Goal: Task Accomplishment & Management: Manage account settings

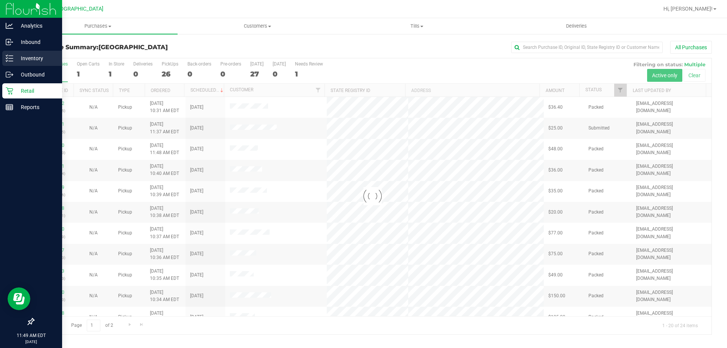
click at [27, 52] on div "Inventory" at bounding box center [32, 58] width 60 height 15
click at [27, 58] on p "Inventory" at bounding box center [35, 58] width 45 height 9
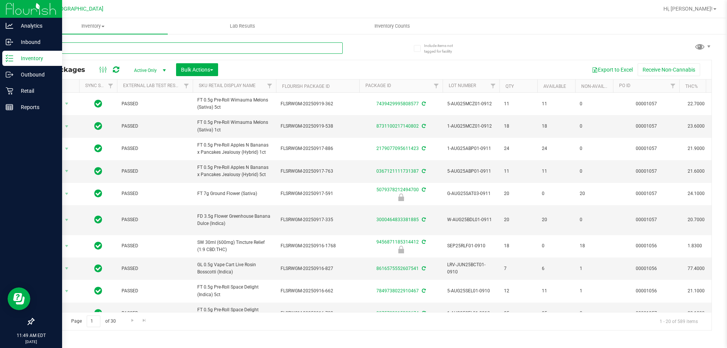
click at [109, 47] on input "text" at bounding box center [187, 47] width 309 height 11
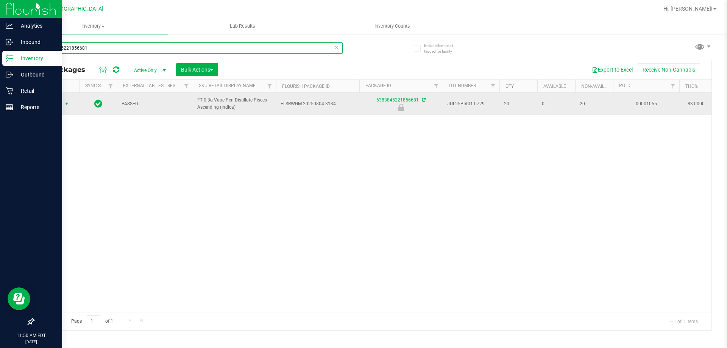
type input "6383845221856681"
click at [62, 101] on span "select" at bounding box center [66, 103] width 9 height 11
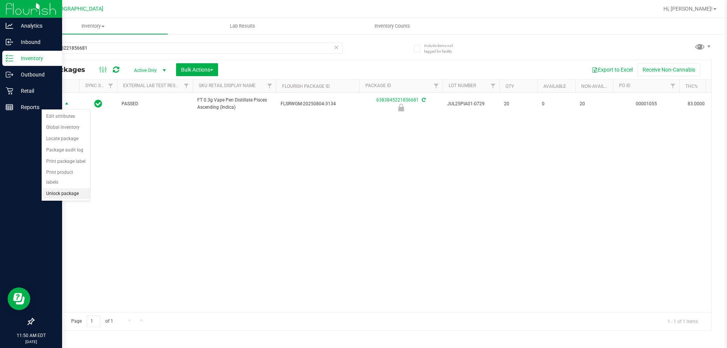
click at [57, 188] on li "Unlock package" at bounding box center [66, 193] width 48 height 11
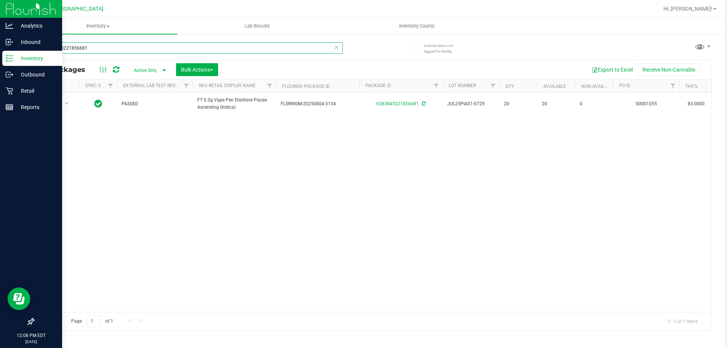
click at [90, 46] on input "6383845221856681" at bounding box center [187, 47] width 309 height 11
type input "tsk"
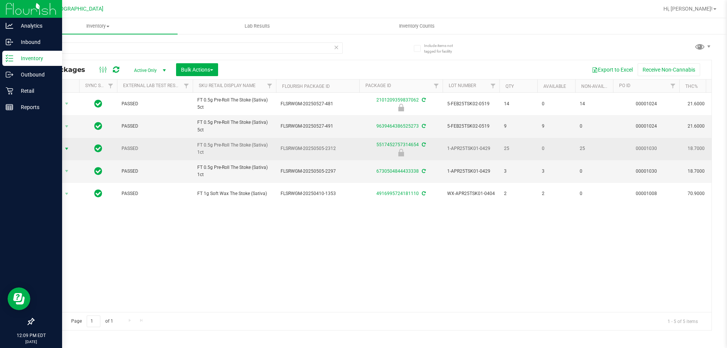
click at [64, 148] on span "select" at bounding box center [67, 149] width 6 height 6
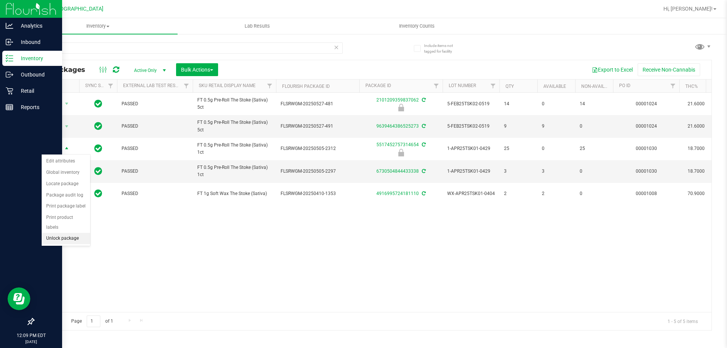
click at [60, 233] on li "Unlock package" at bounding box center [66, 238] width 48 height 11
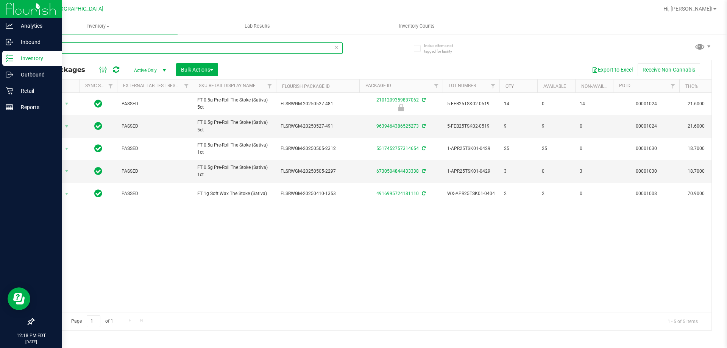
click at [97, 47] on input "tsk" at bounding box center [187, 47] width 309 height 11
type input "blt"
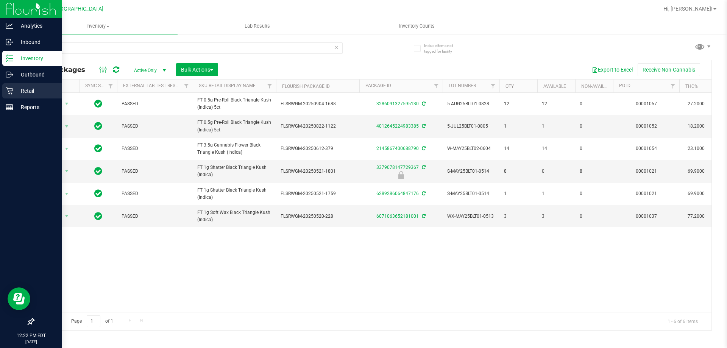
click at [14, 93] on p "Retail" at bounding box center [35, 90] width 45 height 9
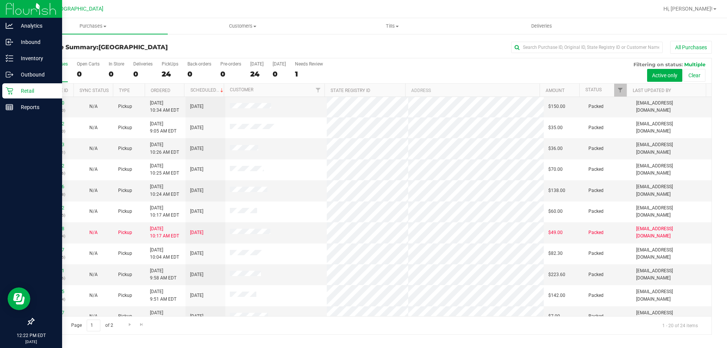
scroll to position [200, 0]
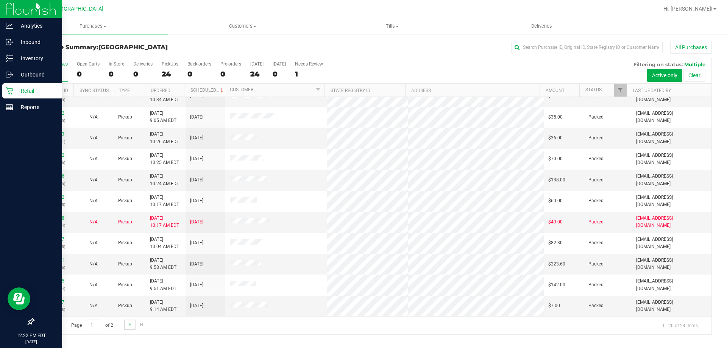
click at [129, 328] on link "Go to the next page" at bounding box center [129, 325] width 11 height 10
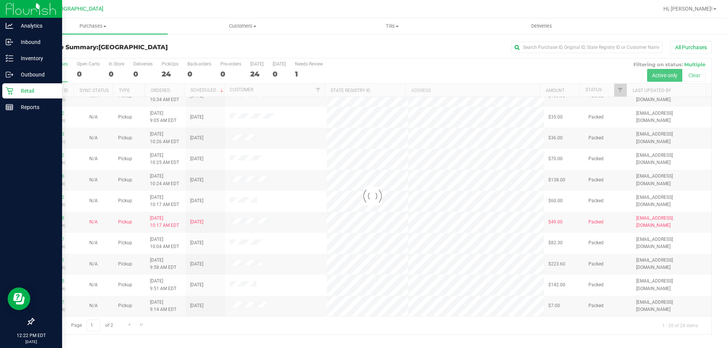
click at [130, 323] on div at bounding box center [373, 196] width 678 height 276
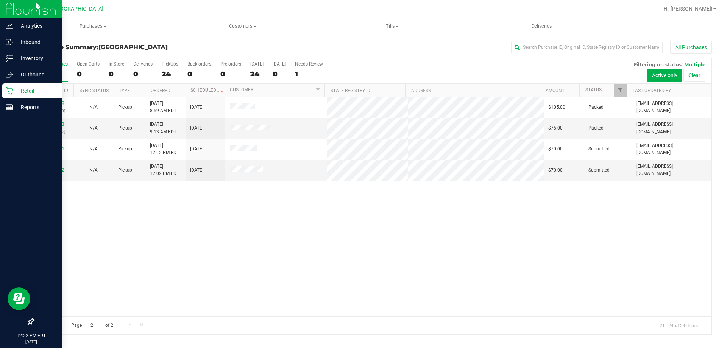
click at [56, 322] on span "Go to the previous page" at bounding box center [55, 325] width 6 height 6
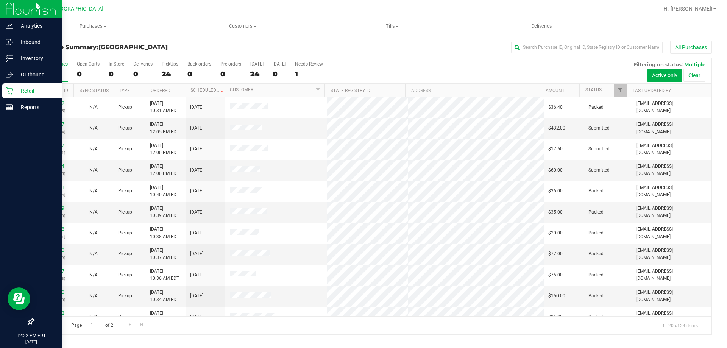
click at [607, 86] on th "Status" at bounding box center [602, 90] width 47 height 13
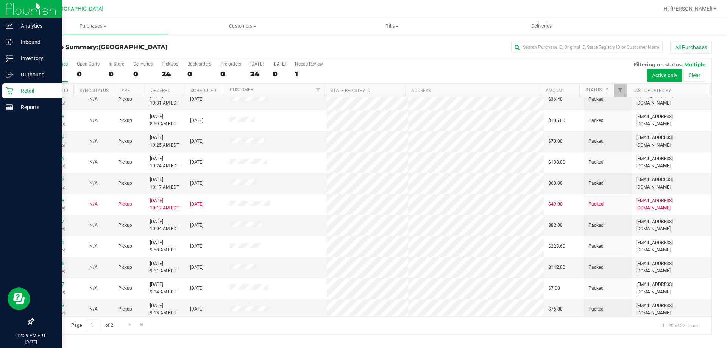
scroll to position [200, 0]
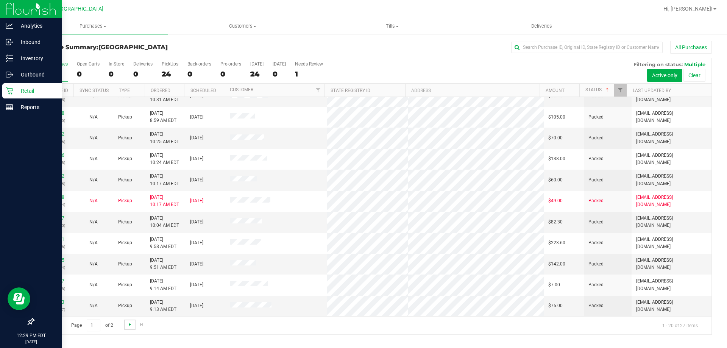
click at [127, 322] on span "Go to the next page" at bounding box center [130, 325] width 6 height 6
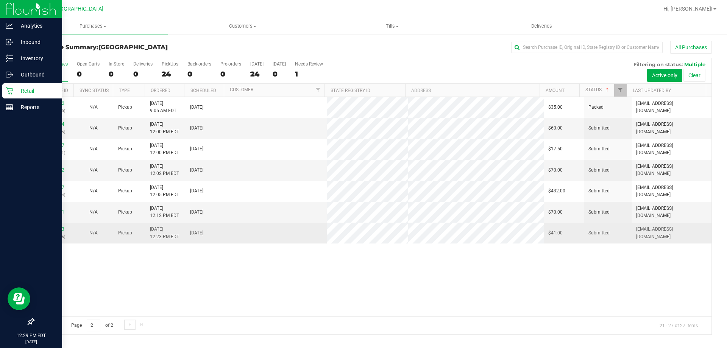
scroll to position [0, 0]
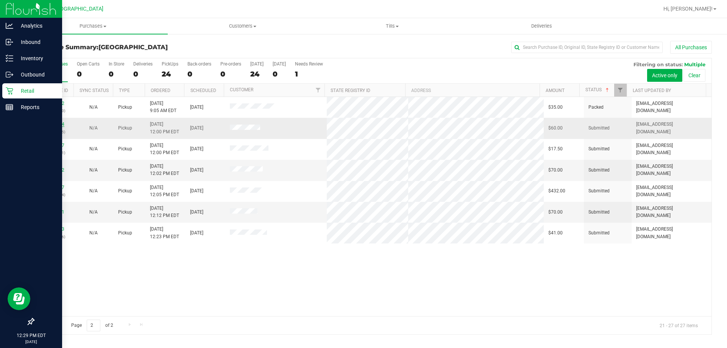
click at [55, 125] on link "12014564" at bounding box center [53, 124] width 21 height 5
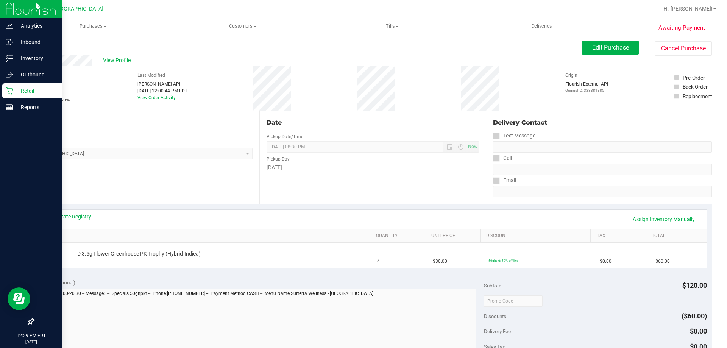
click at [142, 240] on th "SKU" at bounding box center [204, 236] width 331 height 14
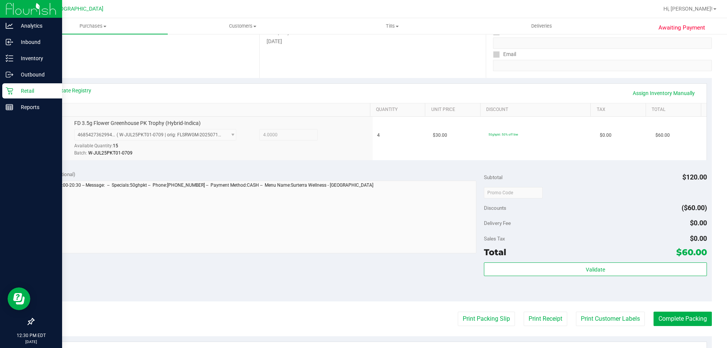
scroll to position [189, 0]
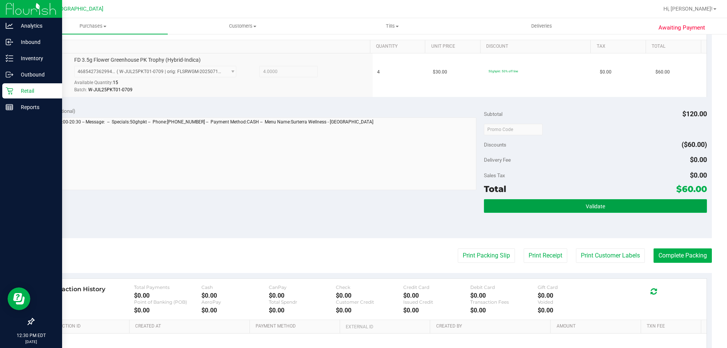
click at [556, 202] on button "Validate" at bounding box center [595, 206] width 223 height 14
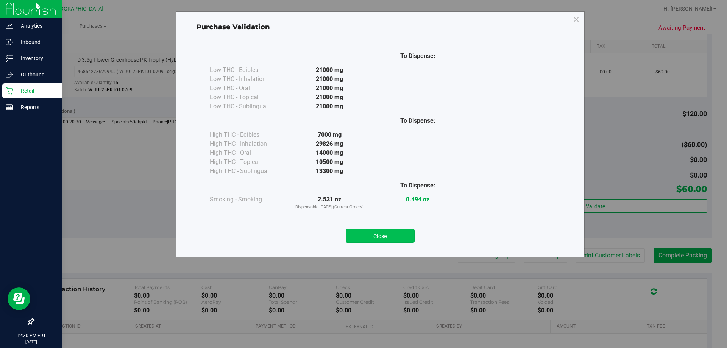
click at [369, 238] on button "Close" at bounding box center [380, 236] width 69 height 14
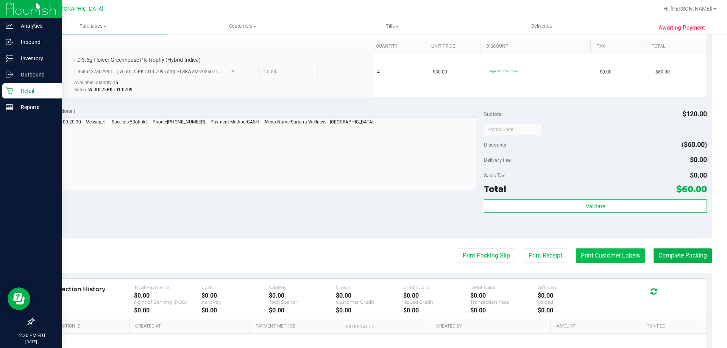
click at [631, 253] on button "Print Customer Labels" at bounding box center [610, 255] width 69 height 14
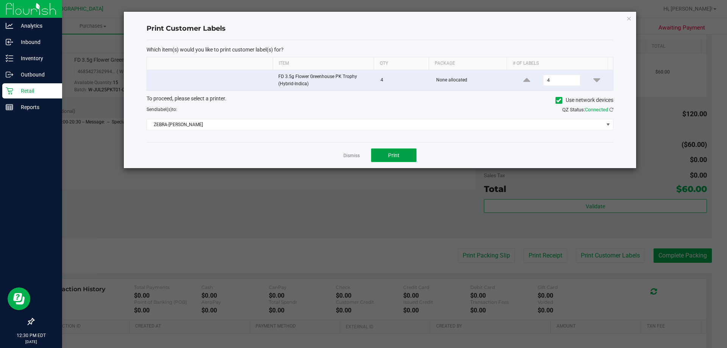
click at [381, 158] on button "Print" at bounding box center [393, 155] width 45 height 14
click at [350, 153] on link "Dismiss" at bounding box center [351, 156] width 16 height 6
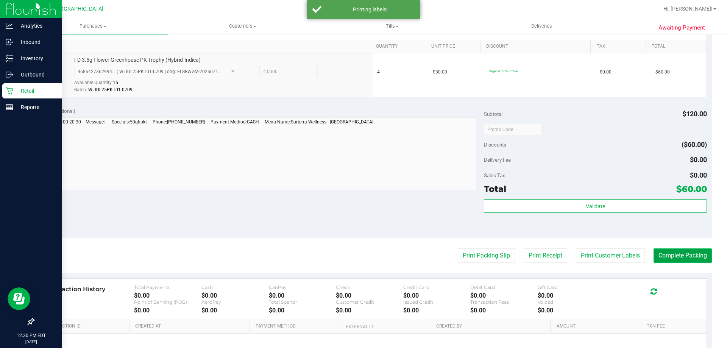
click at [677, 255] on button "Complete Packing" at bounding box center [683, 255] width 58 height 14
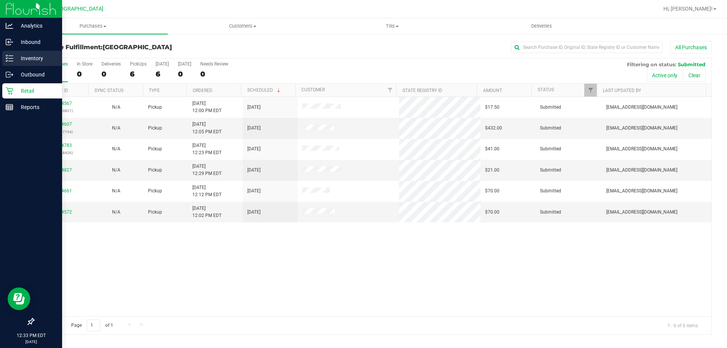
click at [22, 56] on p "Inventory" at bounding box center [35, 58] width 45 height 9
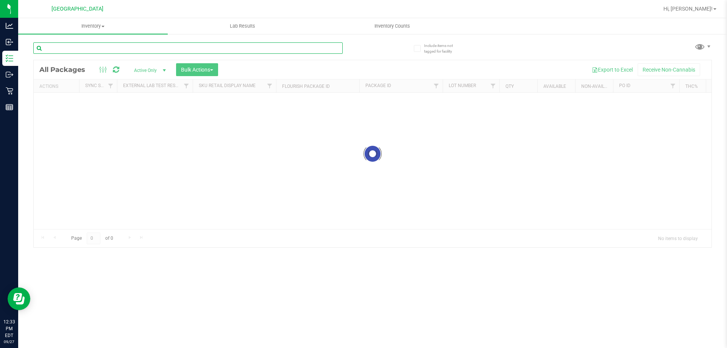
click at [82, 50] on input "text" at bounding box center [187, 47] width 309 height 11
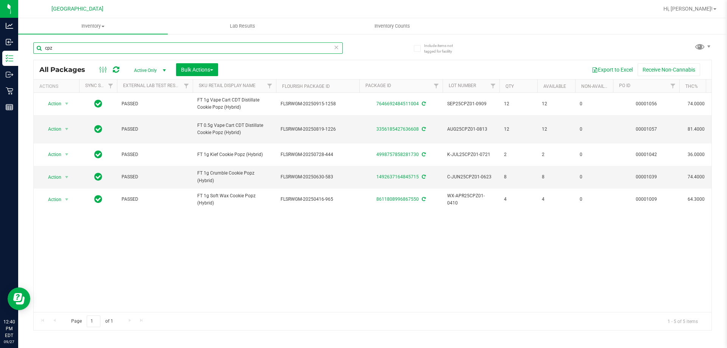
click at [117, 47] on input "cpz" at bounding box center [187, 47] width 309 height 11
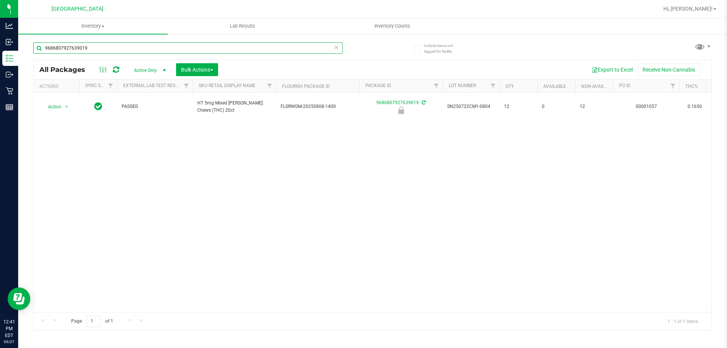
type input "9686807927639019"
click at [44, 85] on div "Actions" at bounding box center [57, 86] width 37 height 5
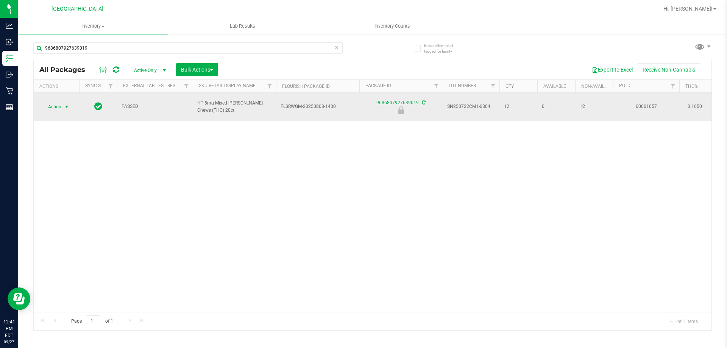
click at [47, 101] on span "Action" at bounding box center [51, 106] width 20 height 11
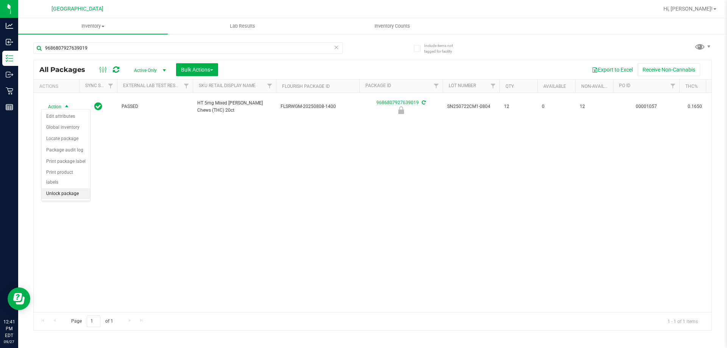
click at [60, 188] on li "Unlock package" at bounding box center [66, 193] width 48 height 11
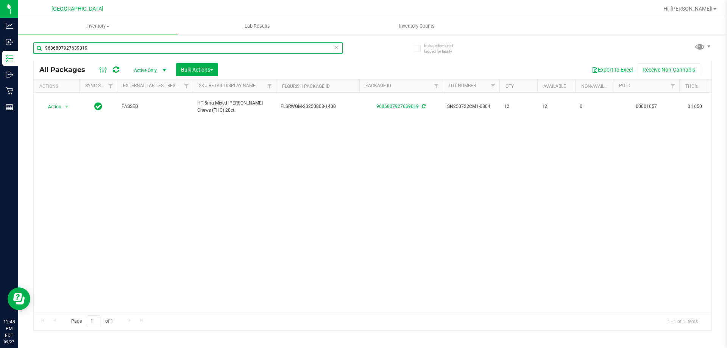
click at [125, 43] on input "9686807927639019" at bounding box center [187, 47] width 309 height 11
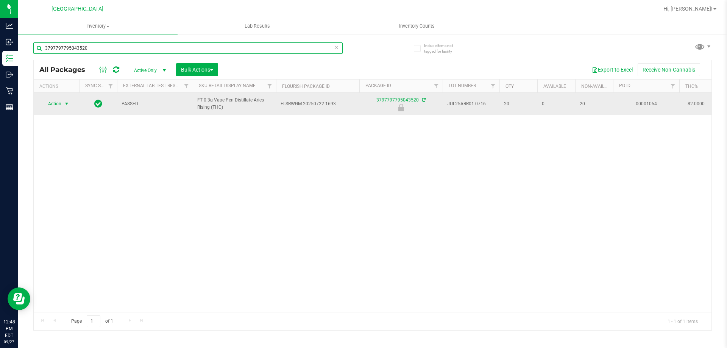
type input "3797797795043520"
click at [57, 103] on span "Action" at bounding box center [51, 103] width 20 height 11
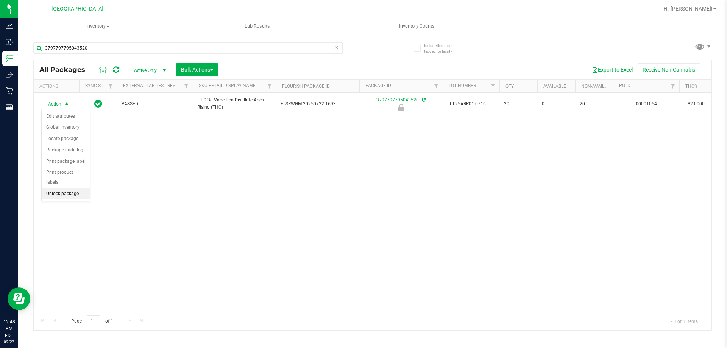
click at [61, 188] on li "Unlock package" at bounding box center [66, 193] width 48 height 11
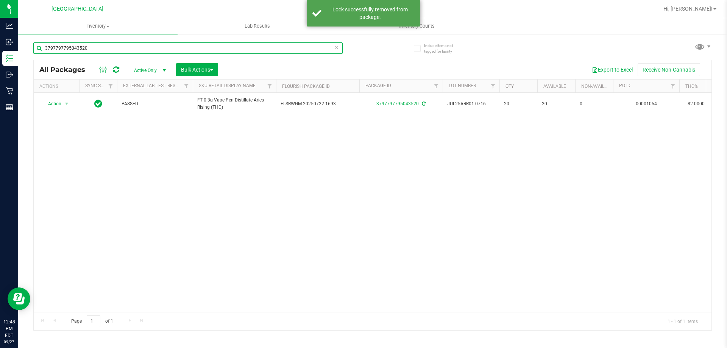
drag, startPoint x: 148, startPoint y: 50, endPoint x: 0, endPoint y: -46, distance: 176.0
click at [0, 0] on html "Analytics Inbound Inventory Outbound Retail Reports 12:48 PM EDT 09/27/2025 09/…" at bounding box center [363, 174] width 727 height 348
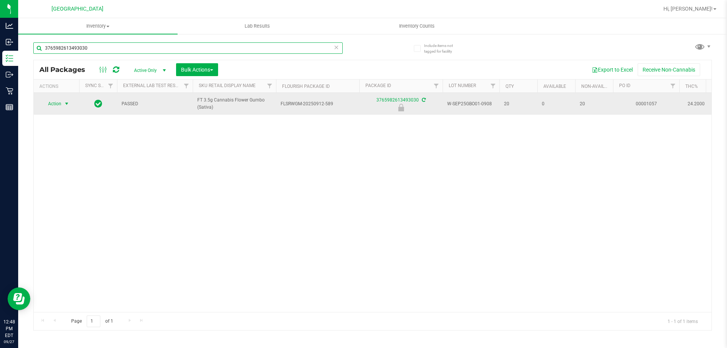
type input "3765982613493030"
click at [55, 105] on span "Action" at bounding box center [51, 103] width 20 height 11
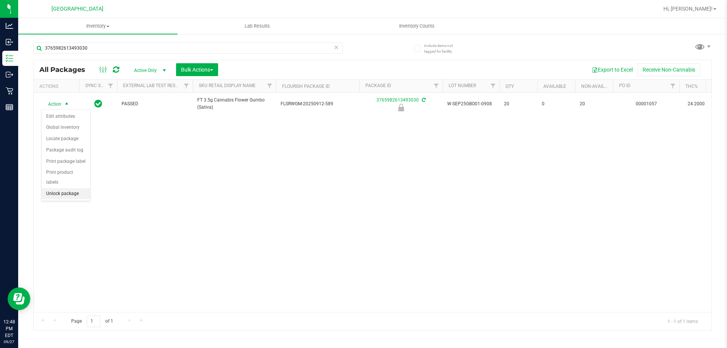
click at [69, 188] on li "Unlock package" at bounding box center [66, 193] width 48 height 11
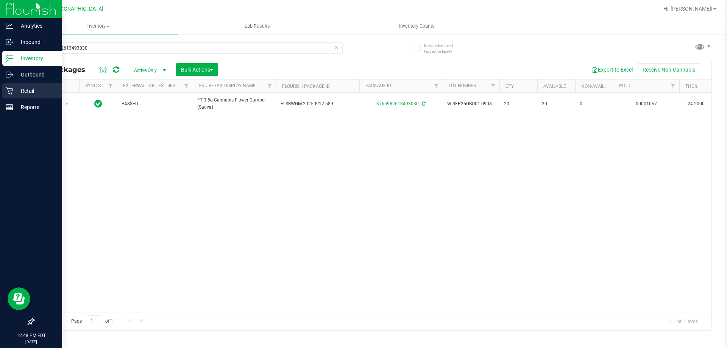
click at [11, 98] on div "Retail" at bounding box center [32, 90] width 60 height 15
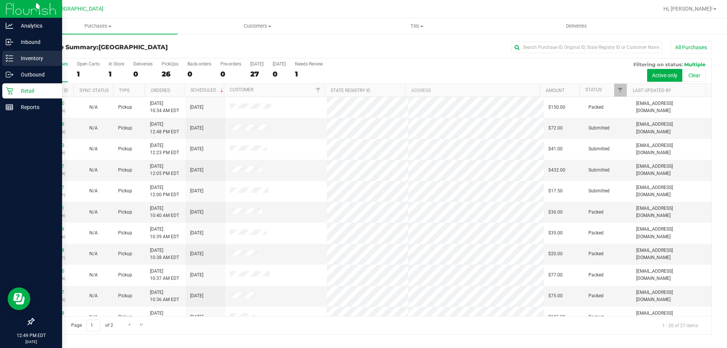
click at [25, 61] on p "Inventory" at bounding box center [35, 58] width 45 height 9
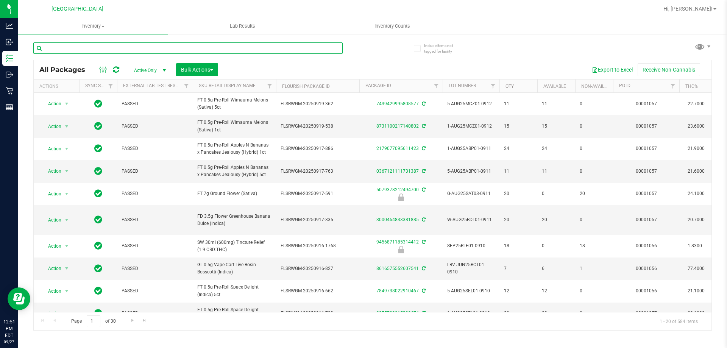
click at [87, 46] on input "text" at bounding box center [187, 47] width 309 height 11
type input "grz"
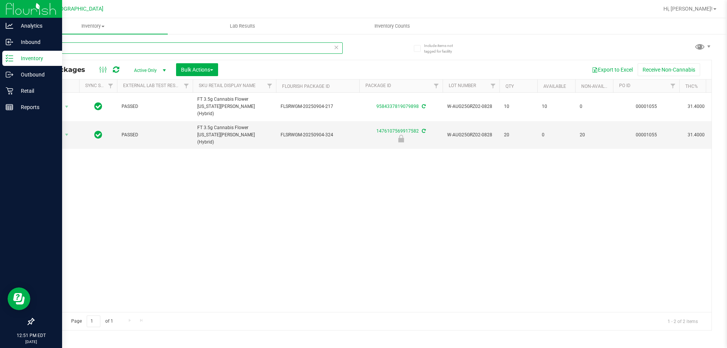
drag, startPoint x: 75, startPoint y: 50, endPoint x: 0, endPoint y: 1, distance: 89.6
click at [0, 5] on div "Analytics Inbound Inventory Outbound Retail Reports 12:51 PM EDT 09/27/2025 09/…" at bounding box center [363, 174] width 727 height 348
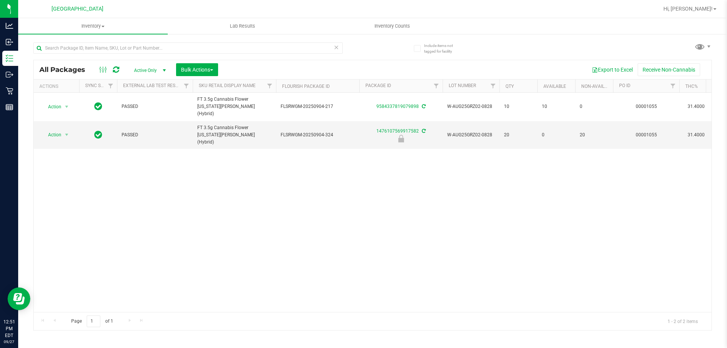
click at [257, 234] on div "Action Action Adjust qty Create package Edit attributes Global inventory Locate…" at bounding box center [373, 202] width 678 height 219
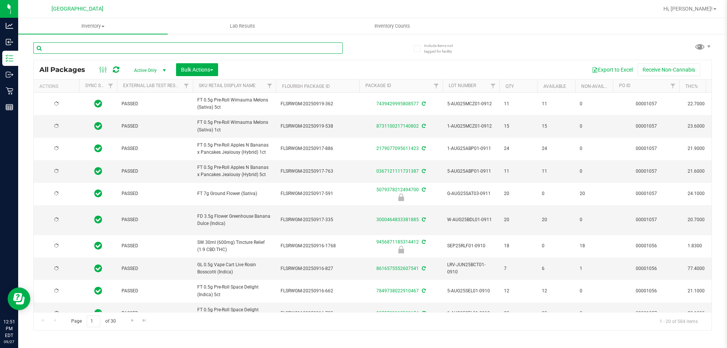
type input "2026-03-16"
click at [103, 50] on input "text" at bounding box center [187, 47] width 309 height 11
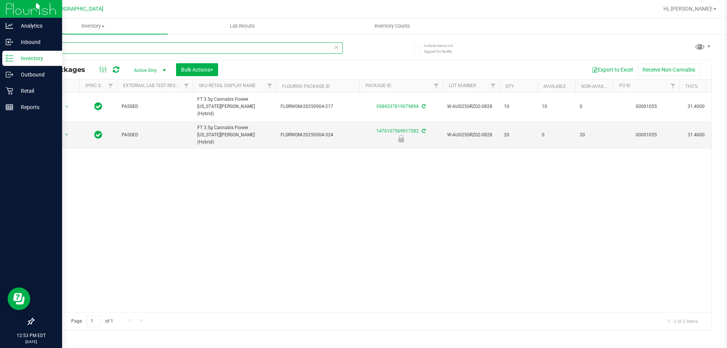
drag, startPoint x: 79, startPoint y: 49, endPoint x: 0, endPoint y: 7, distance: 89.1
click at [0, 12] on div "Analytics Inbound Inventory Outbound Retail Reports 12:53 PM EDT 09/27/2025 09/…" at bounding box center [363, 174] width 727 height 348
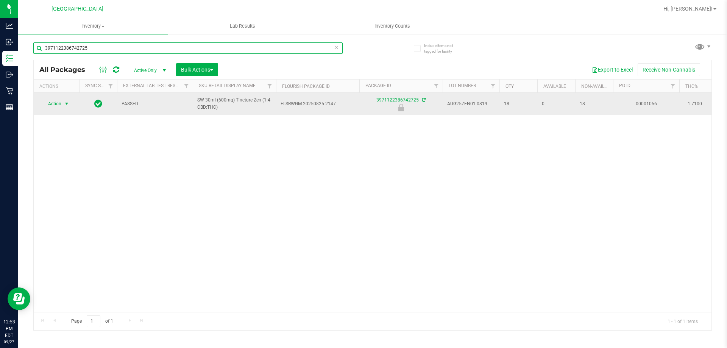
type input "3971122386742725"
click at [62, 103] on span "select" at bounding box center [66, 103] width 9 height 11
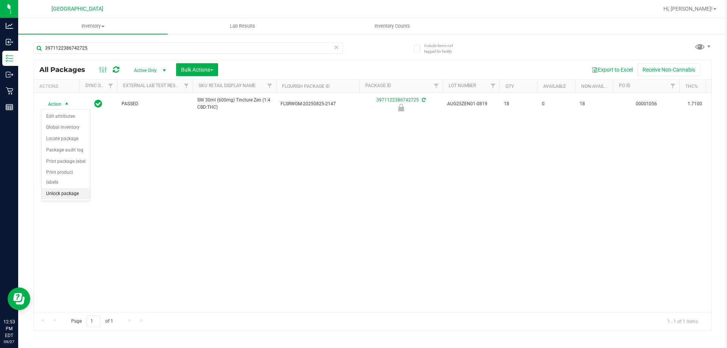
click at [66, 188] on li "Unlock package" at bounding box center [66, 193] width 48 height 11
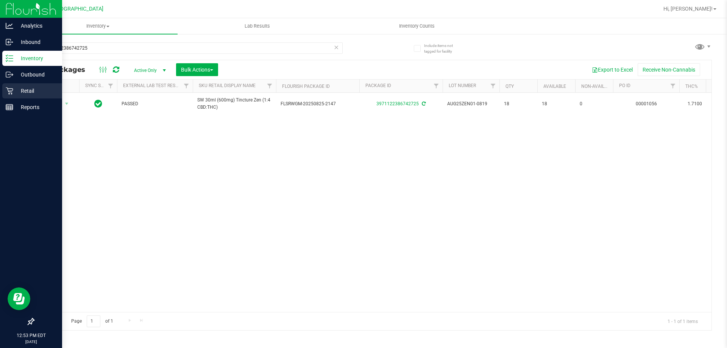
click at [16, 92] on p "Retail" at bounding box center [35, 90] width 45 height 9
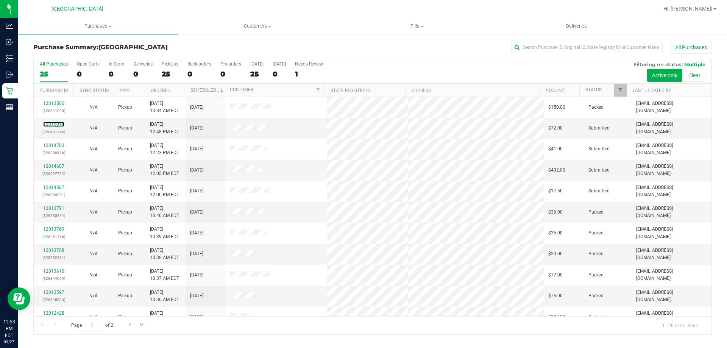
click at [57, 124] on link "12015018" at bounding box center [53, 124] width 21 height 5
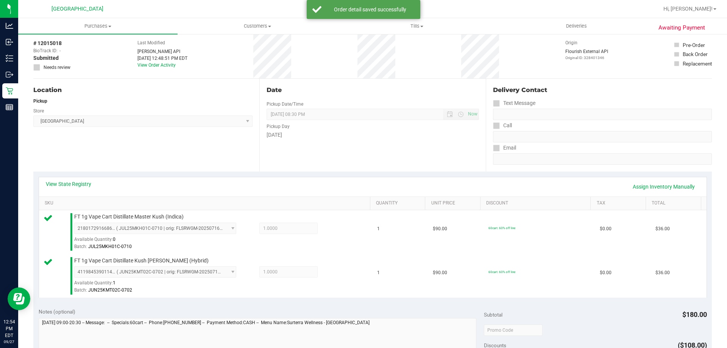
scroll to position [189, 0]
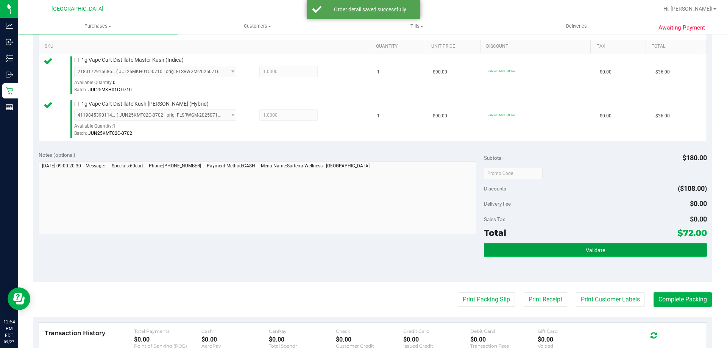
click at [656, 249] on button "Validate" at bounding box center [595, 250] width 223 height 14
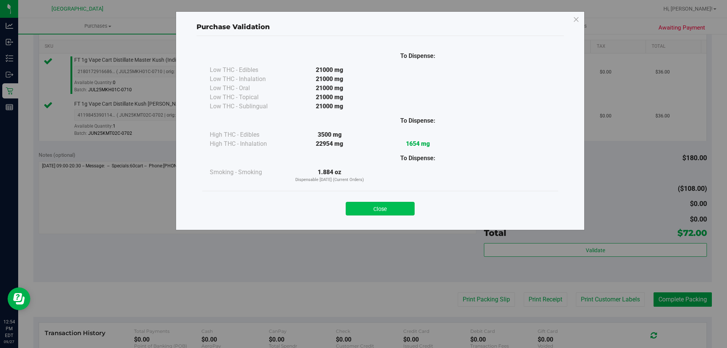
click at [388, 211] on button "Close" at bounding box center [380, 209] width 69 height 14
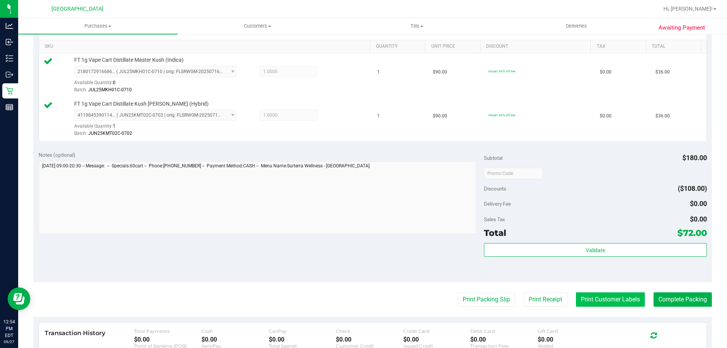
click at [629, 304] on button "Print Customer Labels" at bounding box center [610, 299] width 69 height 14
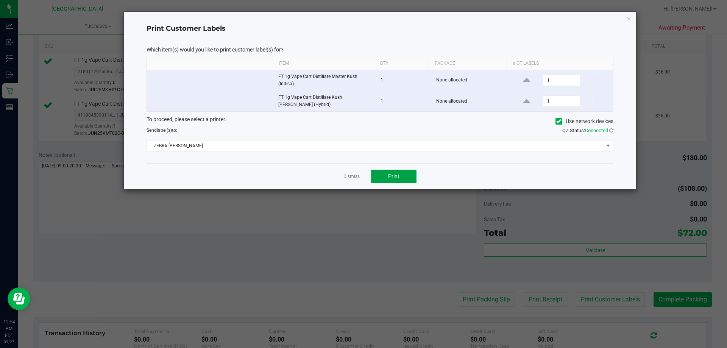
click at [391, 170] on button "Print" at bounding box center [393, 177] width 45 height 14
click at [629, 19] on icon "button" at bounding box center [628, 18] width 5 height 9
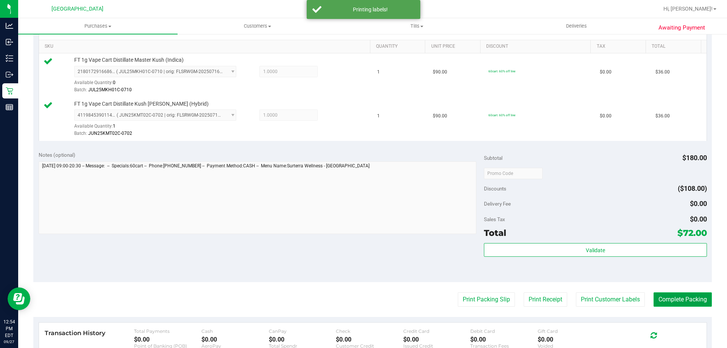
click at [665, 296] on button "Complete Packing" at bounding box center [683, 299] width 58 height 14
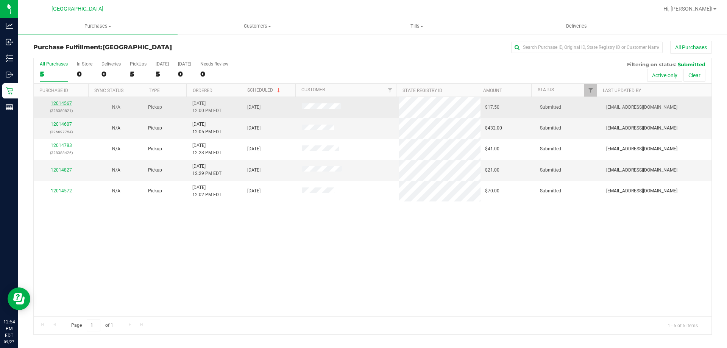
click at [66, 103] on link "12014567" at bounding box center [61, 103] width 21 height 5
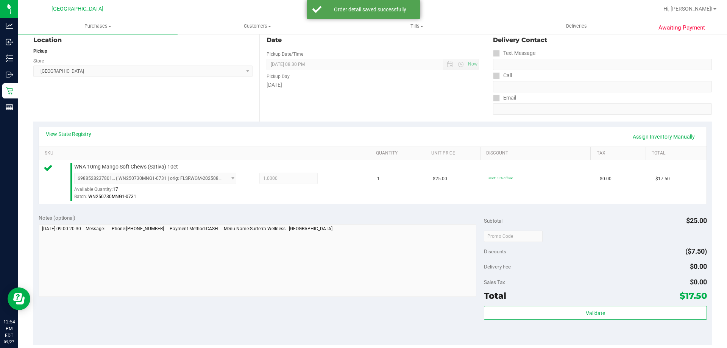
scroll to position [114, 0]
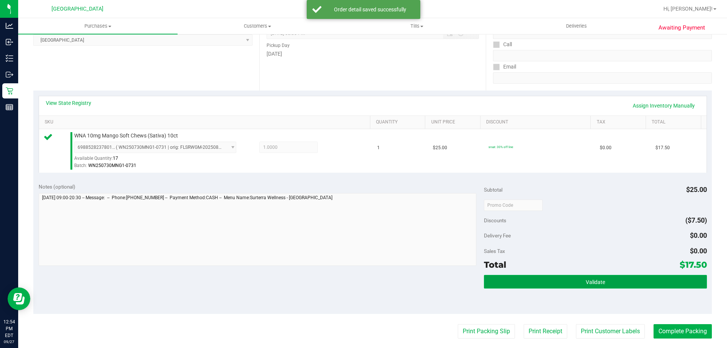
click at [586, 284] on span "Validate" at bounding box center [595, 282] width 19 height 6
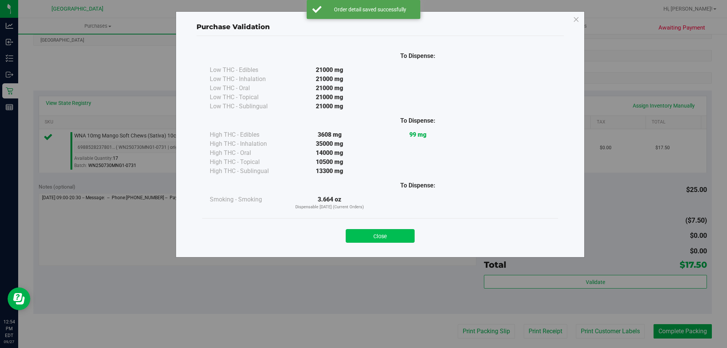
click at [401, 237] on button "Close" at bounding box center [380, 236] width 69 height 14
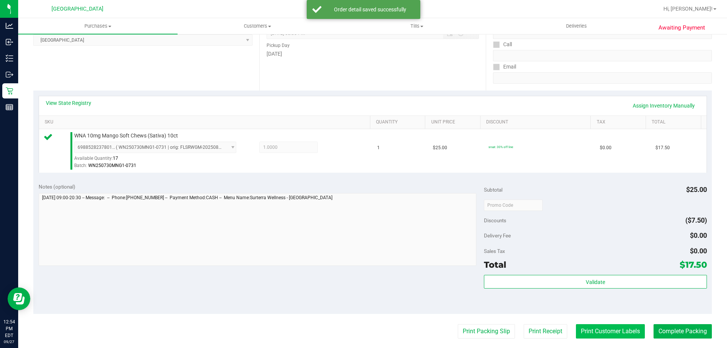
click at [576, 330] on button "Print Customer Labels" at bounding box center [610, 331] width 69 height 14
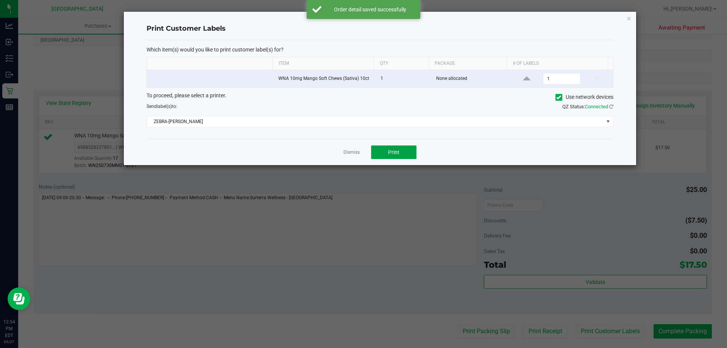
click at [398, 151] on span "Print" at bounding box center [393, 152] width 11 height 6
click at [629, 17] on icon "button" at bounding box center [628, 18] width 5 height 9
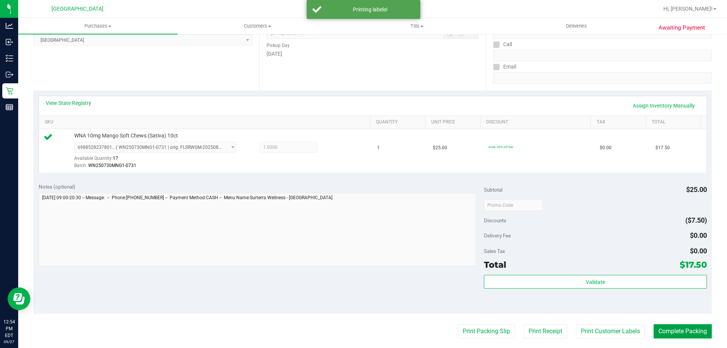
click at [675, 333] on button "Complete Packing" at bounding box center [683, 331] width 58 height 14
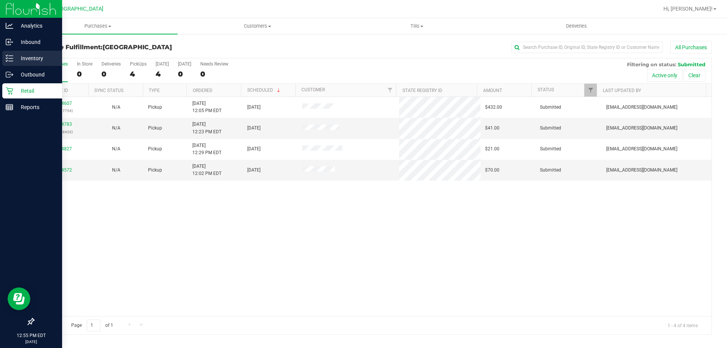
click at [17, 56] on p "Inventory" at bounding box center [35, 58] width 45 height 9
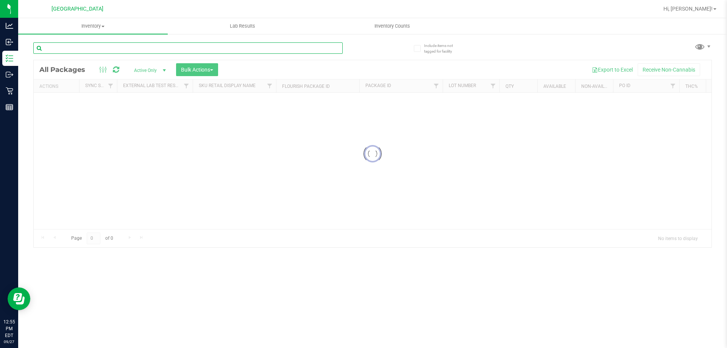
click at [104, 50] on input "text" at bounding box center [187, 47] width 309 height 11
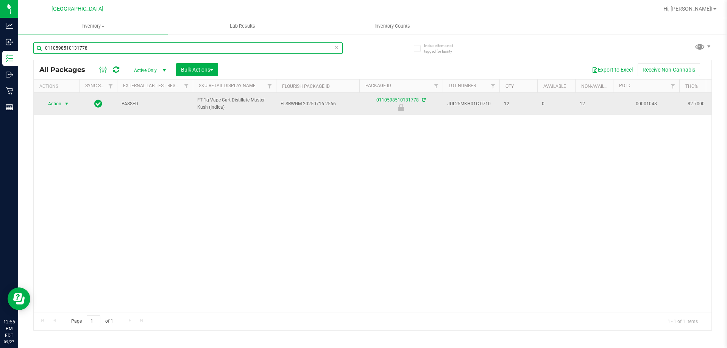
type input "0110598510131778"
click at [70, 107] on span "select" at bounding box center [67, 104] width 6 height 6
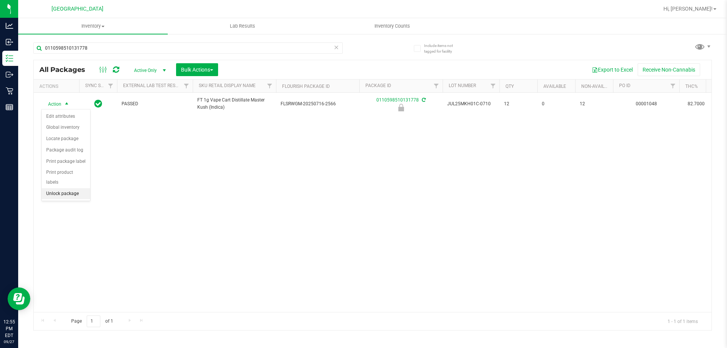
click at [69, 188] on li "Unlock package" at bounding box center [66, 193] width 48 height 11
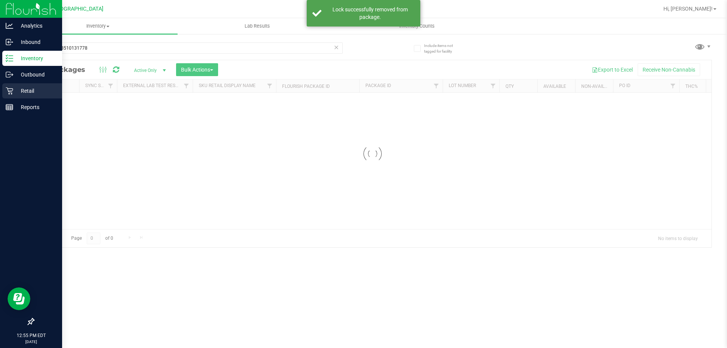
click at [12, 95] on div "Retail" at bounding box center [32, 90] width 60 height 15
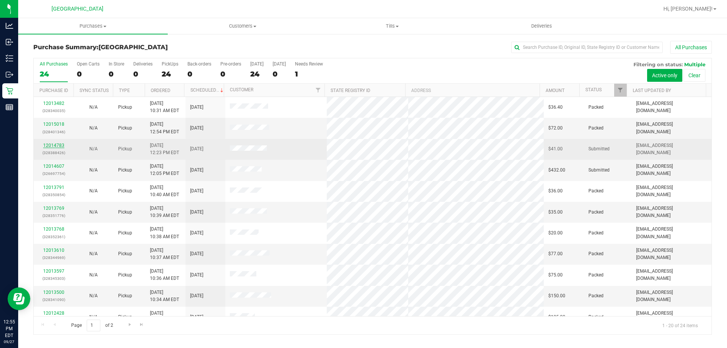
click at [56, 145] on link "12014783" at bounding box center [53, 145] width 21 height 5
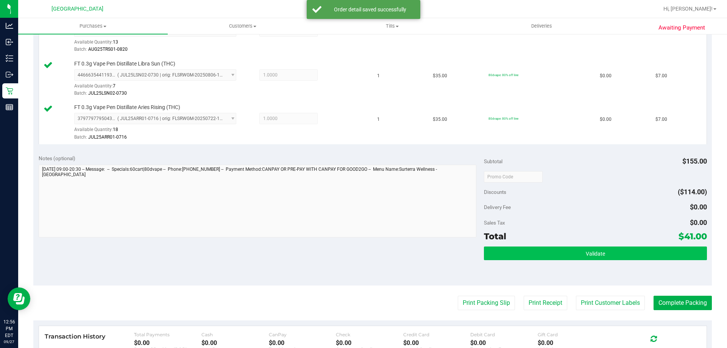
scroll to position [303, 0]
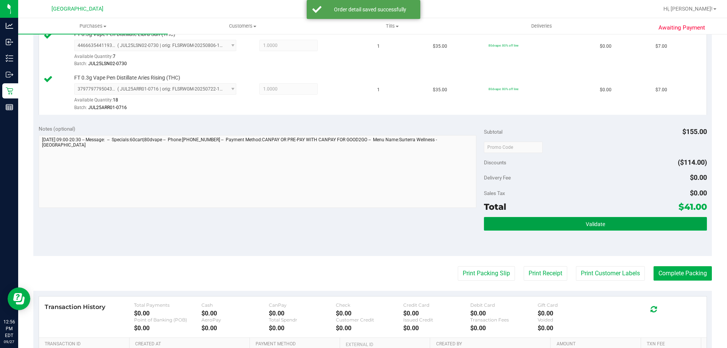
click at [568, 226] on button "Validate" at bounding box center [595, 224] width 223 height 14
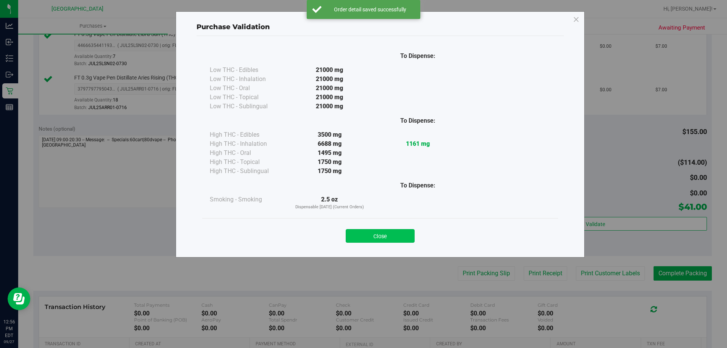
click at [403, 232] on button "Close" at bounding box center [380, 236] width 69 height 14
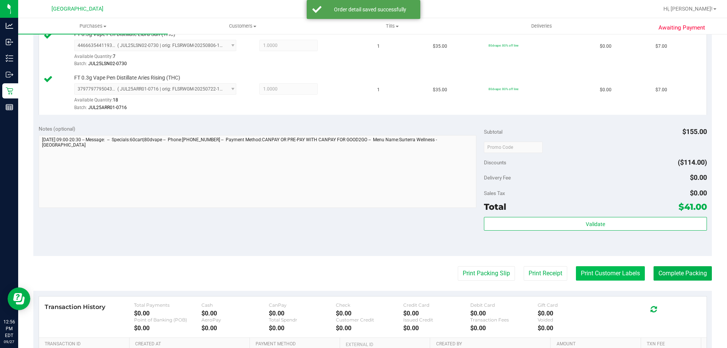
click at [576, 276] on button "Print Customer Labels" at bounding box center [610, 273] width 69 height 14
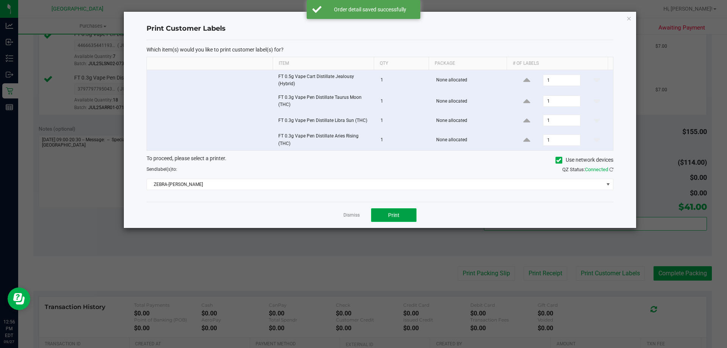
click at [397, 208] on button "Print" at bounding box center [393, 215] width 45 height 14
click at [626, 16] on icon "button" at bounding box center [628, 18] width 5 height 9
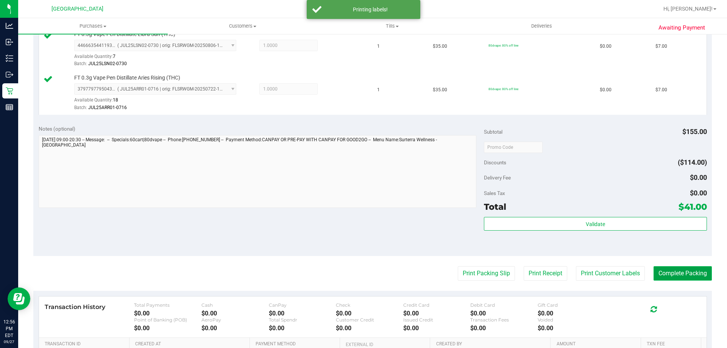
click at [684, 279] on button "Complete Packing" at bounding box center [683, 273] width 58 height 14
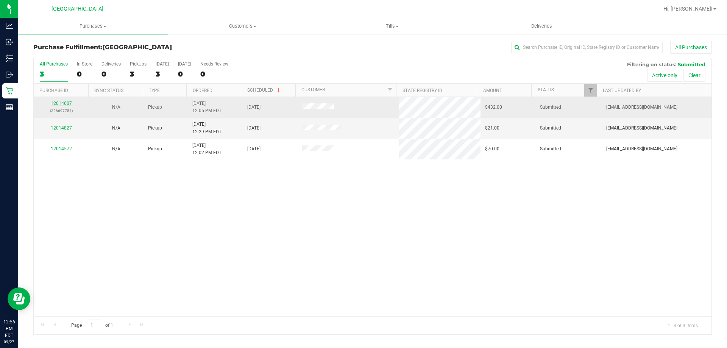
click at [63, 103] on link "12014607" at bounding box center [61, 103] width 21 height 5
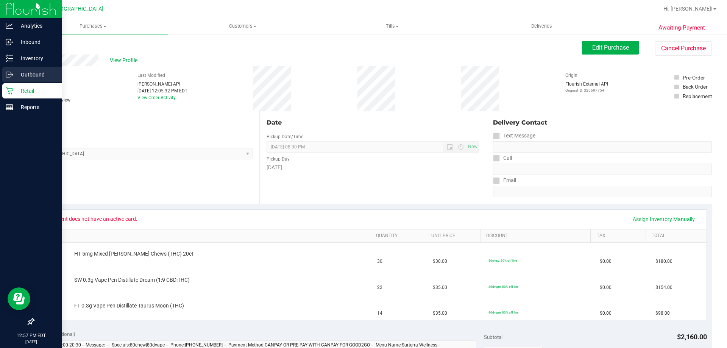
click at [22, 72] on p "Outbound" at bounding box center [35, 74] width 45 height 9
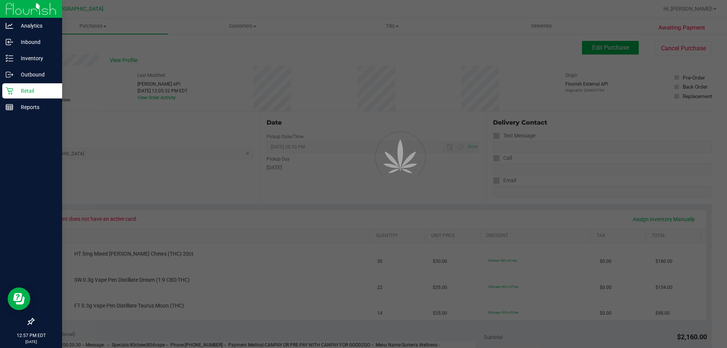
click at [26, 84] on div "Retail" at bounding box center [32, 90] width 60 height 15
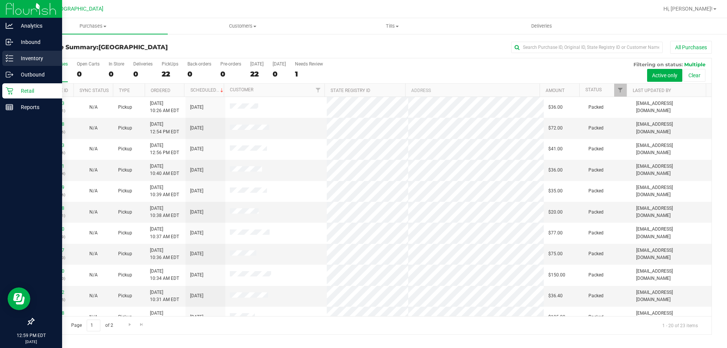
click at [20, 55] on p "Inventory" at bounding box center [35, 58] width 45 height 9
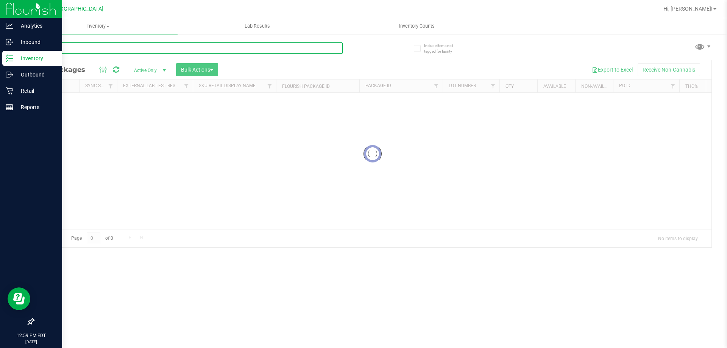
click at [85, 53] on input "text" at bounding box center [187, 47] width 309 height 11
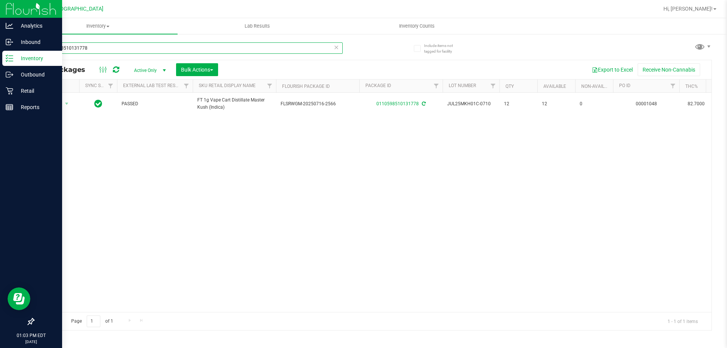
drag, startPoint x: 159, startPoint y: 52, endPoint x: 0, endPoint y: 14, distance: 163.4
click at [0, 16] on div "Analytics Inbound Inventory Outbound Retail Reports 01:03 PM EDT 09/27/2025 09/…" at bounding box center [363, 174] width 727 height 348
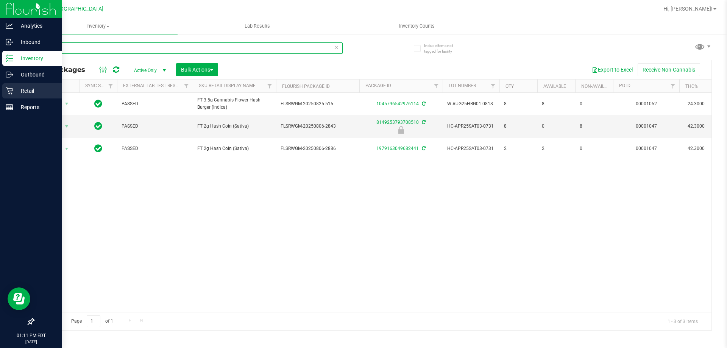
type input "hash"
click at [24, 97] on div "Retail" at bounding box center [32, 90] width 60 height 15
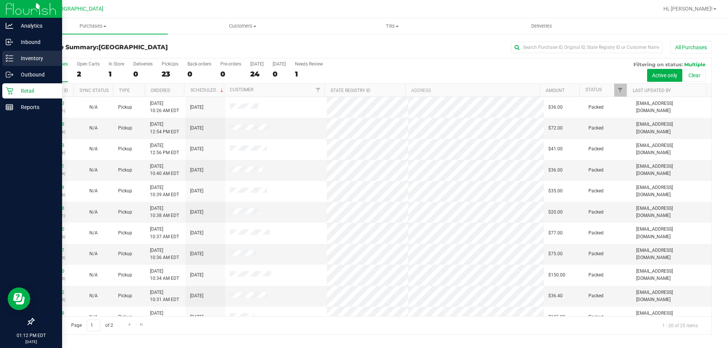
click at [15, 55] on p "Inventory" at bounding box center [35, 58] width 45 height 9
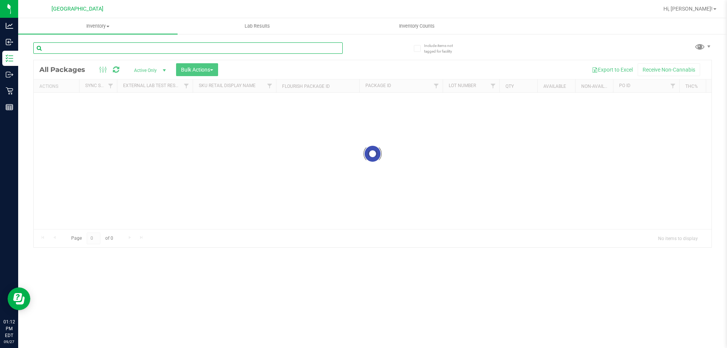
click at [80, 47] on input "text" at bounding box center [187, 47] width 309 height 11
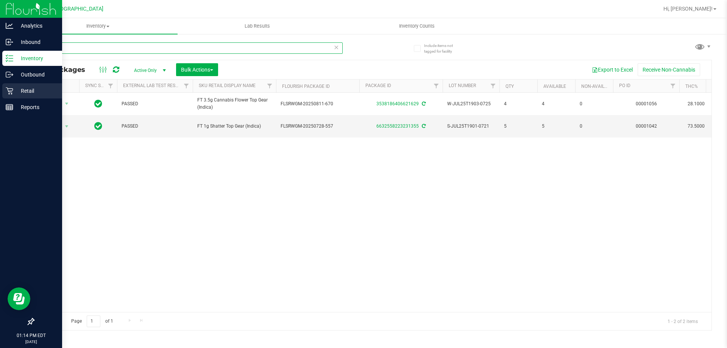
type input "t19"
click at [27, 86] on div "Retail" at bounding box center [32, 90] width 60 height 15
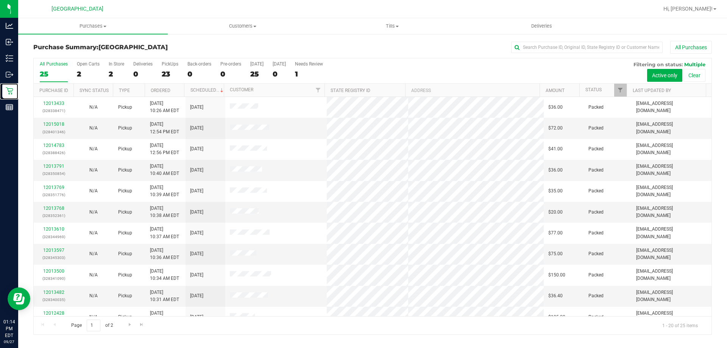
scroll to position [200, 0]
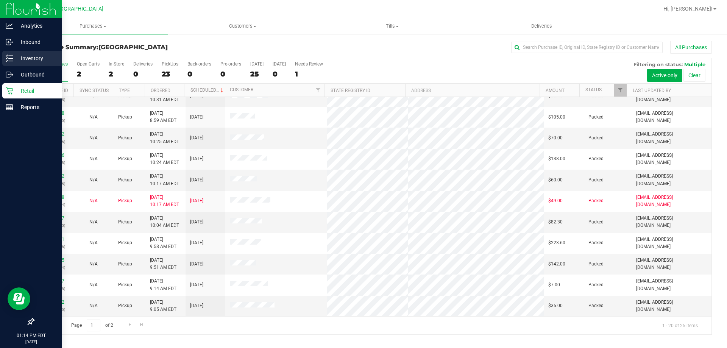
click at [19, 62] on p "Inventory" at bounding box center [35, 58] width 45 height 9
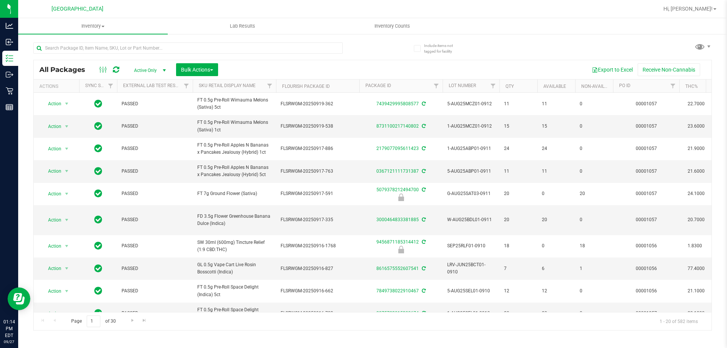
click at [119, 42] on div at bounding box center [202, 48] width 339 height 24
click at [59, 49] on input "text" at bounding box center [187, 47] width 309 height 11
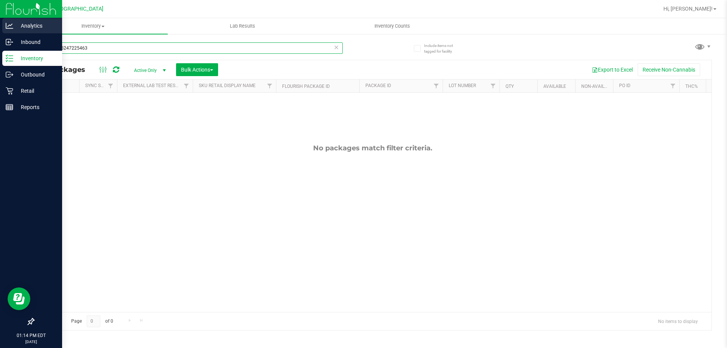
drag, startPoint x: 114, startPoint y: 50, endPoint x: 0, endPoint y: 19, distance: 117.6
click at [0, 19] on div "Analytics Inbound Inventory Outbound Retail Reports 01:14 PM EDT 09/27/2025 09/…" at bounding box center [363, 174] width 727 height 348
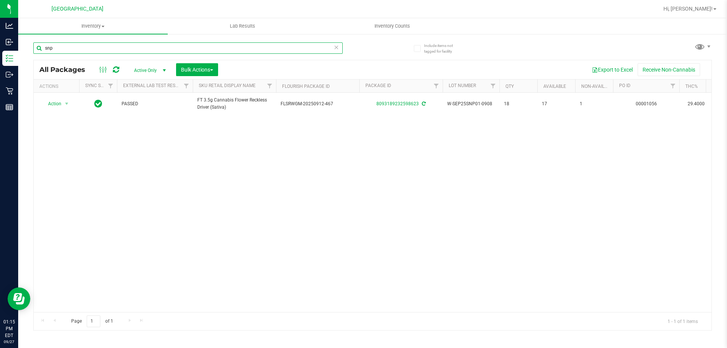
drag, startPoint x: 0, startPoint y: -5, endPoint x: 0, endPoint y: -46, distance: 40.9
click at [0, 0] on html "Analytics Inbound Inventory Outbound Retail Reports 01:15 PM EDT 09/27/2025 09/…" at bounding box center [363, 174] width 727 height 348
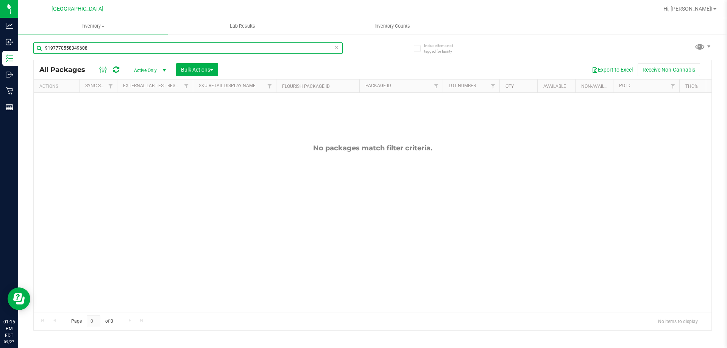
drag, startPoint x: 140, startPoint y: 50, endPoint x: 0, endPoint y: -46, distance: 170.3
click at [0, 0] on html "Analytics Inbound Inventory Outbound Retail Reports 01:15 PM EDT 09/27/2025 09/…" at bounding box center [363, 174] width 727 height 348
drag, startPoint x: 133, startPoint y: 44, endPoint x: 0, endPoint y: -33, distance: 153.9
click at [0, 0] on html "Analytics Inbound Inventory Outbound Retail Reports 01:15 PM EDT 09/27/2025 09/…" at bounding box center [363, 174] width 727 height 348
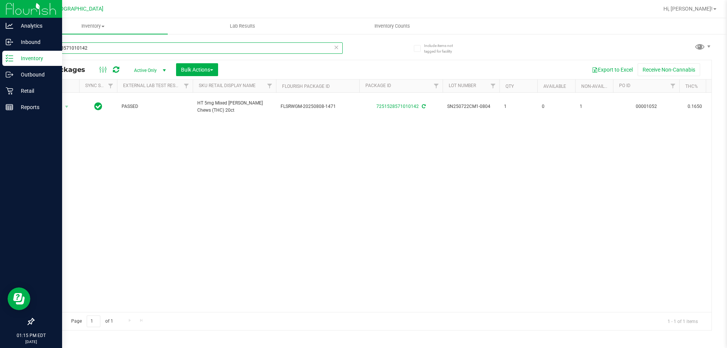
drag, startPoint x: 159, startPoint y: 44, endPoint x: 0, endPoint y: 9, distance: 162.3
click at [0, 12] on div "Analytics Inbound Inventory Outbound Retail Reports 01:15 PM EDT 09/27/2025 09/…" at bounding box center [363, 174] width 727 height 348
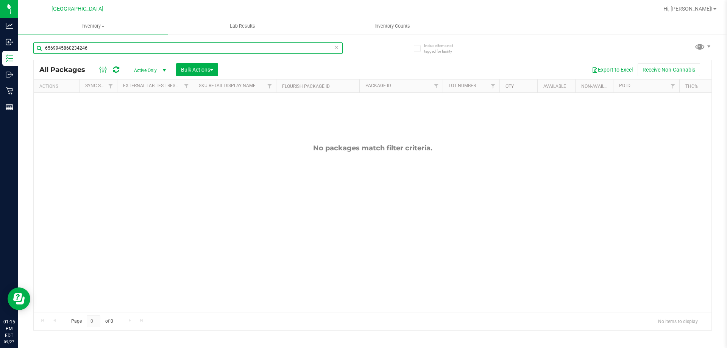
drag, startPoint x: 119, startPoint y: 50, endPoint x: 0, endPoint y: -39, distance: 148.1
click at [0, 0] on html "Analytics Inbound Inventory Outbound Retail Reports 01:15 PM EDT 09/27/2025 09/…" at bounding box center [363, 174] width 727 height 348
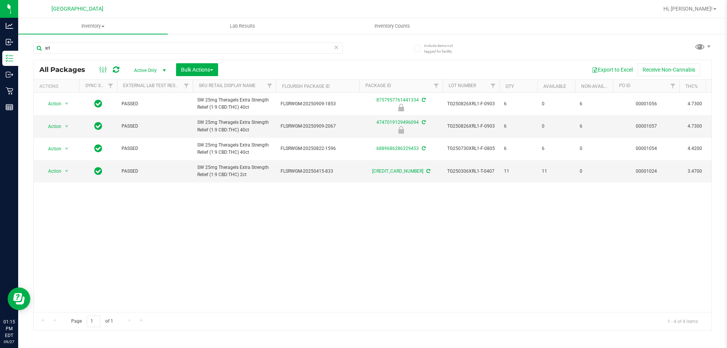
click at [77, 54] on div "xrl" at bounding box center [187, 50] width 309 height 17
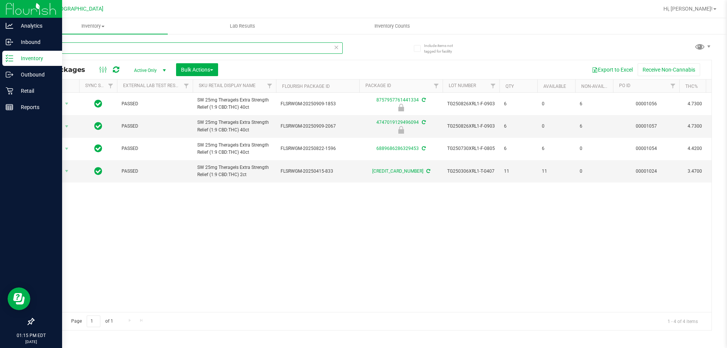
drag, startPoint x: 77, startPoint y: 52, endPoint x: 0, endPoint y: 6, distance: 89.7
click at [0, 6] on div "Analytics Inbound Inventory Outbound Retail Reports 01:15 PM EDT 09/27/2025 09/…" at bounding box center [363, 174] width 727 height 348
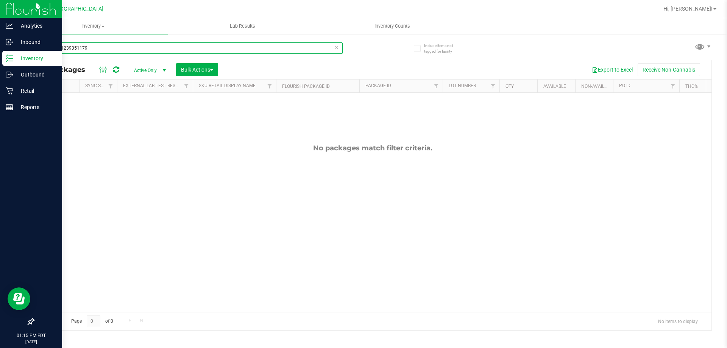
drag, startPoint x: 103, startPoint y: 52, endPoint x: 0, endPoint y: 16, distance: 109.1
click at [0, 16] on div "Analytics Inbound Inventory Outbound Retail Reports 01:15 PM EDT 09/27/2025 09/…" at bounding box center [363, 174] width 727 height 348
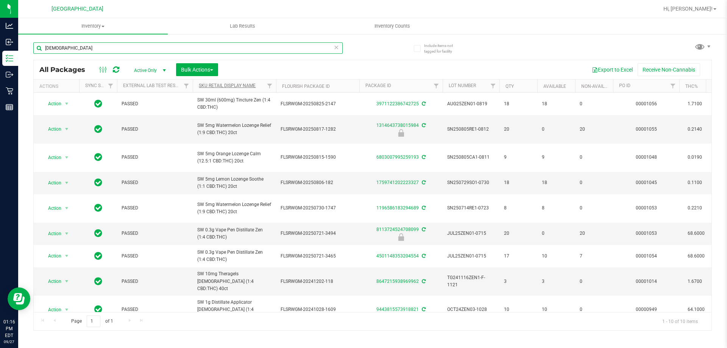
type input "zen"
click at [237, 86] on link "Sku Retail Display Name" at bounding box center [227, 85] width 57 height 5
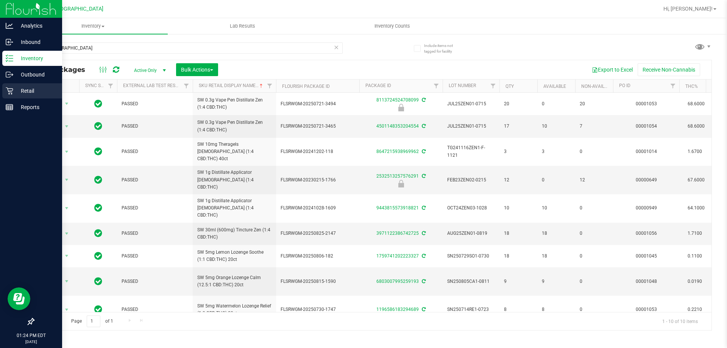
click at [30, 94] on p "Retail" at bounding box center [35, 90] width 45 height 9
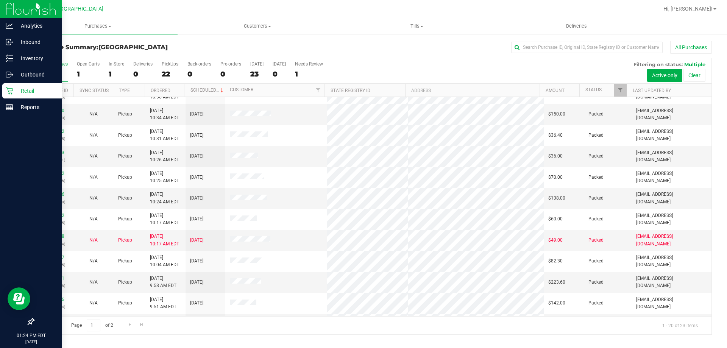
scroll to position [200, 0]
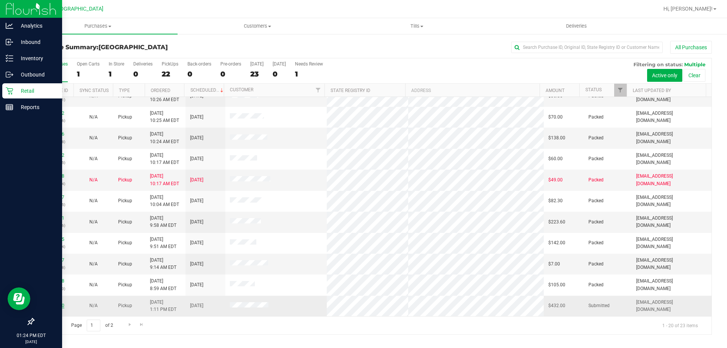
click at [55, 307] on link "12015220" at bounding box center [53, 305] width 21 height 5
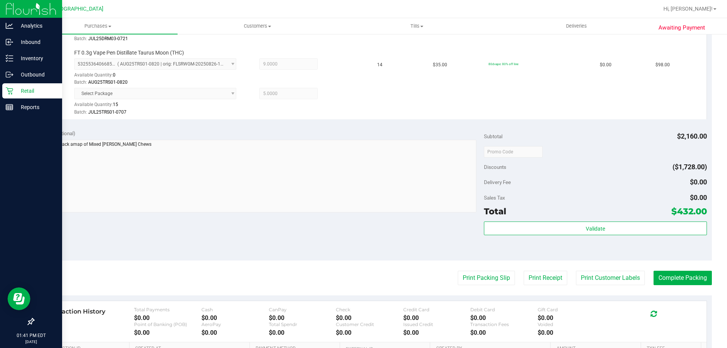
scroll to position [417, 0]
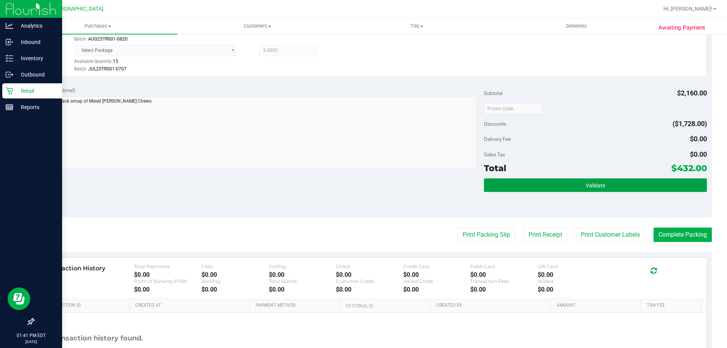
click at [610, 183] on button "Validate" at bounding box center [595, 185] width 223 height 14
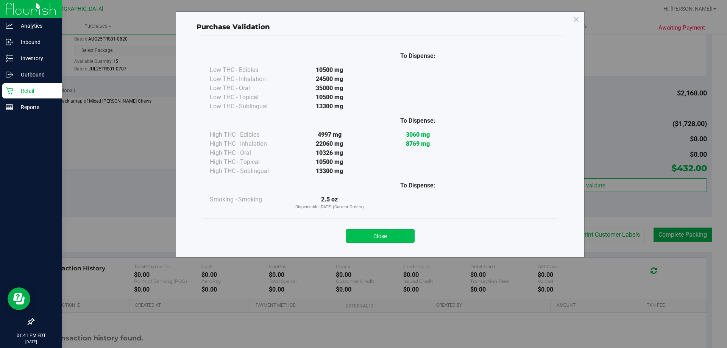
click at [384, 240] on button "Close" at bounding box center [380, 236] width 69 height 14
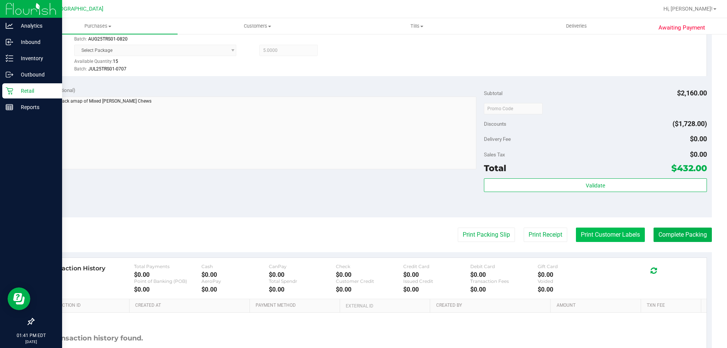
click at [606, 233] on button "Print Customer Labels" at bounding box center [610, 235] width 69 height 14
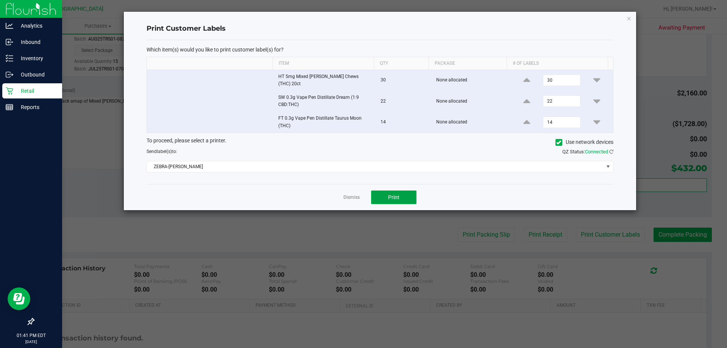
click at [385, 196] on button "Print" at bounding box center [393, 197] width 45 height 14
click at [629, 20] on icon "button" at bounding box center [628, 18] width 5 height 9
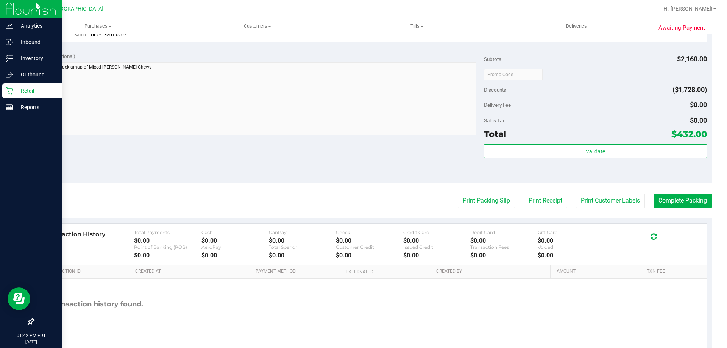
scroll to position [478, 0]
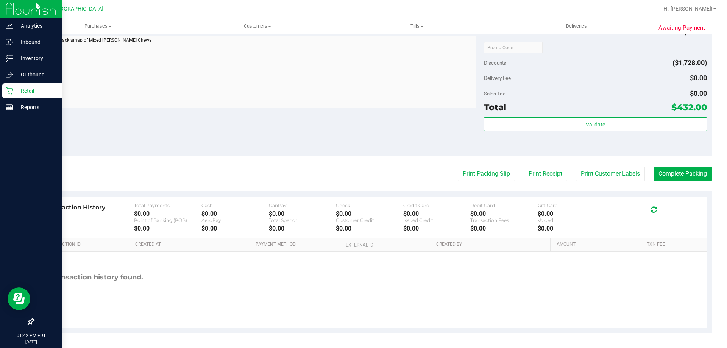
click at [685, 176] on button "Complete Packing" at bounding box center [683, 174] width 58 height 14
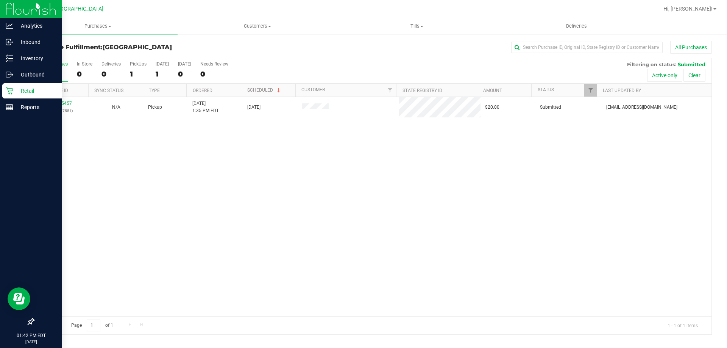
click at [20, 94] on p "Retail" at bounding box center [35, 90] width 45 height 9
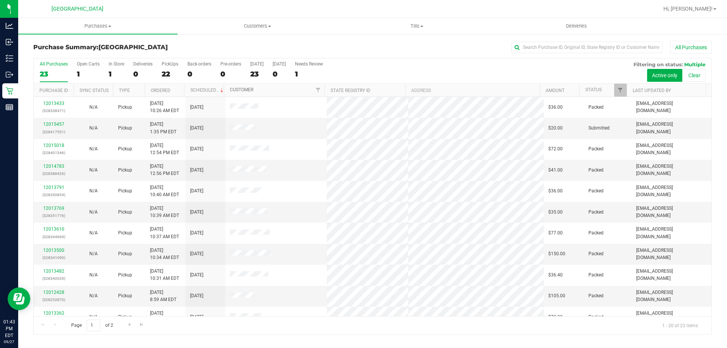
click at [237, 90] on link "Customer" at bounding box center [241, 89] width 23 height 5
click at [61, 130] on link "12015220" at bounding box center [53, 127] width 21 height 5
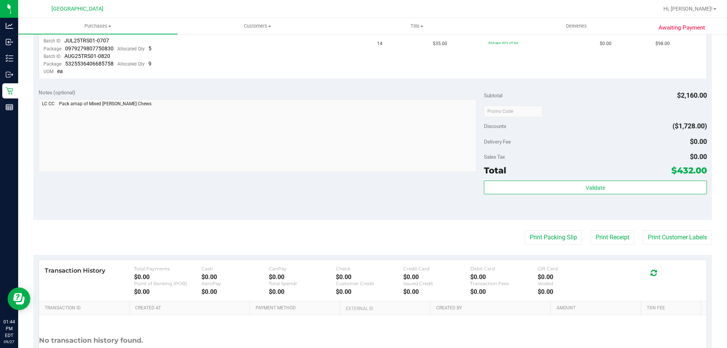
scroll to position [404, 0]
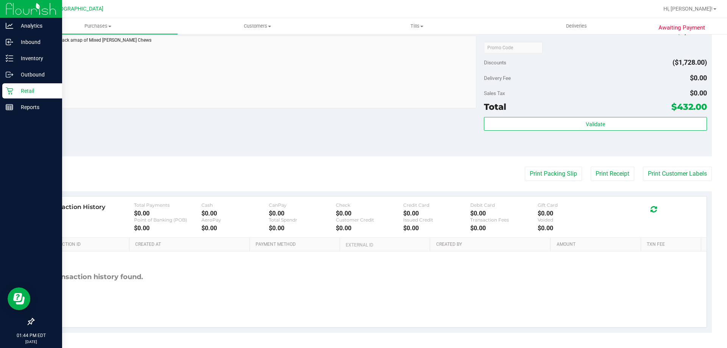
click at [15, 87] on p "Retail" at bounding box center [35, 90] width 45 height 9
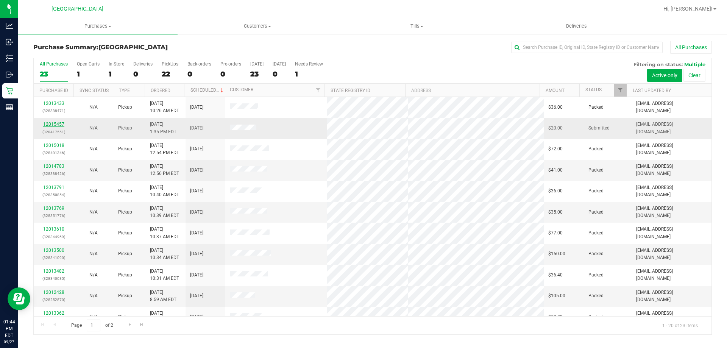
click at [60, 124] on link "12015457" at bounding box center [53, 124] width 21 height 5
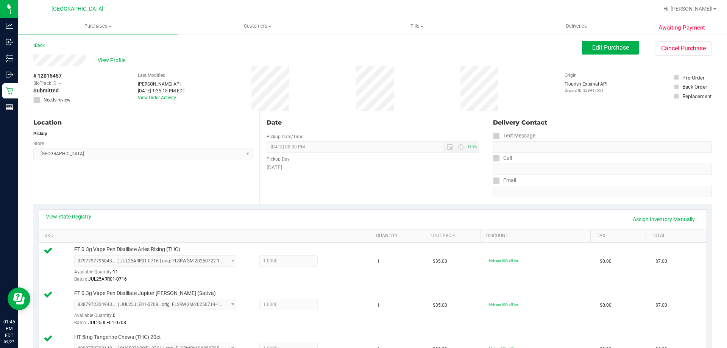
scroll to position [227, 0]
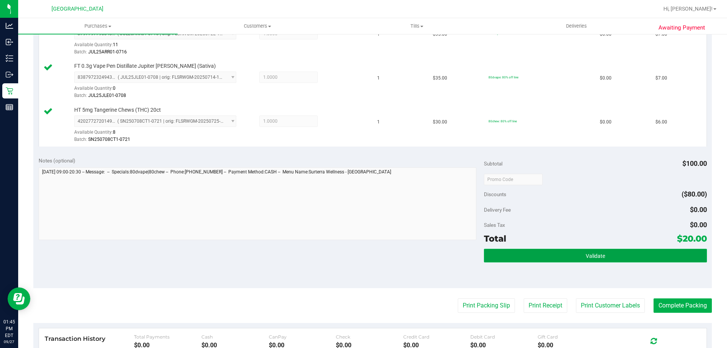
click at [594, 254] on span "Validate" at bounding box center [595, 256] width 19 height 6
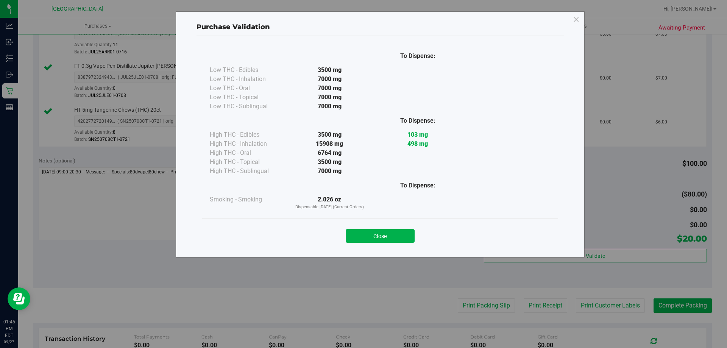
drag, startPoint x: 384, startPoint y: 231, endPoint x: 446, endPoint y: 270, distance: 73.3
click at [384, 231] on button "Close" at bounding box center [380, 236] width 69 height 14
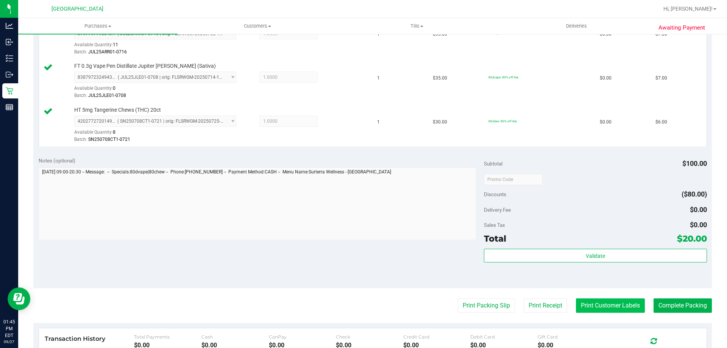
click at [615, 307] on button "Print Customer Labels" at bounding box center [610, 305] width 69 height 14
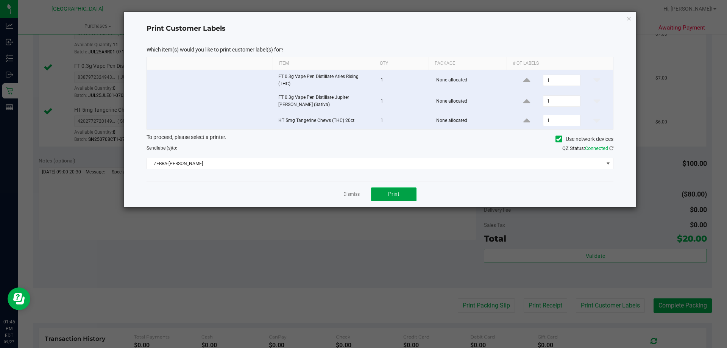
click at [401, 195] on button "Print" at bounding box center [393, 194] width 45 height 14
click at [632, 19] on div "Print Customer Labels Which item(s) would you like to print customer label(s) f…" at bounding box center [380, 109] width 512 height 195
click at [624, 21] on div "Print Customer Labels Which item(s) would you like to print customer label(s) f…" at bounding box center [380, 109] width 512 height 195
click at [627, 19] on icon "button" at bounding box center [628, 18] width 5 height 9
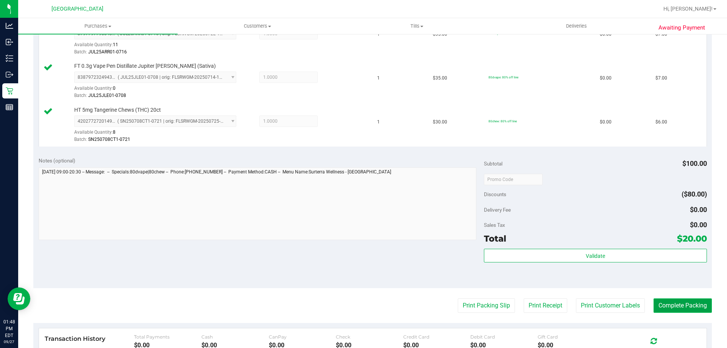
drag, startPoint x: 684, startPoint y: 303, endPoint x: 677, endPoint y: 286, distance: 19.1
click at [684, 303] on button "Complete Packing" at bounding box center [683, 305] width 58 height 14
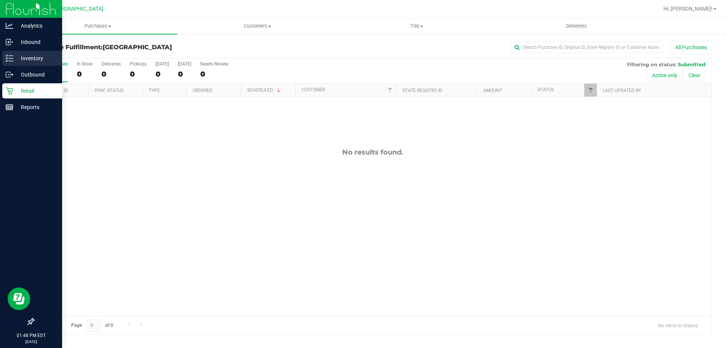
click at [30, 59] on p "Inventory" at bounding box center [35, 58] width 45 height 9
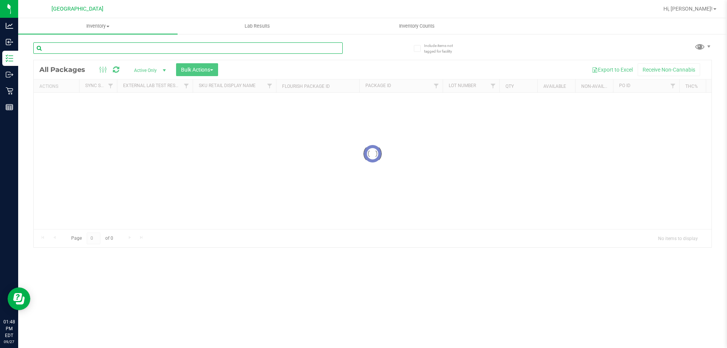
click at [96, 44] on div "Inventory All packages All inventory Waste log Create inventory Lab Results Inv…" at bounding box center [372, 183] width 709 height 330
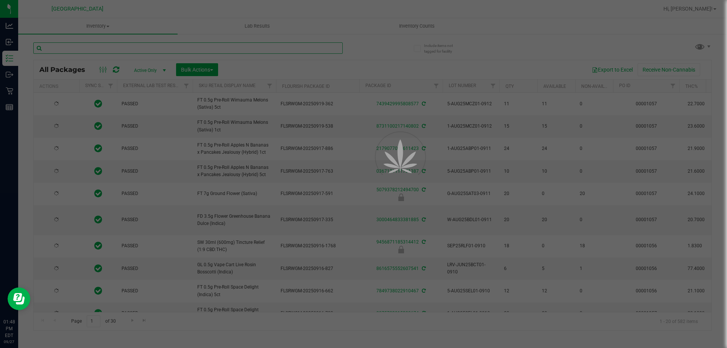
type input "2026-03-16"
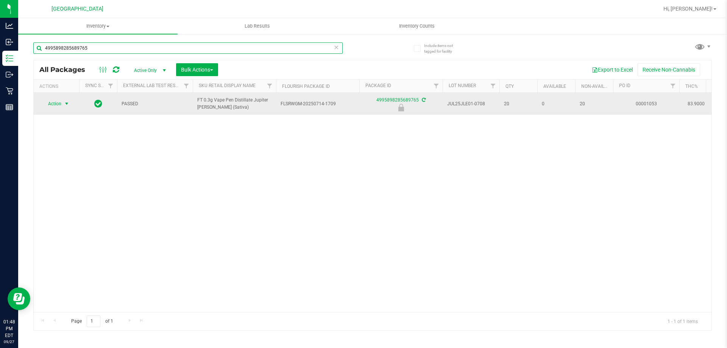
type input "4995898285689765"
click at [59, 109] on span "Action" at bounding box center [51, 103] width 20 height 11
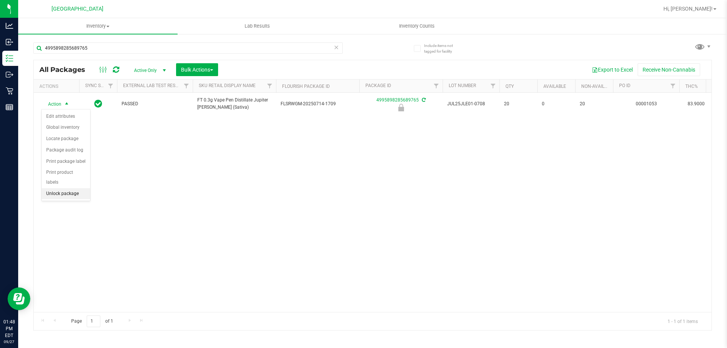
click at [66, 188] on li "Unlock package" at bounding box center [66, 193] width 48 height 11
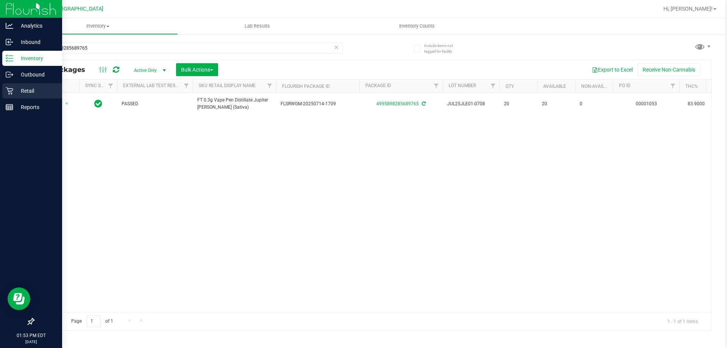
click at [9, 89] on icon at bounding box center [10, 91] width 8 height 8
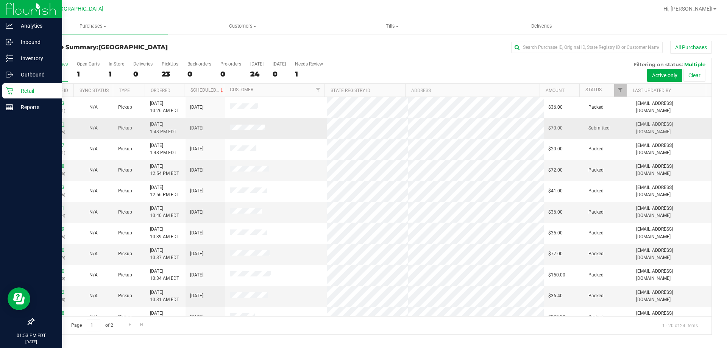
click at [59, 122] on link "12015591" at bounding box center [53, 124] width 21 height 5
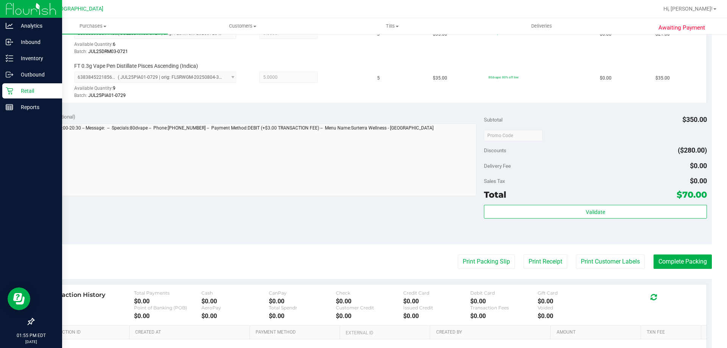
scroll to position [303, 0]
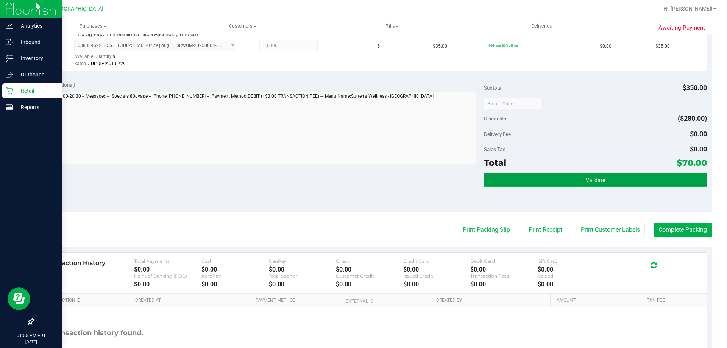
click at [566, 175] on button "Validate" at bounding box center [595, 180] width 223 height 14
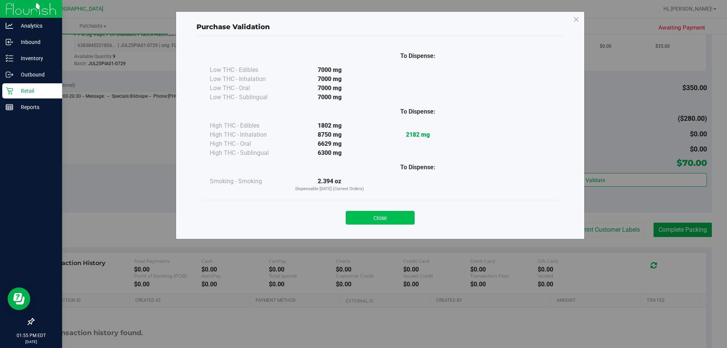
click at [400, 218] on button "Close" at bounding box center [380, 218] width 69 height 14
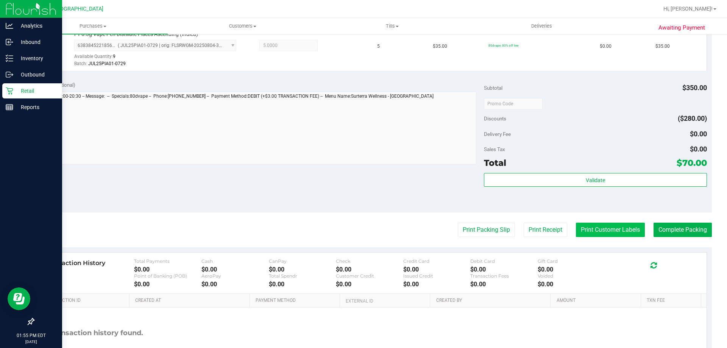
click at [621, 233] on button "Print Customer Labels" at bounding box center [610, 230] width 69 height 14
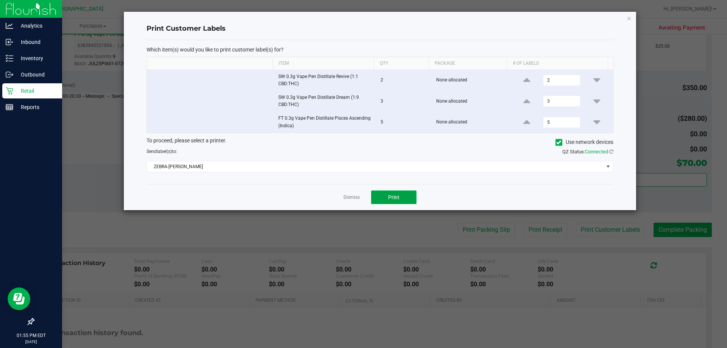
click at [394, 191] on button "Print" at bounding box center [393, 197] width 45 height 14
drag, startPoint x: 631, startPoint y: 16, endPoint x: 702, endPoint y: 191, distance: 189.2
click at [631, 17] on icon "button" at bounding box center [628, 18] width 5 height 9
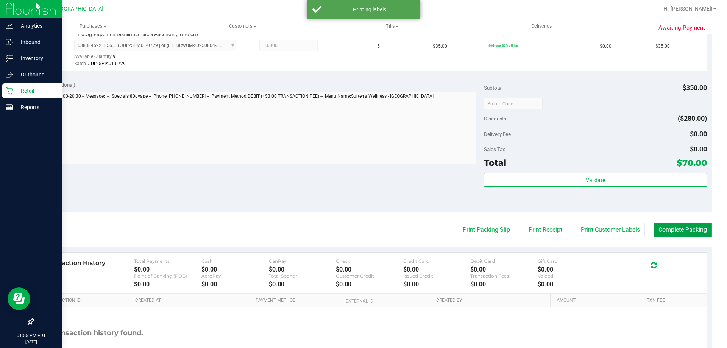
click at [688, 232] on button "Complete Packing" at bounding box center [683, 230] width 58 height 14
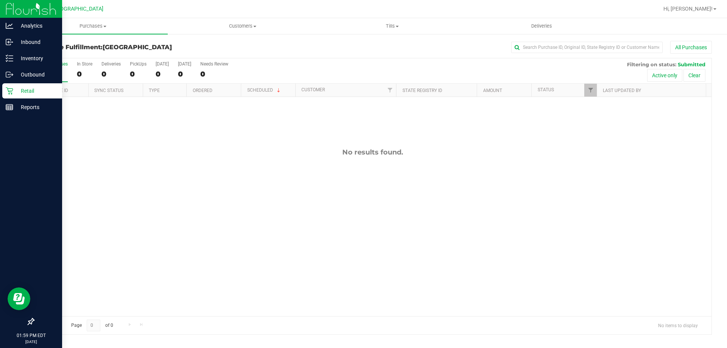
click at [39, 95] on div "Retail" at bounding box center [32, 90] width 60 height 15
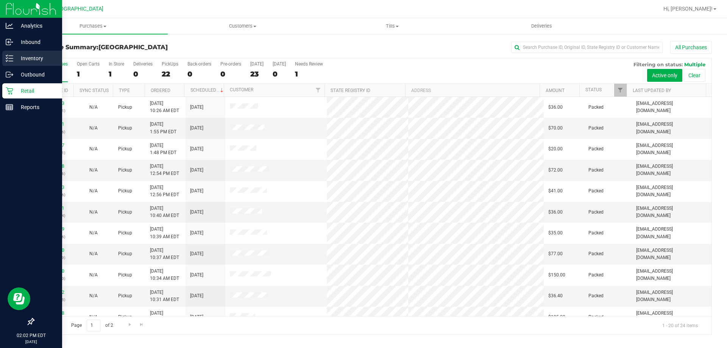
click at [23, 56] on p "Inventory" at bounding box center [35, 58] width 45 height 9
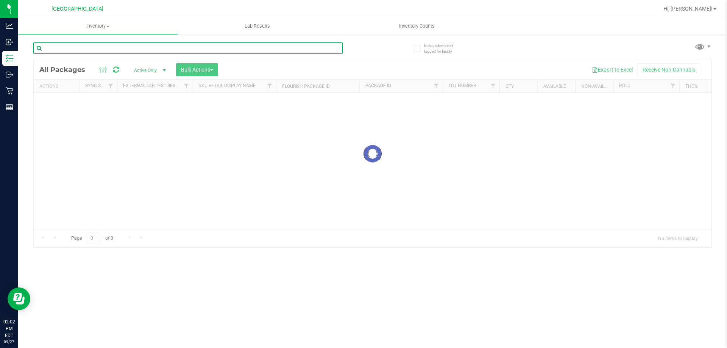
click at [75, 45] on input "text" at bounding box center [187, 47] width 309 height 11
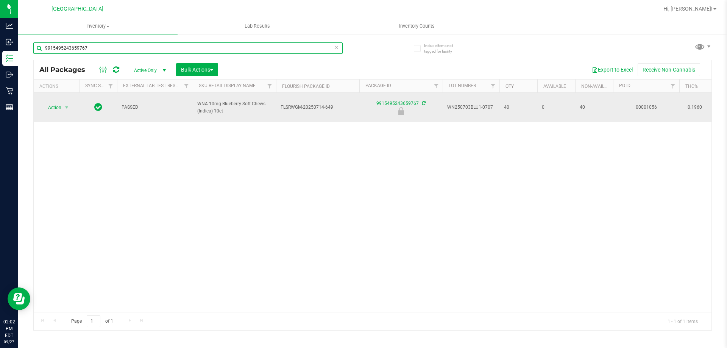
type input "9915495243659767"
click at [61, 110] on span "Action" at bounding box center [51, 107] width 20 height 11
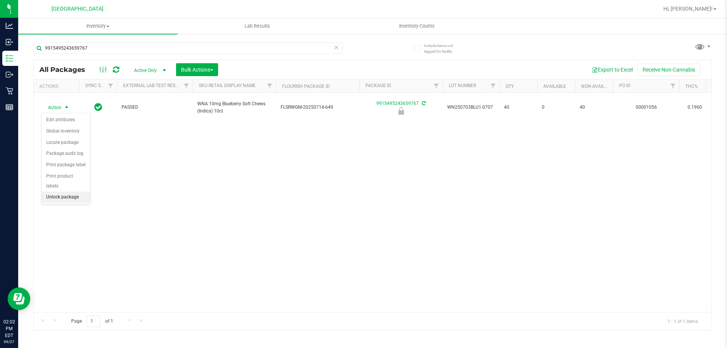
click at [71, 192] on li "Unlock package" at bounding box center [66, 197] width 48 height 11
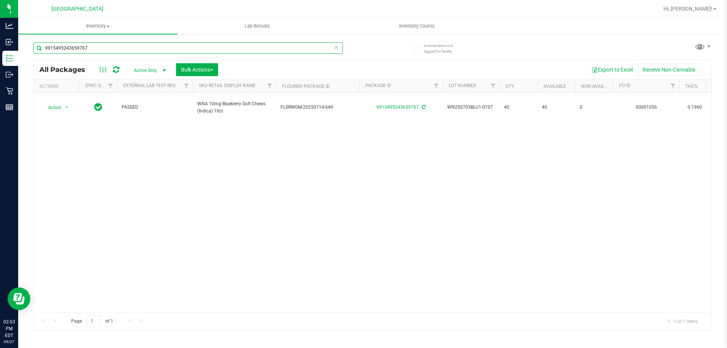
drag, startPoint x: 130, startPoint y: 49, endPoint x: 0, endPoint y: -13, distance: 144.0
click at [0, 0] on html "Analytics Inbound Inventory Outbound Retail Reports 02:03 PM EDT 09/27/2025 09/…" at bounding box center [363, 174] width 727 height 348
type input "7663218397277407"
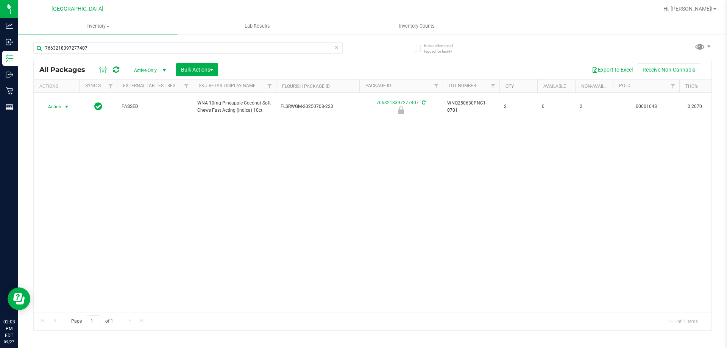
click at [59, 106] on span "Action" at bounding box center [51, 106] width 20 height 11
click at [75, 191] on li "Unlock package" at bounding box center [66, 196] width 48 height 11
drag, startPoint x: 128, startPoint y: 48, endPoint x: 0, endPoint y: -22, distance: 146.1
click at [0, 0] on html "Analytics Inbound Inventory Outbound Retail Reports 02:09 PM EDT 09/27/2025 09/…" at bounding box center [363, 174] width 727 height 348
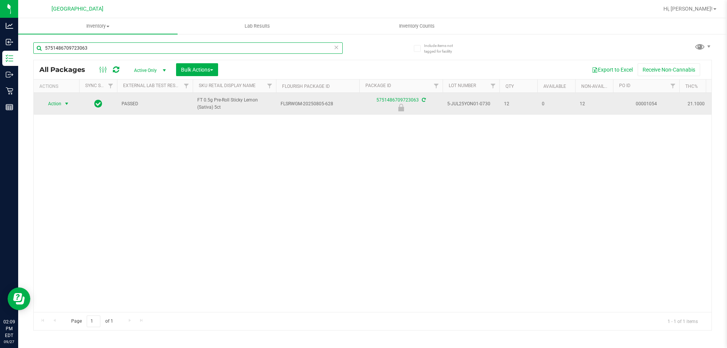
type input "5751486709723063"
click at [61, 107] on span "Action" at bounding box center [51, 103] width 20 height 11
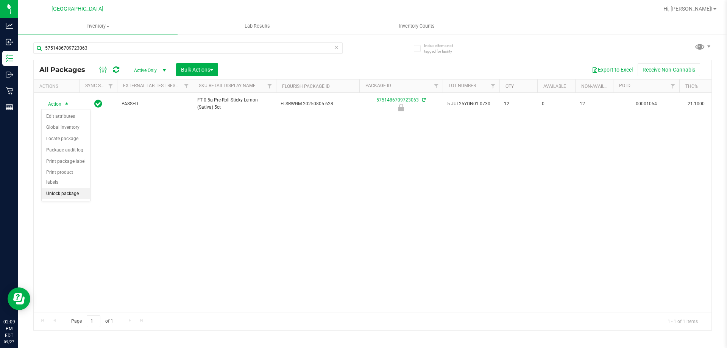
click at [69, 188] on li "Unlock package" at bounding box center [66, 193] width 48 height 11
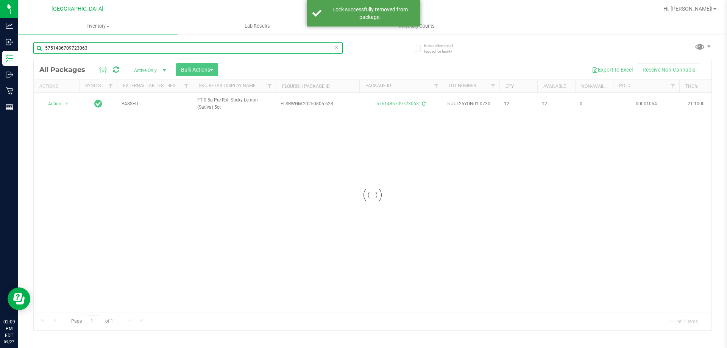
drag, startPoint x: 109, startPoint y: 50, endPoint x: 0, endPoint y: -46, distance: 144.9
click at [0, 0] on html "Analytics Inbound Inventory Outbound Retail Reports 02:09 PM EDT 09/27/2025 09/…" at bounding box center [363, 174] width 727 height 348
type input "yon"
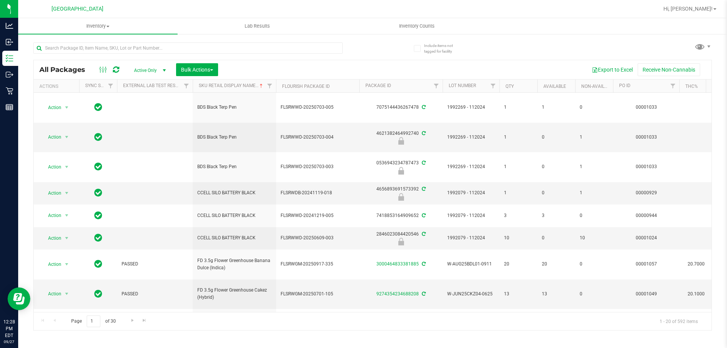
click at [154, 54] on div at bounding box center [187, 50] width 309 height 17
click at [159, 45] on input "text" at bounding box center [187, 47] width 309 height 11
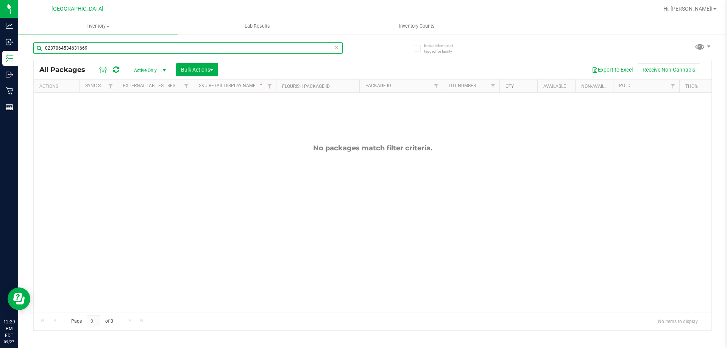
click at [159, 45] on input "0237064534631669" at bounding box center [187, 47] width 309 height 11
click at [159, 45] on input "6730504844433338" at bounding box center [187, 47] width 309 height 11
click at [159, 45] on input "4397111200165770" at bounding box center [187, 47] width 309 height 11
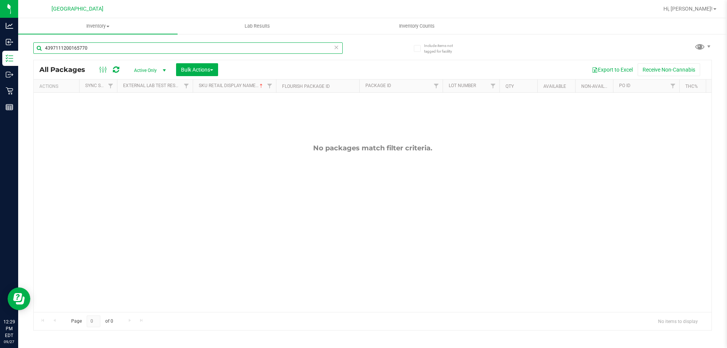
click at [159, 45] on input "4397111200165770" at bounding box center [187, 47] width 309 height 11
type input "0514369209244400"
click at [159, 45] on input "0514369209244400" at bounding box center [187, 47] width 309 height 11
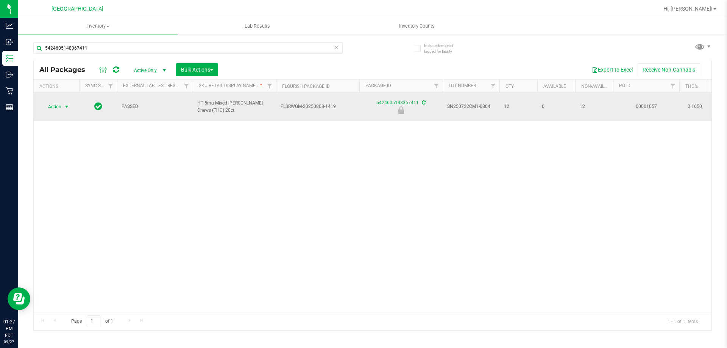
type input "5424605148367411"
click at [52, 106] on span "Action" at bounding box center [51, 106] width 20 height 11
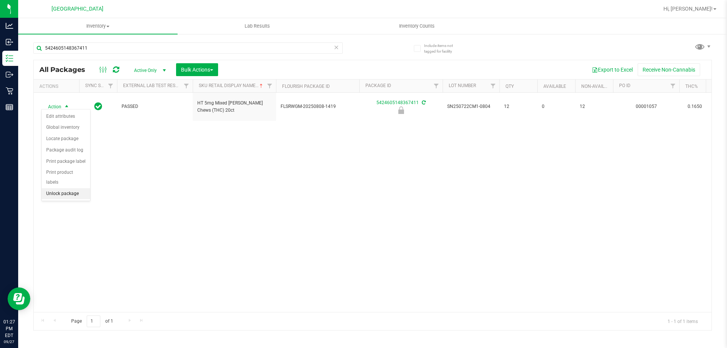
click at [68, 188] on li "Unlock package" at bounding box center [66, 193] width 48 height 11
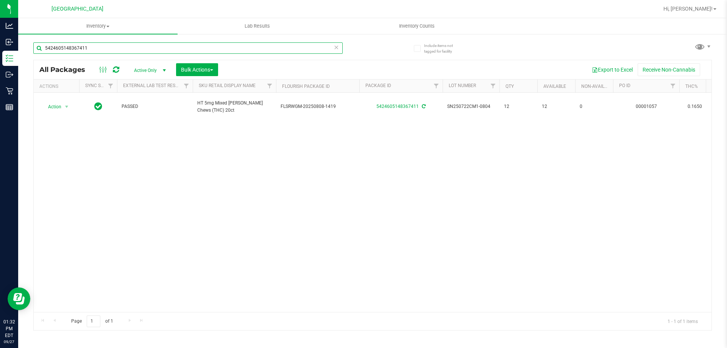
click at [98, 47] on input "5424605148367411" at bounding box center [187, 47] width 309 height 11
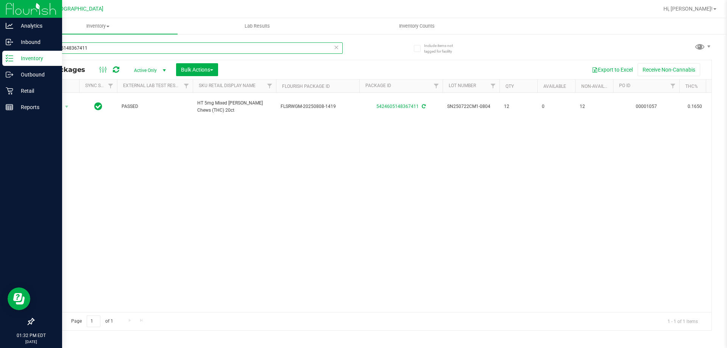
drag, startPoint x: 94, startPoint y: 47, endPoint x: 0, endPoint y: 12, distance: 99.8
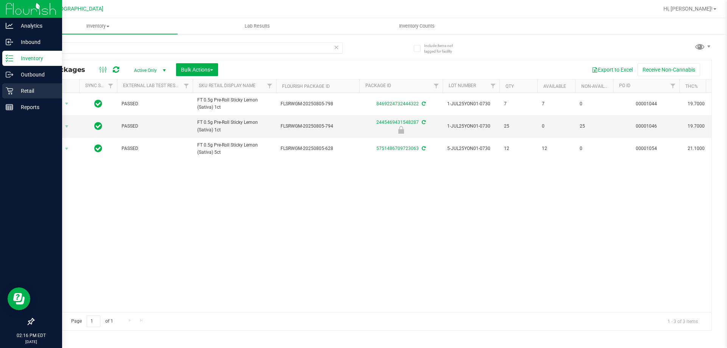
click at [39, 91] on p "Retail" at bounding box center [35, 90] width 45 height 9
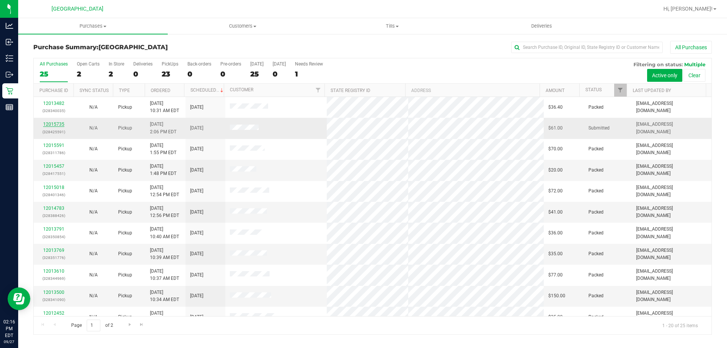
click at [49, 125] on link "12015735" at bounding box center [53, 124] width 21 height 5
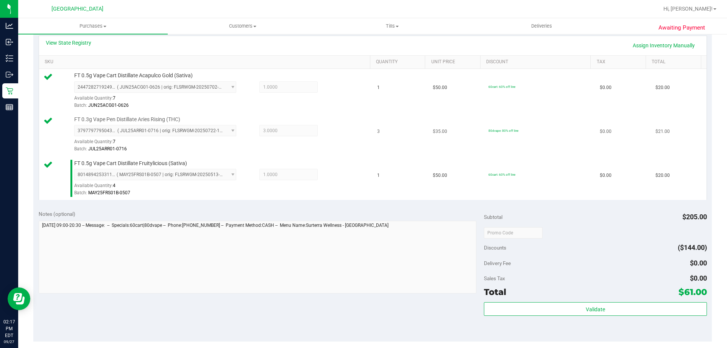
scroll to position [227, 0]
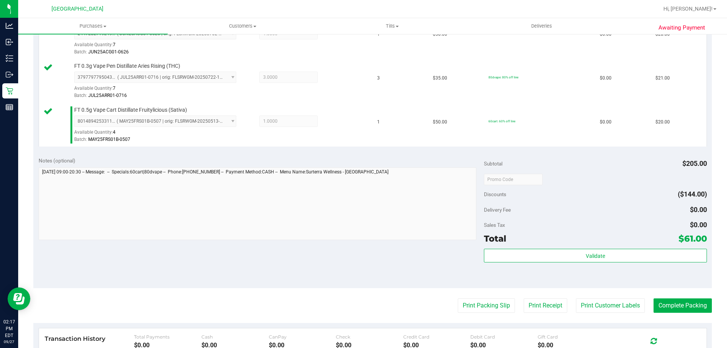
click at [574, 266] on div "Validate" at bounding box center [595, 266] width 223 height 34
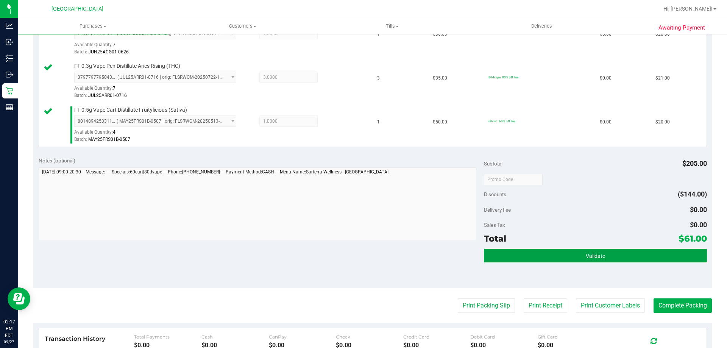
click at [573, 259] on button "Validate" at bounding box center [595, 256] width 223 height 14
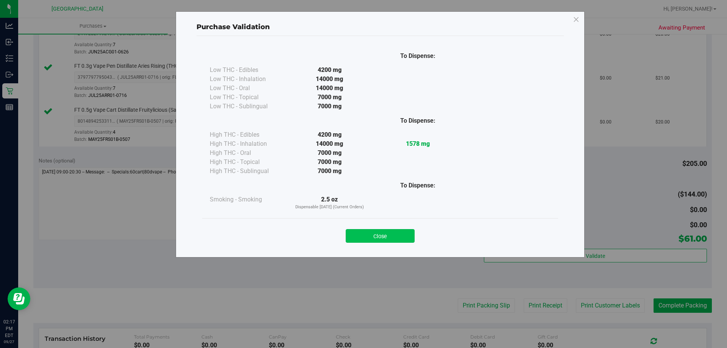
click at [401, 234] on button "Close" at bounding box center [380, 236] width 69 height 14
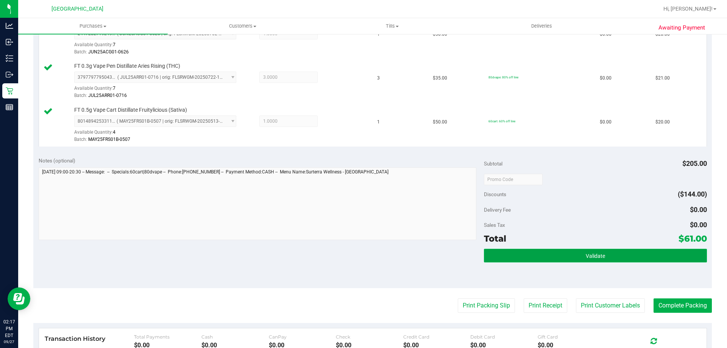
click at [630, 259] on button "Validate" at bounding box center [595, 256] width 223 height 14
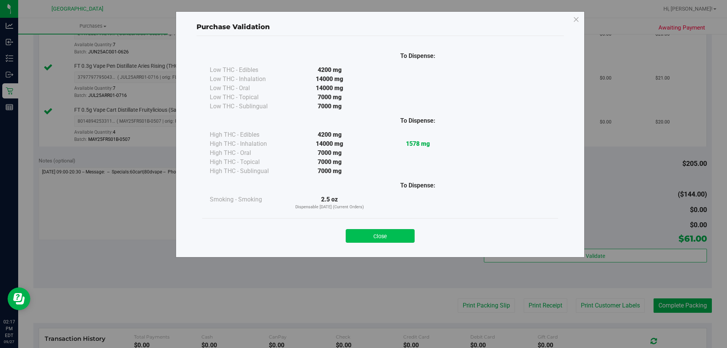
click at [367, 237] on button "Close" at bounding box center [380, 236] width 69 height 14
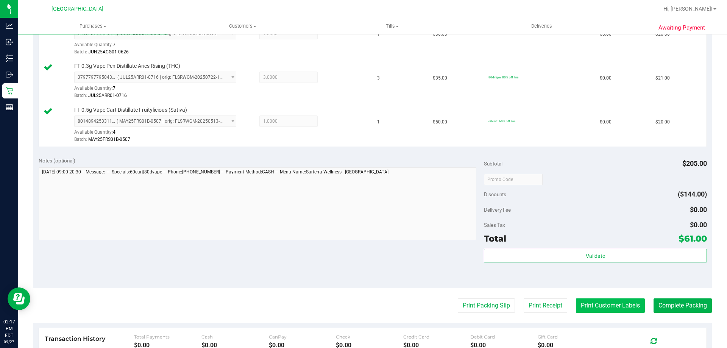
click at [579, 307] on button "Print Customer Labels" at bounding box center [610, 305] width 69 height 14
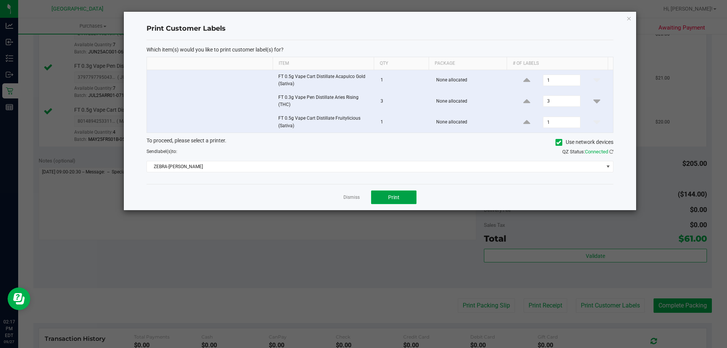
click at [391, 193] on button "Print" at bounding box center [393, 197] width 45 height 14
drag, startPoint x: 631, startPoint y: 14, endPoint x: 631, endPoint y: 32, distance: 18.2
click at [631, 15] on icon "button" at bounding box center [628, 18] width 5 height 9
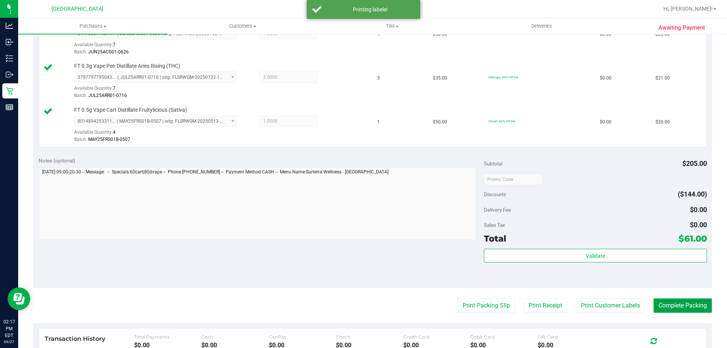
click at [688, 306] on button "Complete Packing" at bounding box center [683, 305] width 58 height 14
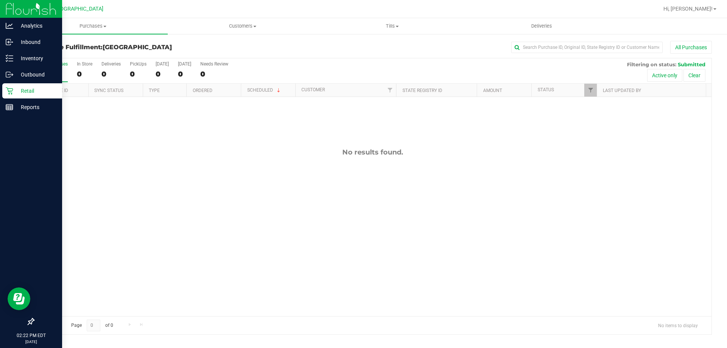
click at [14, 94] on p "Retail" at bounding box center [35, 90] width 45 height 9
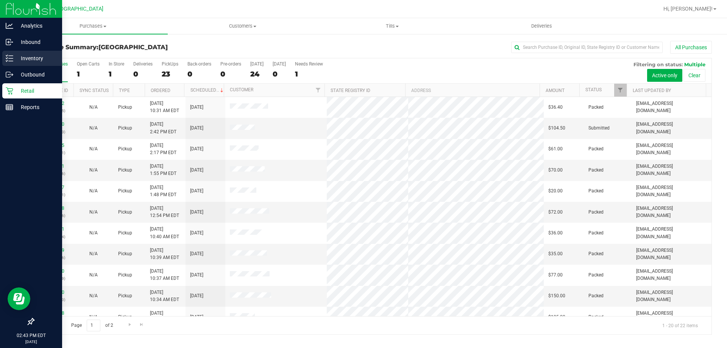
click at [15, 57] on p "Inventory" at bounding box center [35, 58] width 45 height 9
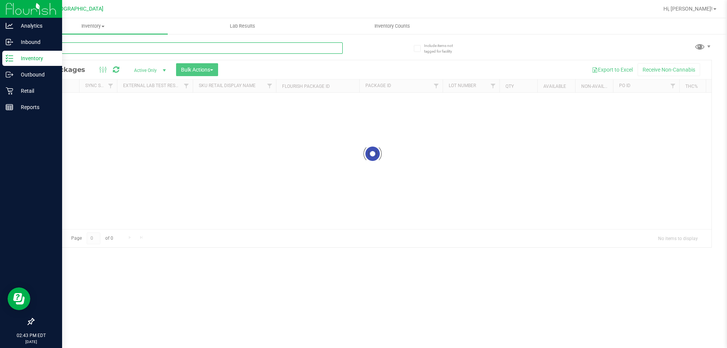
click at [71, 42] on div "Inventory All packages All inventory Waste log Create inventory Lab Results Inv…" at bounding box center [372, 183] width 709 height 330
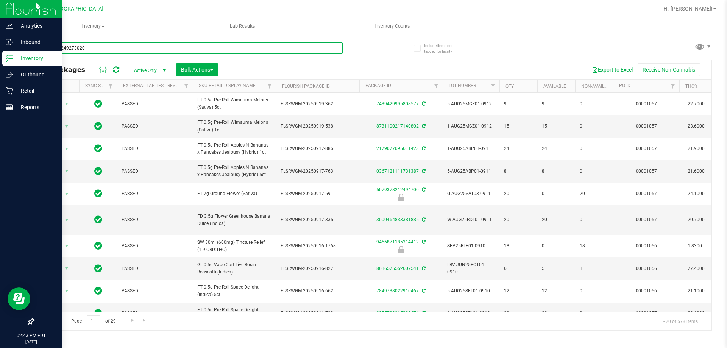
type input "7769722492730205"
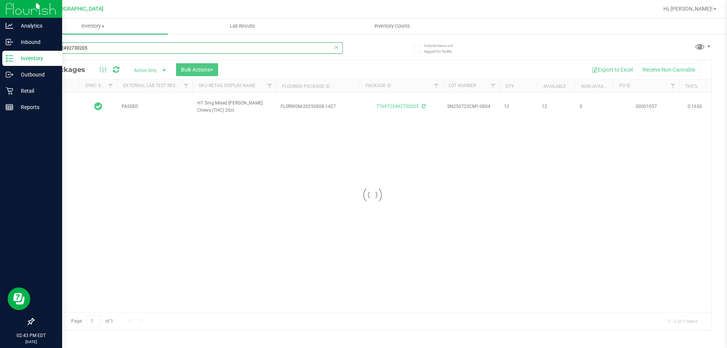
type input "[DATE]"
drag, startPoint x: 109, startPoint y: 44, endPoint x: 0, endPoint y: -46, distance: 141.3
click at [0, 0] on html "Analytics Inbound Inventory Outbound Retail Reports 03:03 PM EDT [DATE] 09/27 […" at bounding box center [363, 174] width 727 height 348
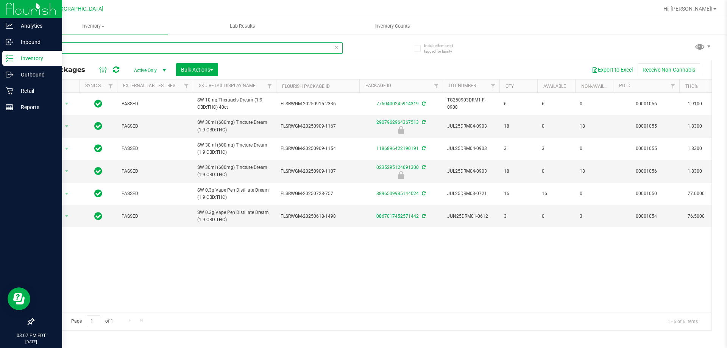
drag, startPoint x: 157, startPoint y: 42, endPoint x: 0, endPoint y: -15, distance: 166.8
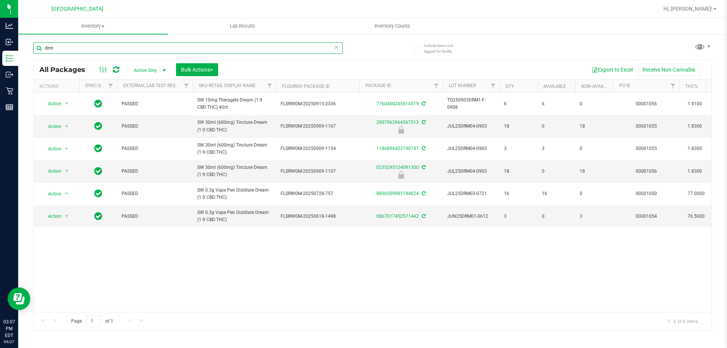
click at [0, 0] on html "Analytics Inbound Inventory Outbound Retail Reports 03:07 PM EDT [DATE] 09/27 […" at bounding box center [363, 174] width 727 height 348
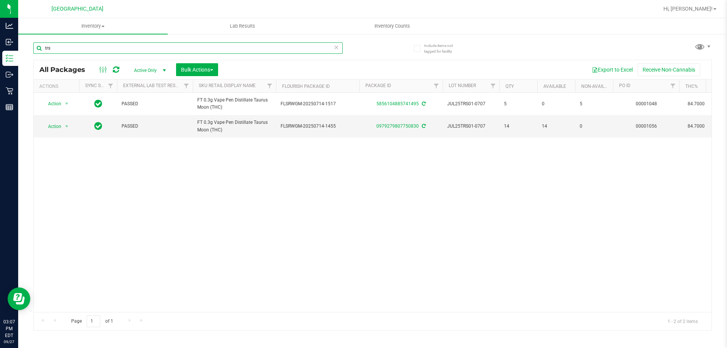
drag, startPoint x: 100, startPoint y: 46, endPoint x: 0, endPoint y: -46, distance: 135.3
click at [0, 0] on html "Analytics Inbound Inventory Outbound Retail Reports 03:07 PM EDT [DATE] 09/27 […" at bounding box center [363, 174] width 727 height 348
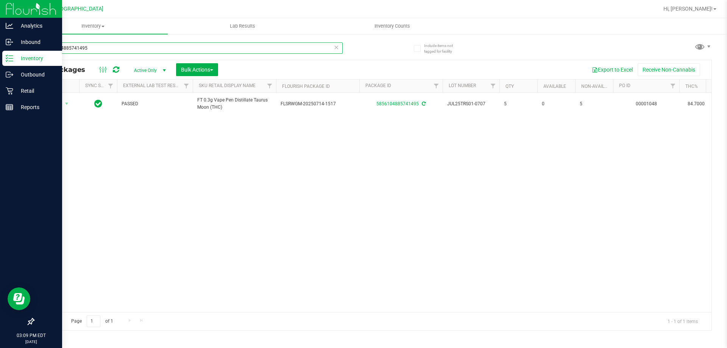
drag, startPoint x: 112, startPoint y: 51, endPoint x: 0, endPoint y: 0, distance: 123.5
click at [0, 0] on div "Analytics Inbound Inventory Outbound Retail Reports 03:09 PM EDT [DATE] 09/27 […" at bounding box center [363, 174] width 727 height 348
type input "5325536406685758"
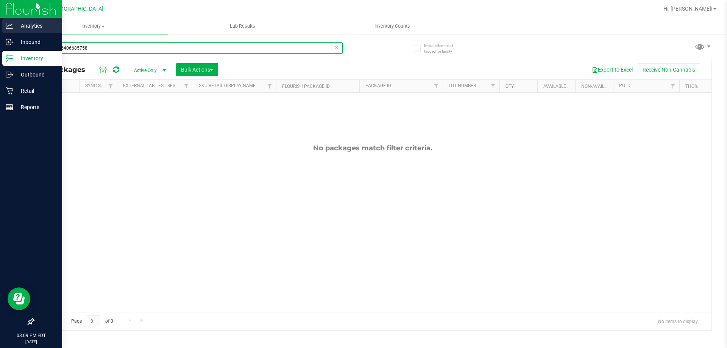
drag, startPoint x: 0, startPoint y: 35, endPoint x: 9, endPoint y: 28, distance: 11.4
click at [0, 26] on div "Analytics Inbound Inventory Outbound Retail Reports 03:09 PM EDT [DATE] 09/27 […" at bounding box center [363, 174] width 727 height 348
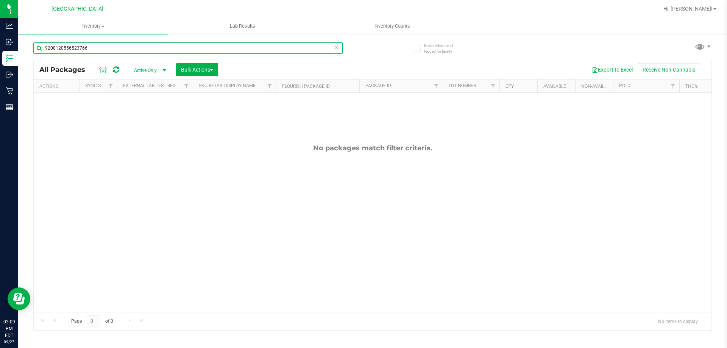
drag, startPoint x: 100, startPoint y: 43, endPoint x: 0, endPoint y: -46, distance: 133.8
click at [0, 0] on html "Analytics Inbound Inventory Outbound Retail Reports 03:09 PM EDT [DATE] 09/27 […" at bounding box center [363, 174] width 727 height 348
drag, startPoint x: 101, startPoint y: 48, endPoint x: 0, endPoint y: -46, distance: 138.5
click at [0, 0] on html "Analytics Inbound Inventory Outbound Retail Reports 03:09 PM EDT [DATE] 09/27 […" at bounding box center [363, 174] width 727 height 348
drag, startPoint x: 0, startPoint y: -10, endPoint x: 0, endPoint y: -46, distance: 36.0
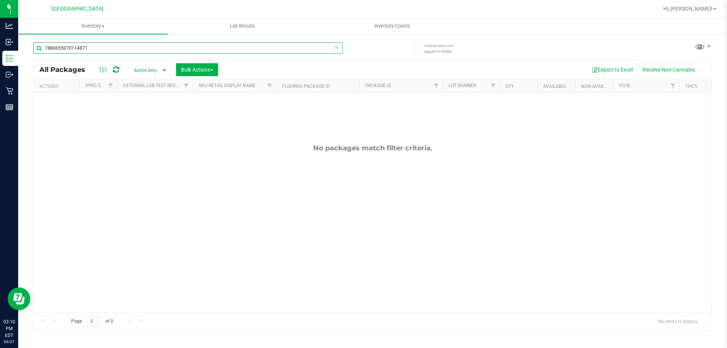
click at [0, 0] on html "Analytics Inbound Inventory Outbound Retail Reports 03:10 PM EDT [DATE] 09/27 […" at bounding box center [363, 174] width 727 height 348
type input "2150750228269452"
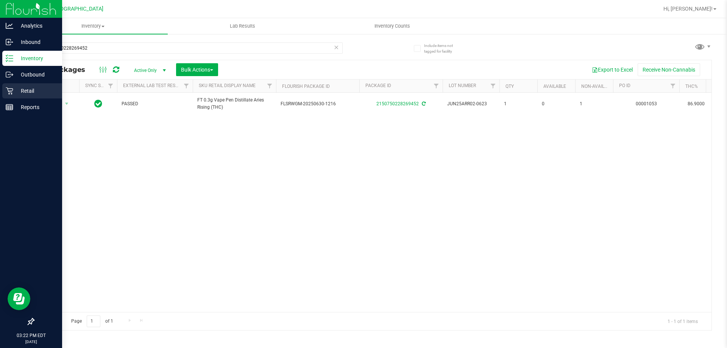
click at [5, 89] on div "Retail" at bounding box center [32, 90] width 60 height 15
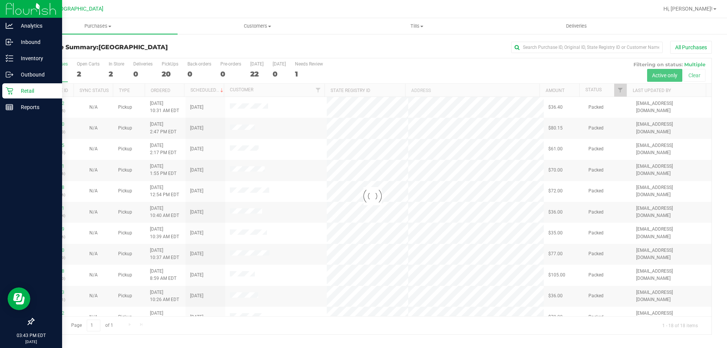
click at [11, 89] on icon at bounding box center [10, 91] width 8 height 8
click at [13, 89] on icon at bounding box center [9, 90] width 7 height 7
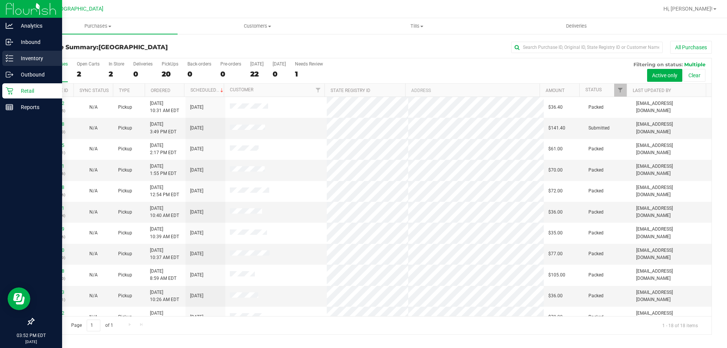
click at [14, 58] on p "Inventory" at bounding box center [35, 58] width 45 height 9
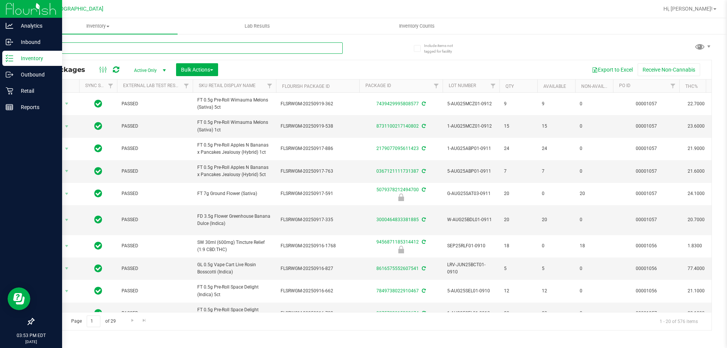
click at [217, 46] on input "text" at bounding box center [187, 47] width 309 height 11
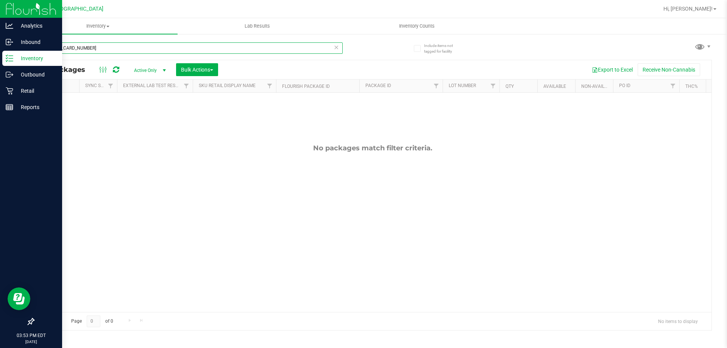
click at [341, 45] on input "[CREDIT_CARD_NUMBER]" at bounding box center [187, 47] width 309 height 11
click at [339, 45] on div "[CREDIT_CARD_NUMBER]" at bounding box center [187, 47] width 309 height 11
type input "3667779791594440"
click at [336, 47] on icon at bounding box center [336, 46] width 5 height 9
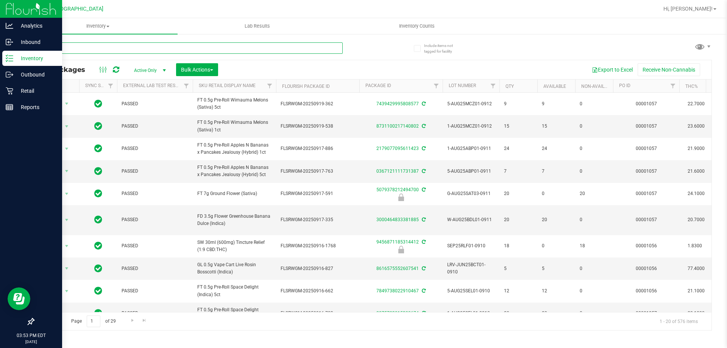
click at [283, 47] on input "text" at bounding box center [187, 47] width 309 height 11
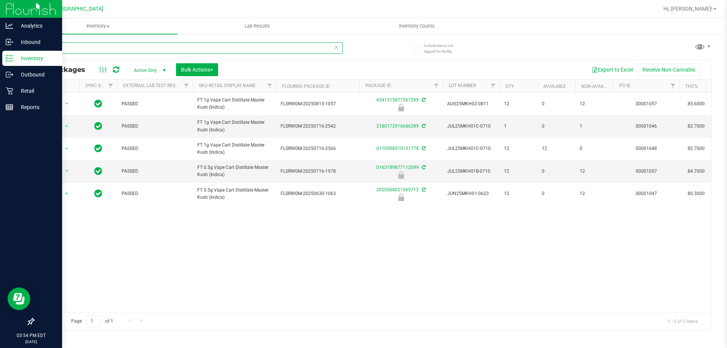
type input "mkh"
click at [339, 45] on icon at bounding box center [336, 46] width 5 height 9
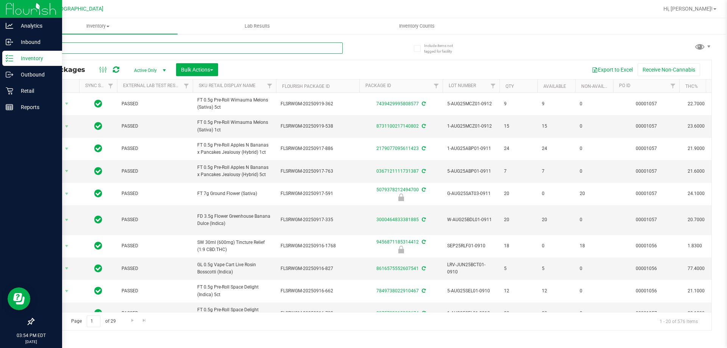
click at [261, 50] on input "text" at bounding box center [187, 47] width 309 height 11
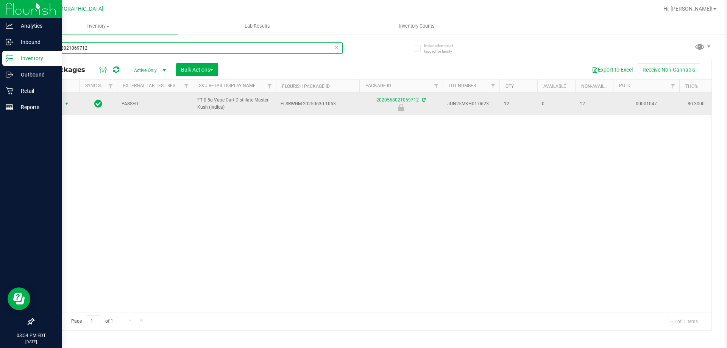
type input "2020568021069712"
click at [55, 103] on span "Action" at bounding box center [51, 103] width 20 height 11
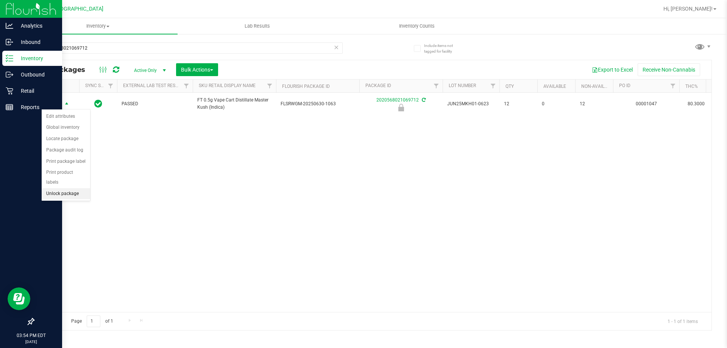
click at [69, 188] on li "Unlock package" at bounding box center [66, 193] width 48 height 11
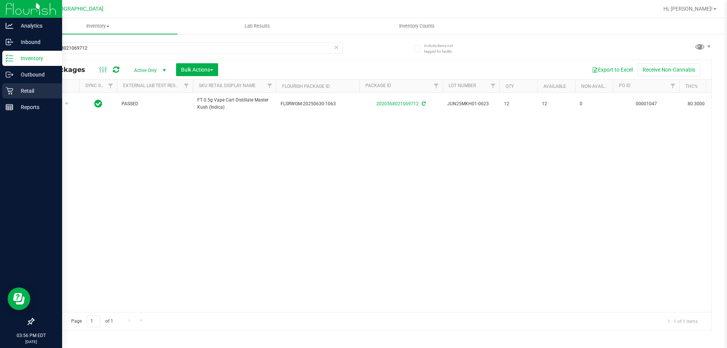
click at [13, 95] on div "Retail" at bounding box center [32, 90] width 60 height 15
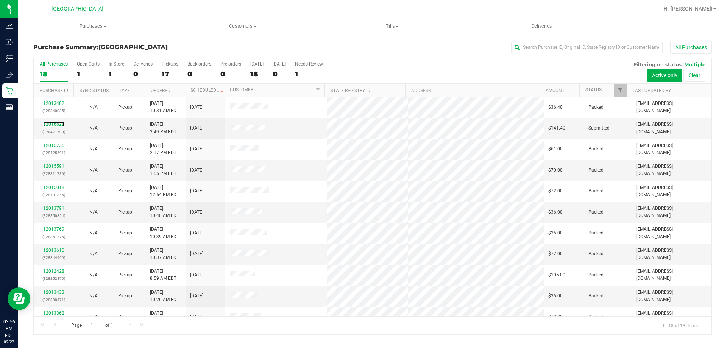
drag, startPoint x: 58, startPoint y: 125, endPoint x: 404, endPoint y: 122, distance: 345.8
click at [58, 126] on link "12016628" at bounding box center [53, 124] width 21 height 5
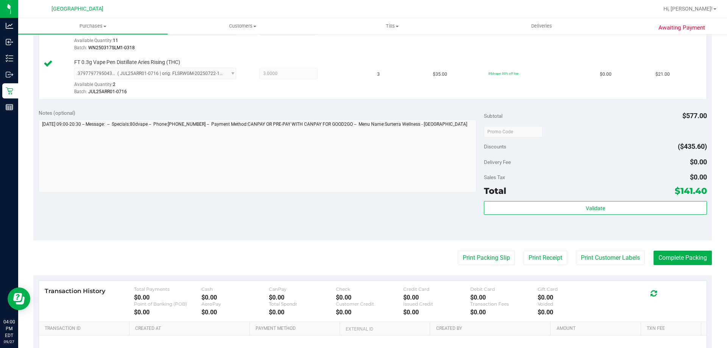
scroll to position [379, 0]
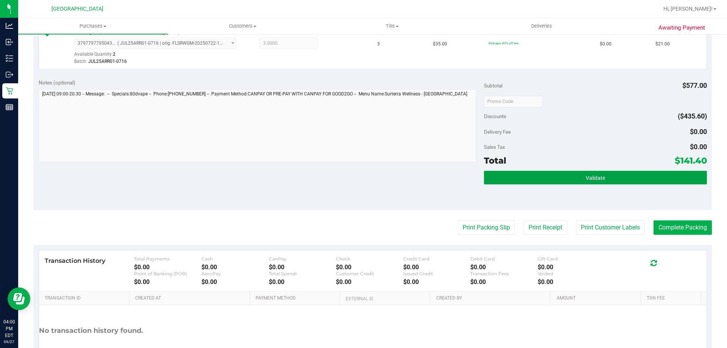
click at [570, 178] on button "Validate" at bounding box center [595, 178] width 223 height 14
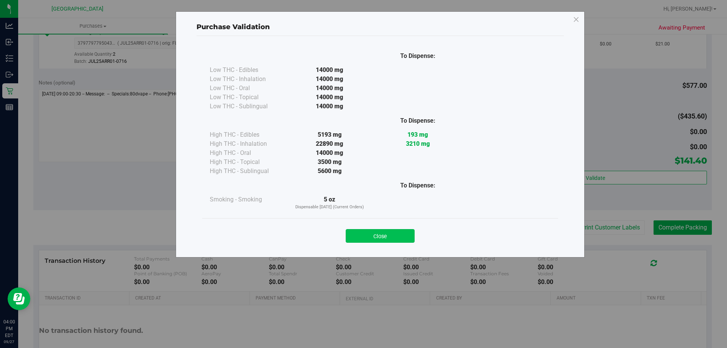
click at [379, 242] on button "Close" at bounding box center [380, 236] width 69 height 14
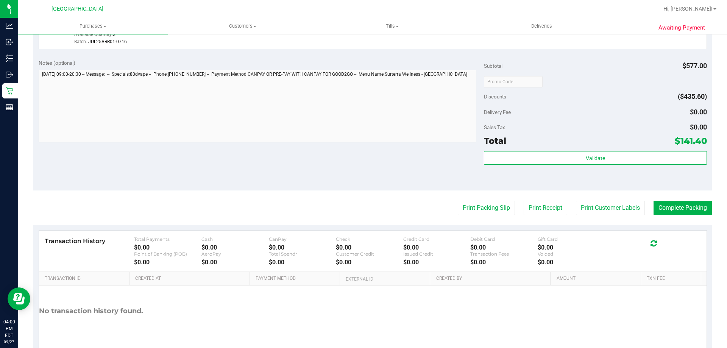
scroll to position [417, 0]
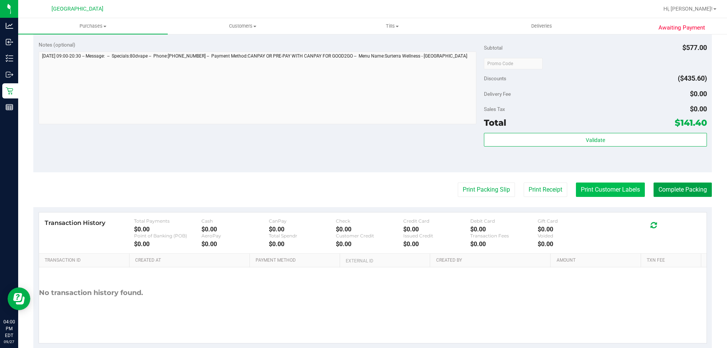
drag, startPoint x: 662, startPoint y: 190, endPoint x: 582, endPoint y: 187, distance: 79.9
click at [661, 190] on button "Complete Packing" at bounding box center [683, 190] width 58 height 14
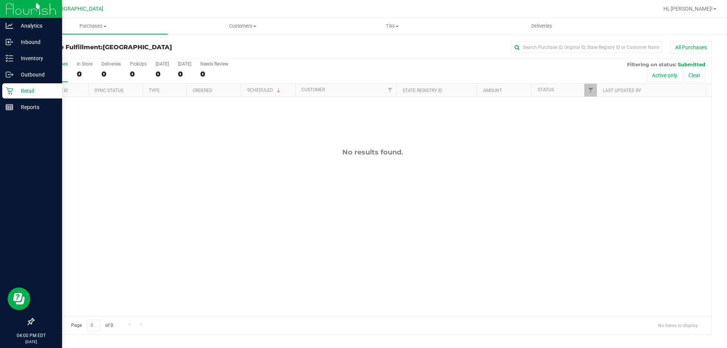
click at [17, 91] on p "Retail" at bounding box center [35, 90] width 45 height 9
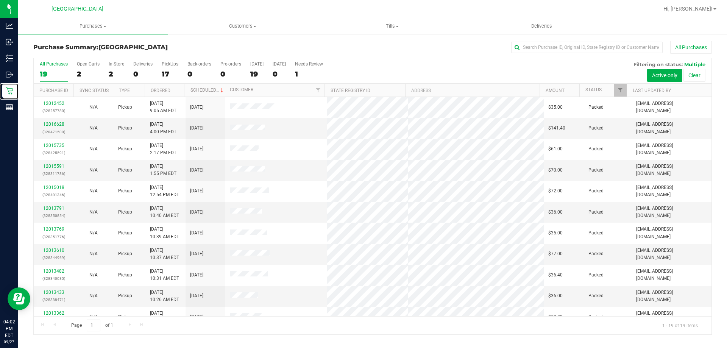
scroll to position [179, 0]
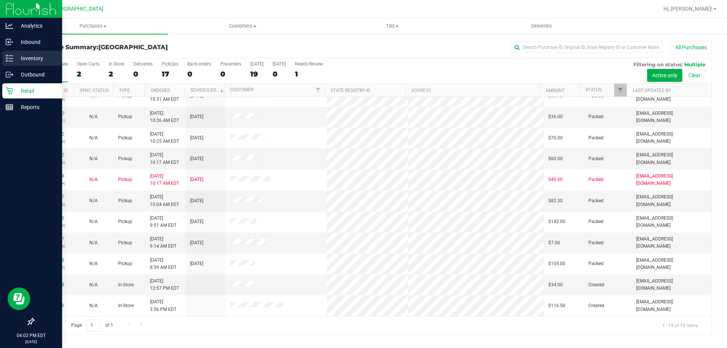
click at [26, 59] on p "Inventory" at bounding box center [35, 58] width 45 height 9
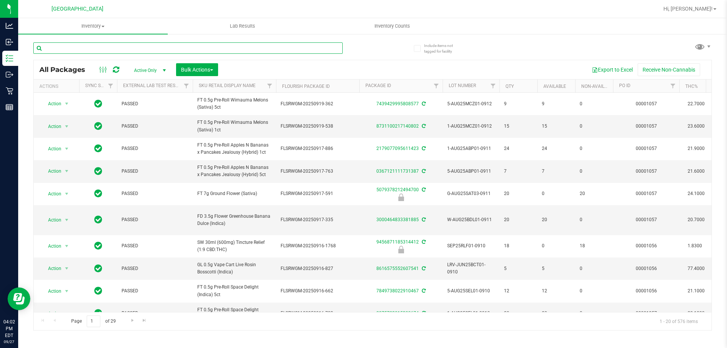
click at [115, 51] on input "text" at bounding box center [187, 47] width 309 height 11
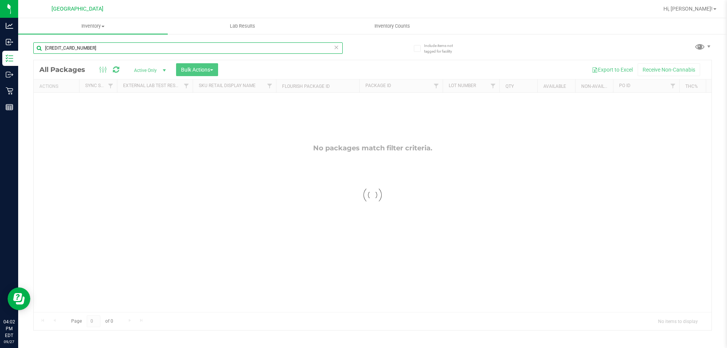
drag, startPoint x: 117, startPoint y: 50, endPoint x: 0, endPoint y: -7, distance: 130.1
click at [0, 0] on html "Analytics Inbound Inventory Outbound Retail Reports 04:02 PM EDT 09/27/2025 09/…" at bounding box center [363, 174] width 727 height 348
type input "mkh"
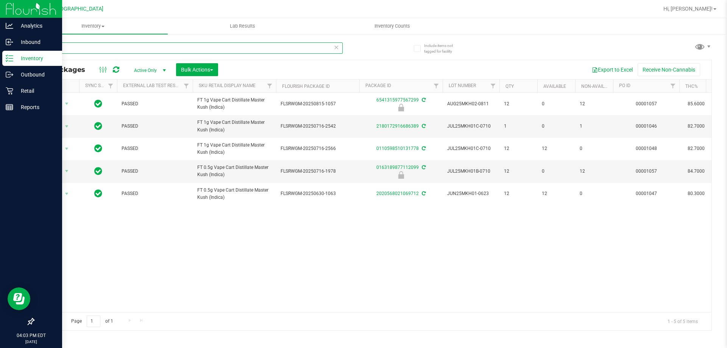
drag, startPoint x: 102, startPoint y: 53, endPoint x: 0, endPoint y: 16, distance: 109.0
click at [0, 16] on div "Analytics Inbound Inventory Outbound Retail Reports 04:03 PM EDT 09/27/2025 09/…" at bounding box center [363, 174] width 727 height 348
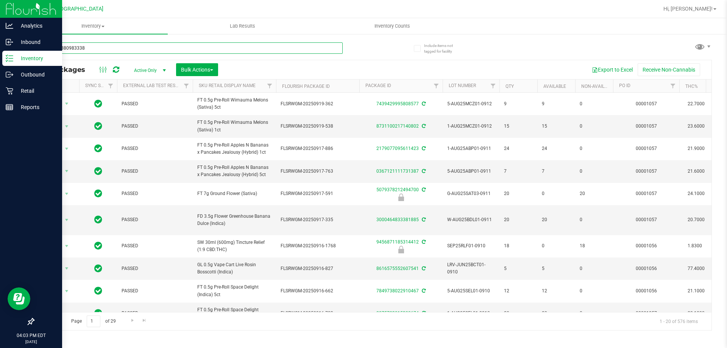
type input "4486248809833388"
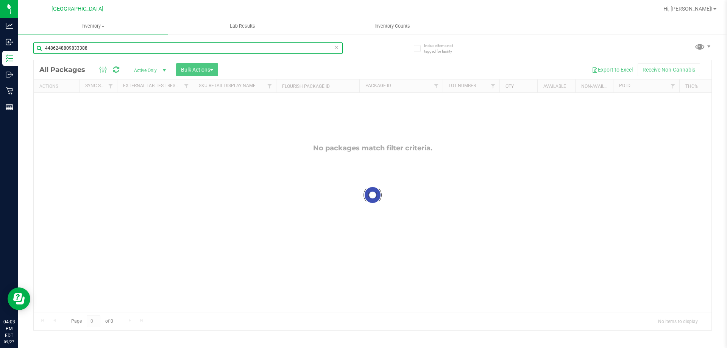
drag, startPoint x: 107, startPoint y: 46, endPoint x: 0, endPoint y: -31, distance: 131.9
click at [0, 0] on html "Analytics Inbound Inventory Outbound Retail Reports 04:03 PM EDT 09/27/2025 09/…" at bounding box center [363, 174] width 727 height 348
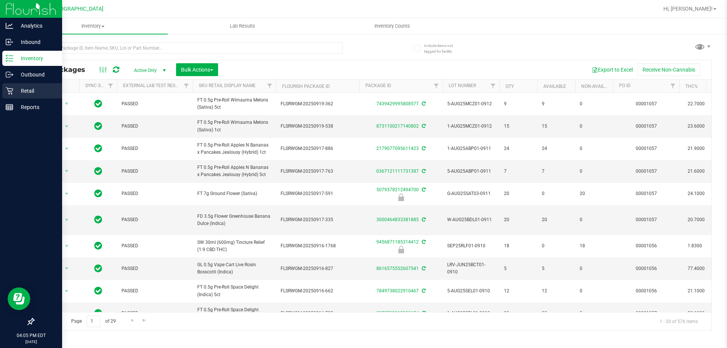
click at [19, 93] on p "Retail" at bounding box center [35, 90] width 45 height 9
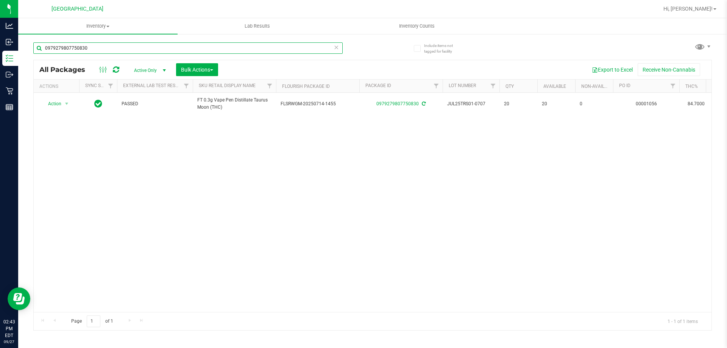
drag, startPoint x: 100, startPoint y: 50, endPoint x: 0, endPoint y: -27, distance: 126.3
click at [0, 0] on html "Analytics Inbound Inventory Outbound Retail Reports 02:43 PM EDT [DATE] 09/27 […" at bounding box center [363, 174] width 727 height 348
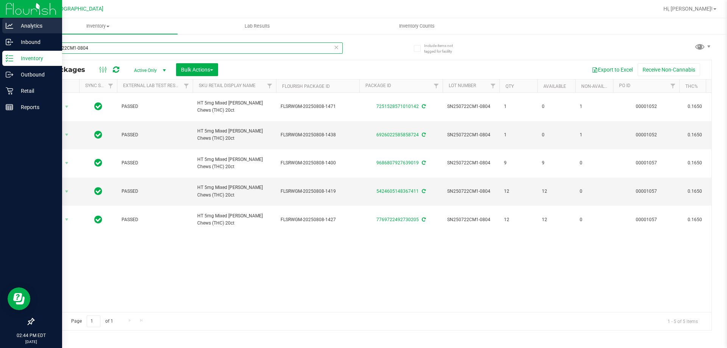
drag, startPoint x: 189, startPoint y: 53, endPoint x: 0, endPoint y: 20, distance: 191.4
click at [0, 33] on div "Analytics Inbound Inventory Outbound Retail Reports 02:44 PM EDT 09/27/2025 09/…" at bounding box center [363, 174] width 727 height 348
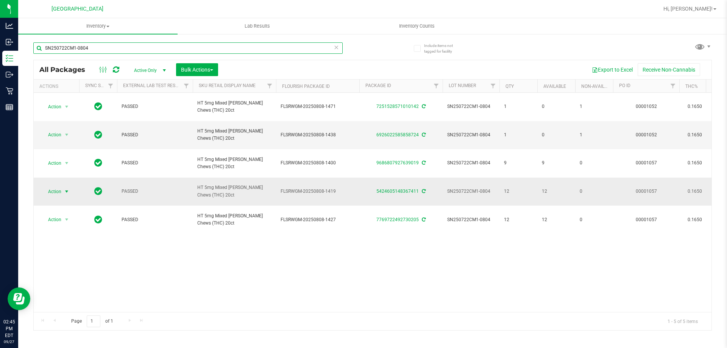
type input "SN250722CM1-0804"
click at [48, 186] on span "Action" at bounding box center [51, 191] width 20 height 11
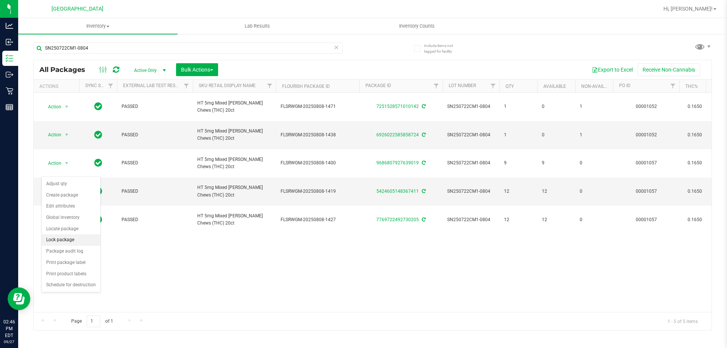
click at [64, 239] on li "Lock package" at bounding box center [71, 239] width 59 height 11
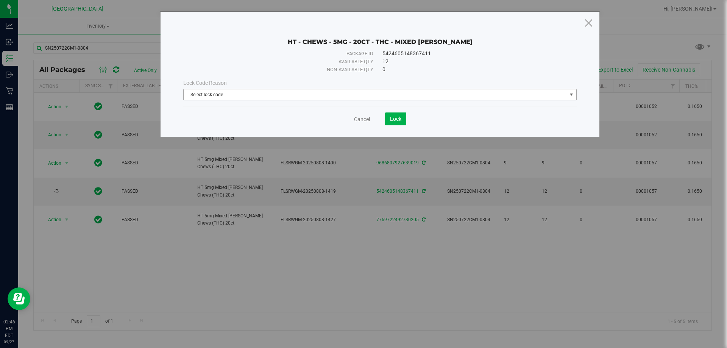
click at [265, 100] on span "Select lock code" at bounding box center [379, 94] width 393 height 11
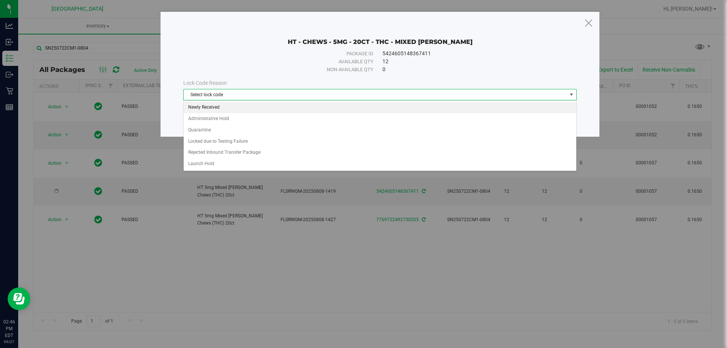
click at [259, 106] on li "Newly Received" at bounding box center [380, 107] width 393 height 11
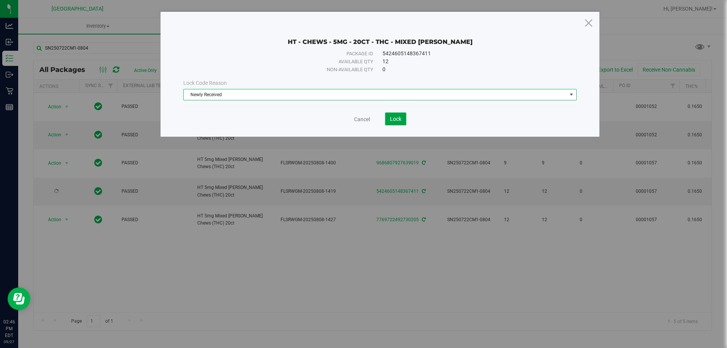
click at [392, 116] on span "Lock" at bounding box center [395, 119] width 11 height 6
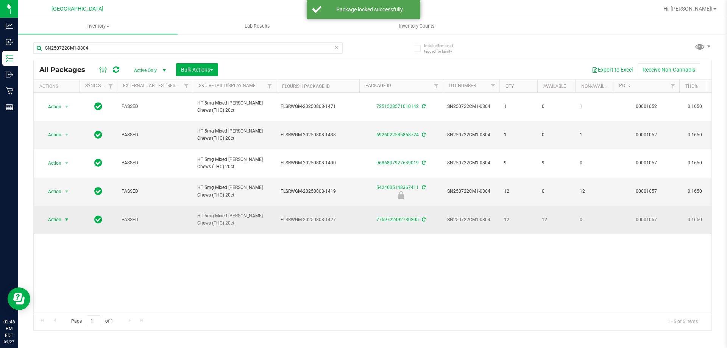
click at [61, 214] on span "Action" at bounding box center [51, 219] width 20 height 11
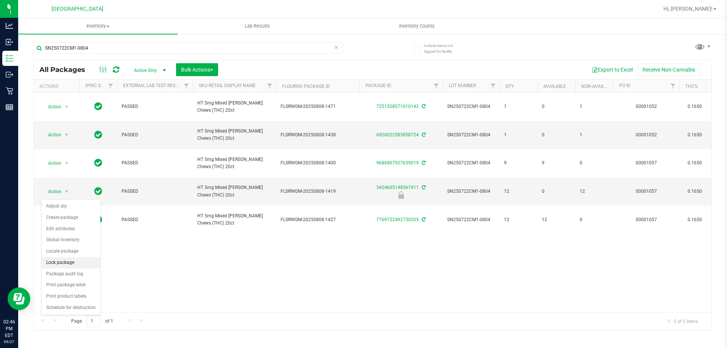
click at [61, 264] on li "Lock package" at bounding box center [71, 262] width 59 height 11
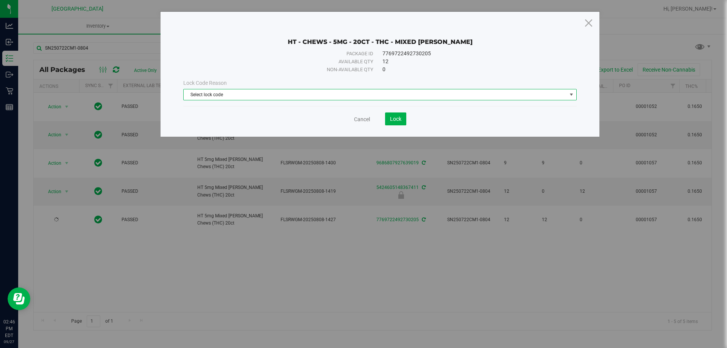
click at [281, 96] on span "Select lock code" at bounding box center [375, 94] width 383 height 11
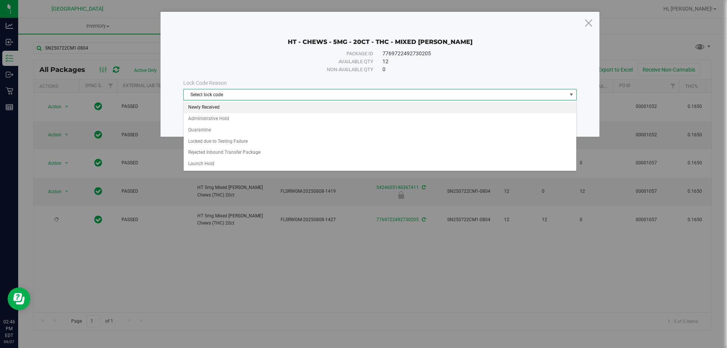
click at [265, 110] on li "Newly Received" at bounding box center [380, 107] width 393 height 11
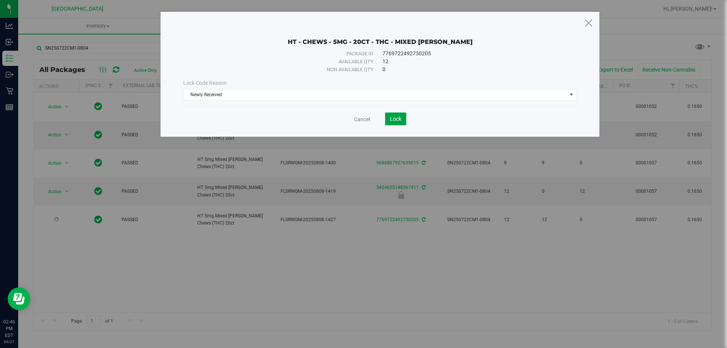
click at [392, 121] on span "Lock" at bounding box center [395, 119] width 11 height 6
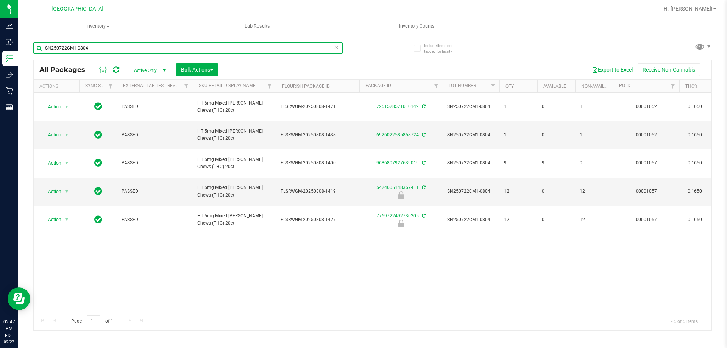
drag, startPoint x: 119, startPoint y: 51, endPoint x: 0, endPoint y: -46, distance: 153.2
click at [0, 0] on html "Analytics Inbound Inventory Outbound Retail Reports 02:47 PM EDT 09/27/2025 09/…" at bounding box center [363, 174] width 727 height 348
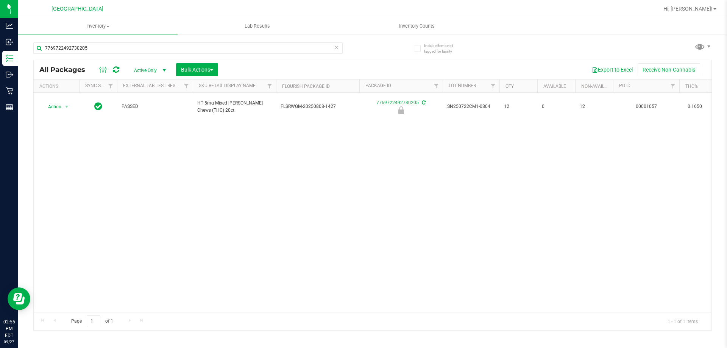
click at [161, 56] on div "7769722492730205" at bounding box center [187, 50] width 309 height 17
click at [162, 49] on input "7769722492730205" at bounding box center [187, 47] width 309 height 11
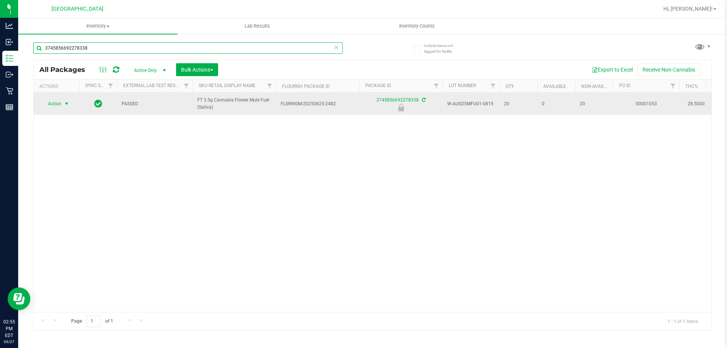
type input "3745856692278338"
click at [59, 104] on span "Action" at bounding box center [51, 103] width 20 height 11
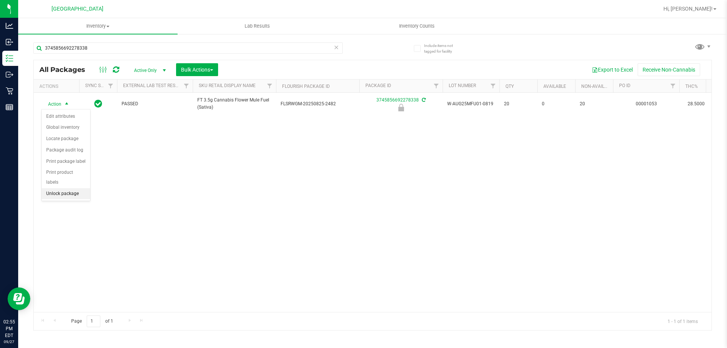
click at [61, 188] on li "Unlock package" at bounding box center [66, 193] width 48 height 11
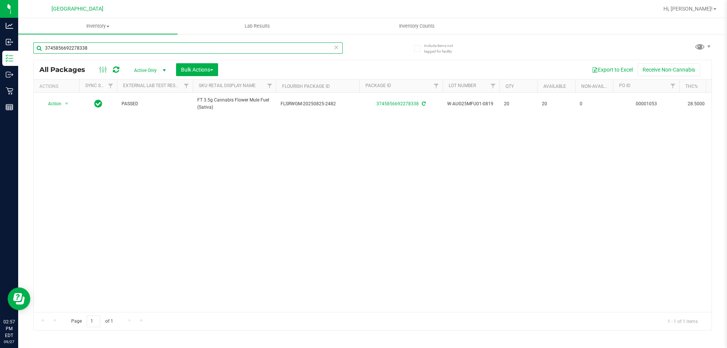
drag, startPoint x: 130, startPoint y: 45, endPoint x: 0, endPoint y: -46, distance: 158.3
click at [0, 0] on html "Analytics Inbound Inventory Outbound Retail Reports 02:57 PM EDT 09/27/2025 09/…" at bounding box center [363, 174] width 727 height 348
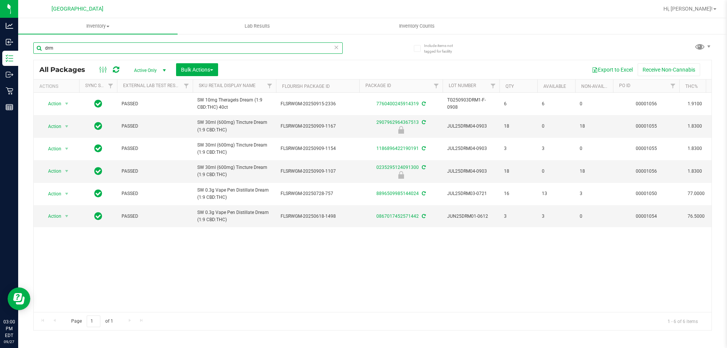
type input "drm"
drag, startPoint x: 70, startPoint y: 49, endPoint x: 0, endPoint y: -4, distance: 88.2
click at [0, 0] on html "Analytics Inbound Inventory Outbound Retail Reports 03:57 PM EDT 09/27/2025 09/…" at bounding box center [363, 174] width 727 height 348
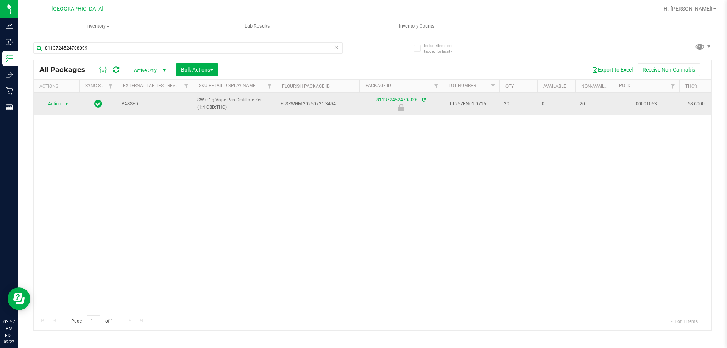
type input "8113724524708099"
click at [66, 106] on span "select" at bounding box center [67, 104] width 6 height 6
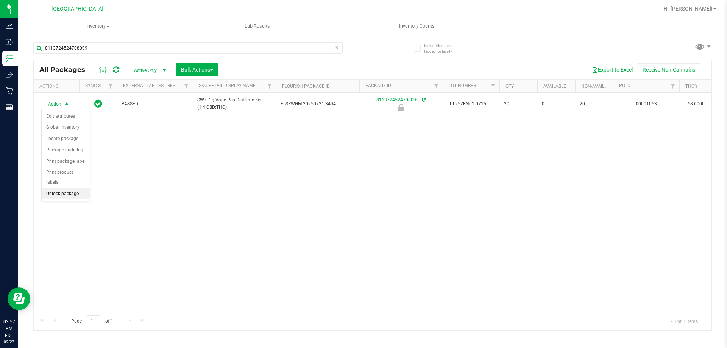
click at [81, 188] on li "Unlock package" at bounding box center [66, 193] width 48 height 11
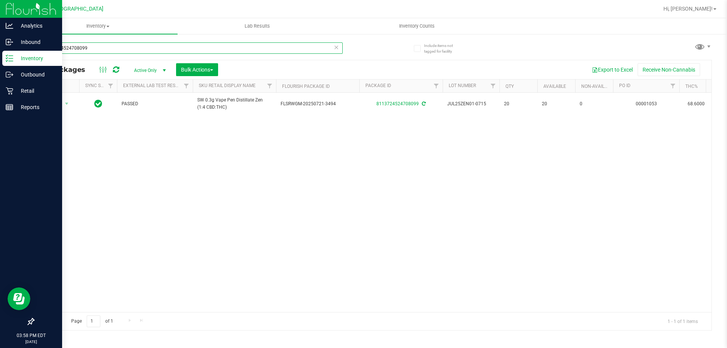
drag, startPoint x: 114, startPoint y: 50, endPoint x: 0, endPoint y: 13, distance: 119.6
click at [0, 13] on div "Analytics Inbound Inventory Outbound Retail Reports 03:58 PM EDT 09/27/2025 09/…" at bounding box center [363, 174] width 727 height 348
type input "8113724524708099"
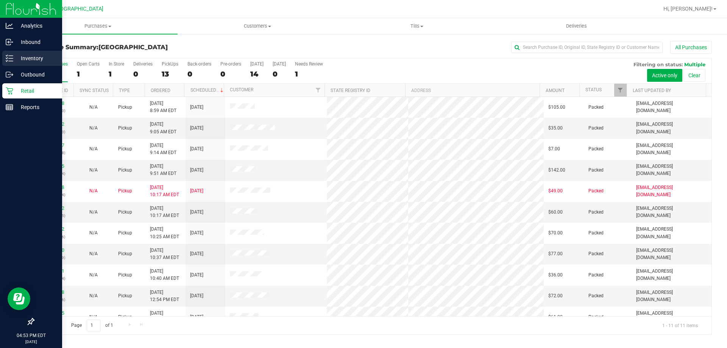
click at [27, 57] on p "Inventory" at bounding box center [35, 58] width 45 height 9
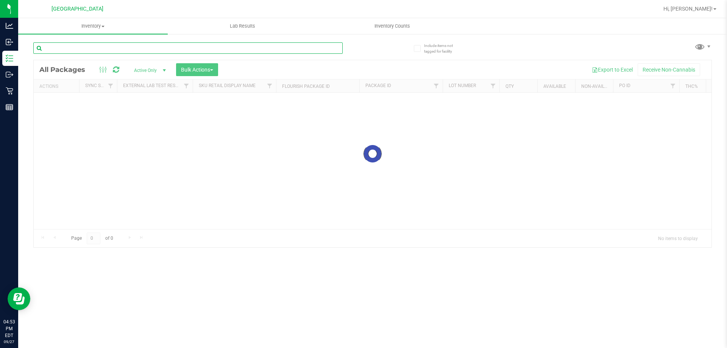
click at [80, 47] on input "text" at bounding box center [187, 47] width 309 height 11
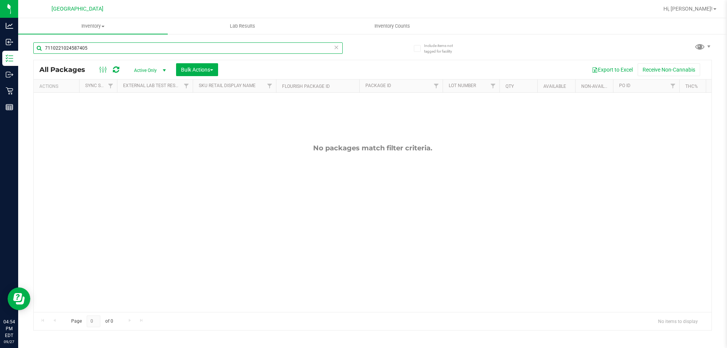
drag, startPoint x: 100, startPoint y: 49, endPoint x: 0, endPoint y: -46, distance: 138.0
click at [0, 0] on html "Analytics Inbound Inventory Outbound Retail Reports 04:54 PM EDT [DATE] 09/27 […" at bounding box center [363, 174] width 727 height 348
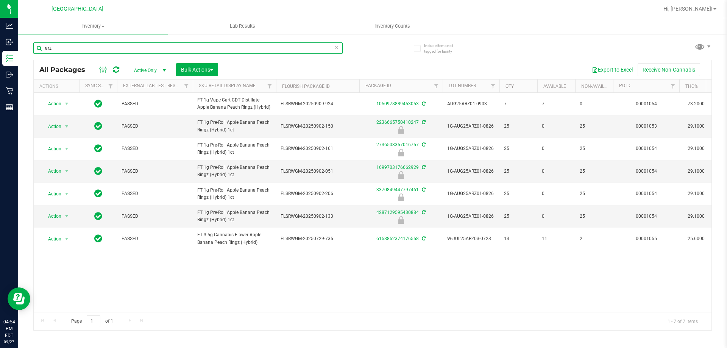
drag, startPoint x: 86, startPoint y: 44, endPoint x: 0, endPoint y: -46, distance: 124.3
click at [0, 0] on html "Analytics Inbound Inventory Outbound Retail Reports 04:54 PM EDT [DATE] 09/27 […" at bounding box center [363, 174] width 727 height 348
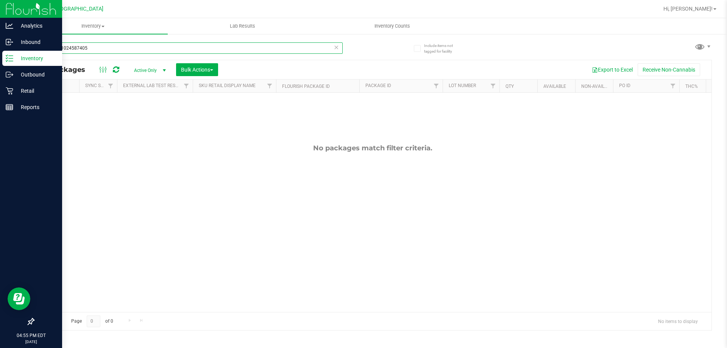
drag, startPoint x: 0, startPoint y: 31, endPoint x: 0, endPoint y: 18, distance: 12.9
click at [0, 29] on div "Analytics Inbound Inventory Outbound Retail Reports 04:55 PM EDT [DATE] 09/27 […" at bounding box center [363, 174] width 727 height 348
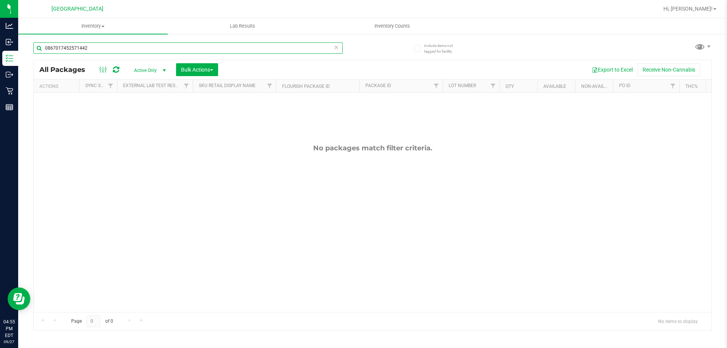
drag, startPoint x: 134, startPoint y: 47, endPoint x: 0, endPoint y: -12, distance: 146.2
click at [0, 0] on html "Analytics Inbound Inventory Outbound Retail Reports 04:55 PM EDT [DATE] 09/27 […" at bounding box center [363, 174] width 727 height 348
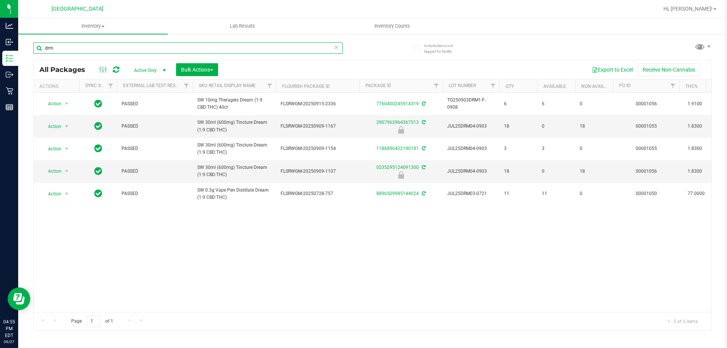
drag, startPoint x: 91, startPoint y: 44, endPoint x: 0, endPoint y: -19, distance: 110.0
click at [0, 0] on html "Analytics Inbound Inventory Outbound Retail Reports 04:55 PM EDT 09/27/2025 09/…" at bounding box center [363, 174] width 727 height 348
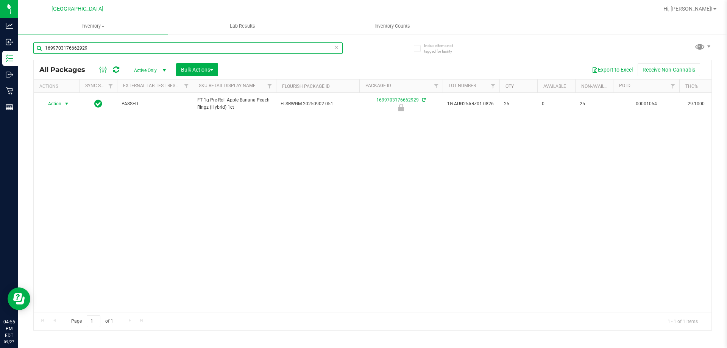
type input "1699703176662929"
click at [59, 106] on span "Action" at bounding box center [51, 103] width 20 height 11
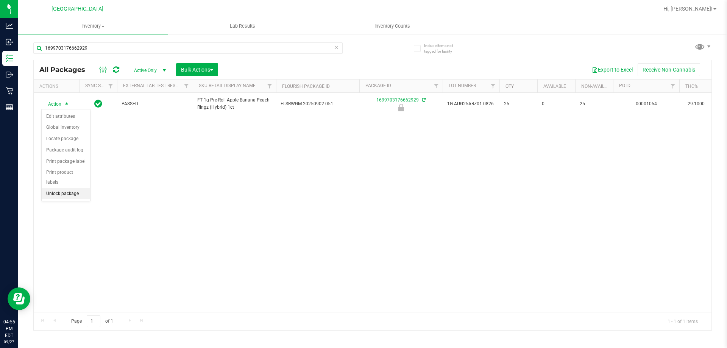
click at [79, 188] on li "Unlock package" at bounding box center [66, 193] width 48 height 11
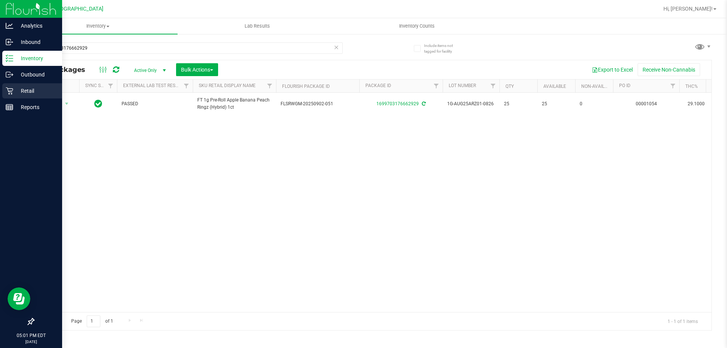
click at [17, 86] on div "Retail" at bounding box center [32, 90] width 60 height 15
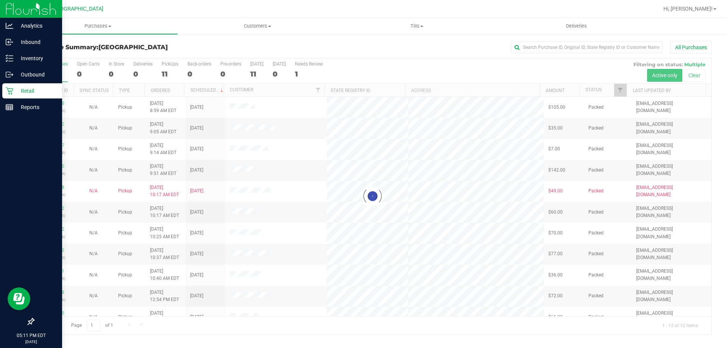
click at [16, 88] on p "Retail" at bounding box center [35, 90] width 45 height 9
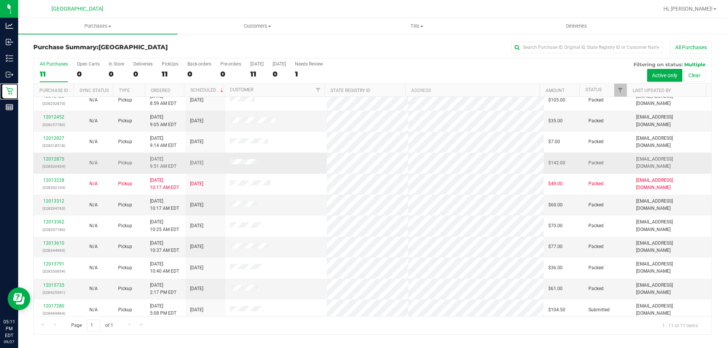
scroll to position [11, 0]
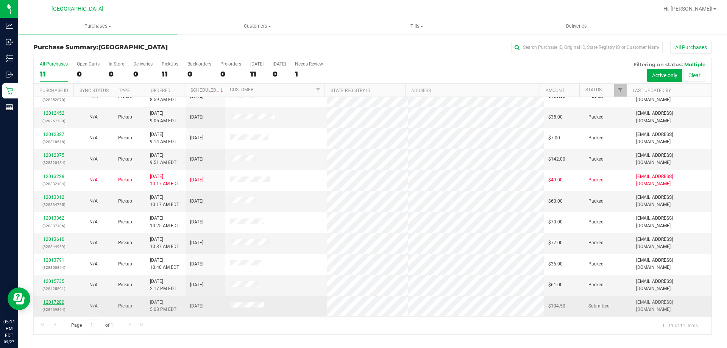
click at [52, 301] on link "12017280" at bounding box center [53, 302] width 21 height 5
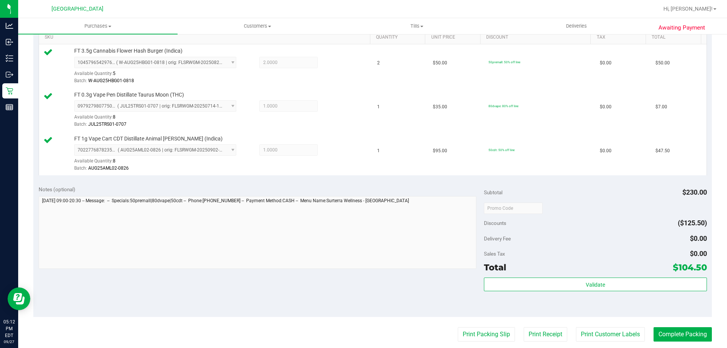
scroll to position [265, 0]
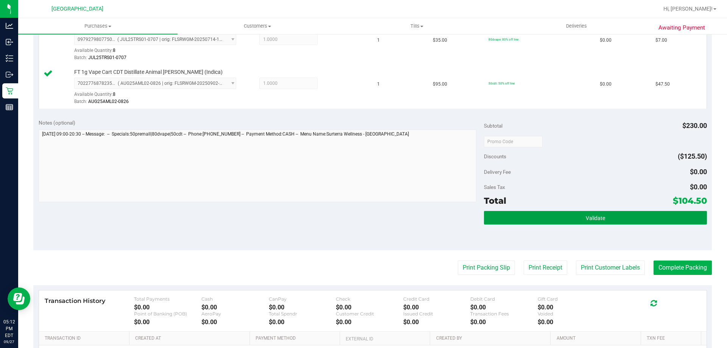
click at [586, 216] on span "Validate" at bounding box center [595, 218] width 19 height 6
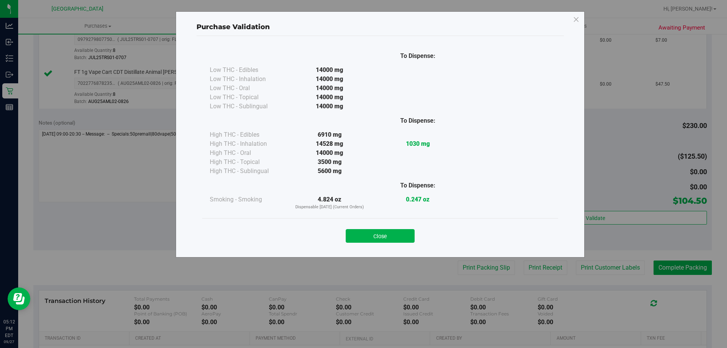
drag, startPoint x: 385, startPoint y: 236, endPoint x: 495, endPoint y: 239, distance: 110.2
click at [385, 237] on button "Close" at bounding box center [380, 236] width 69 height 14
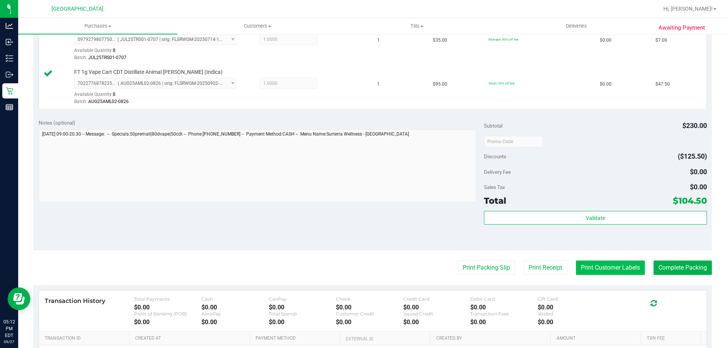
click at [592, 267] on button "Print Customer Labels" at bounding box center [610, 268] width 69 height 14
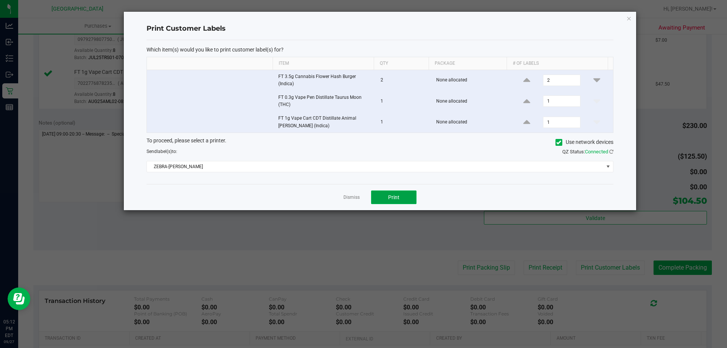
click at [384, 194] on button "Print" at bounding box center [393, 197] width 45 height 14
click at [349, 194] on app-cancel-button "Dismiss" at bounding box center [351, 198] width 16 height 8
click at [351, 198] on link "Dismiss" at bounding box center [351, 197] width 16 height 6
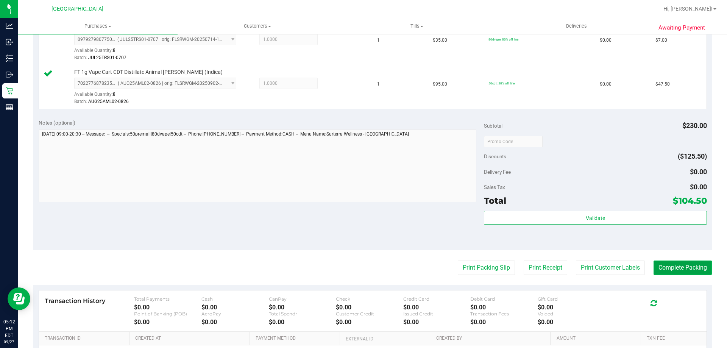
click at [669, 266] on button "Complete Packing" at bounding box center [683, 268] width 58 height 14
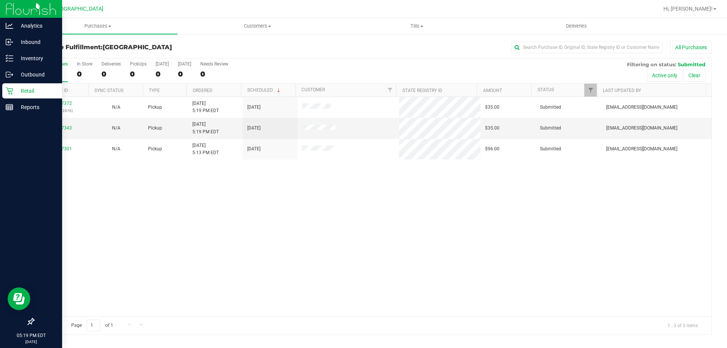
click at [16, 91] on p "Retail" at bounding box center [35, 90] width 45 height 9
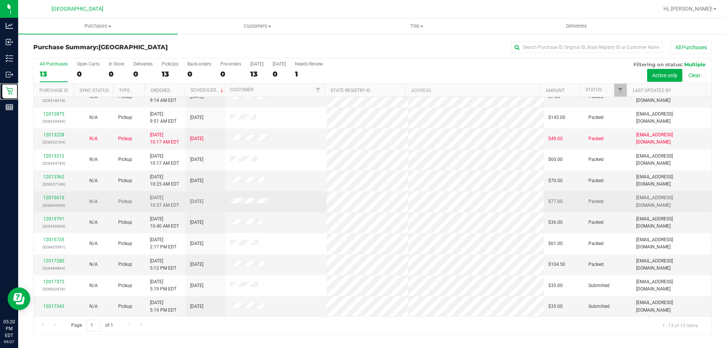
scroll to position [53, 0]
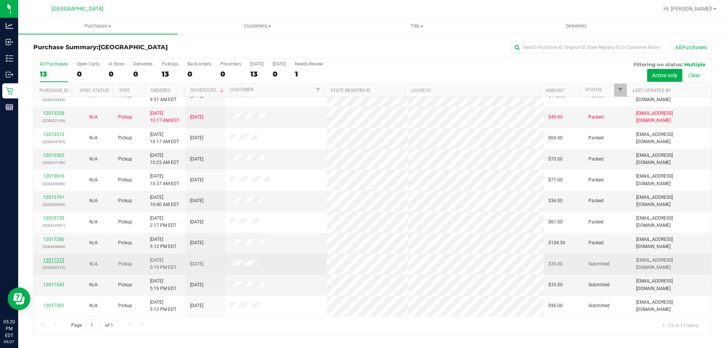
click at [55, 261] on link "12017372" at bounding box center [53, 260] width 21 height 5
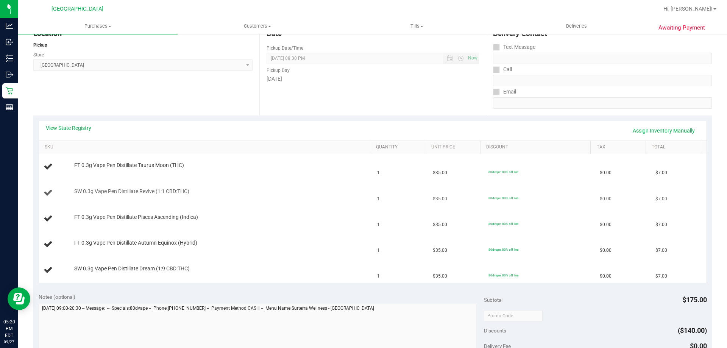
scroll to position [76, 0]
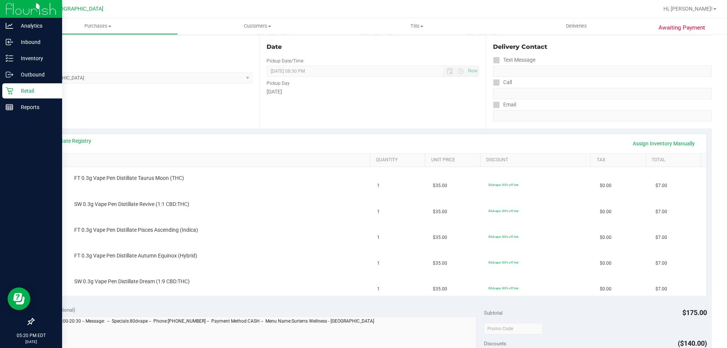
click at [24, 89] on p "Retail" at bounding box center [35, 90] width 45 height 9
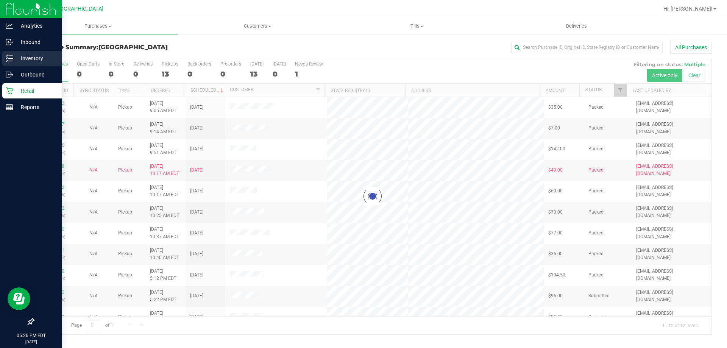
click at [17, 56] on p "Inventory" at bounding box center [35, 58] width 45 height 9
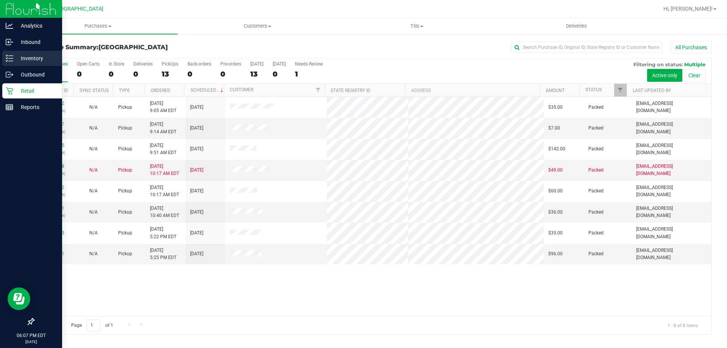
click at [38, 64] on div "Inventory" at bounding box center [32, 58] width 60 height 15
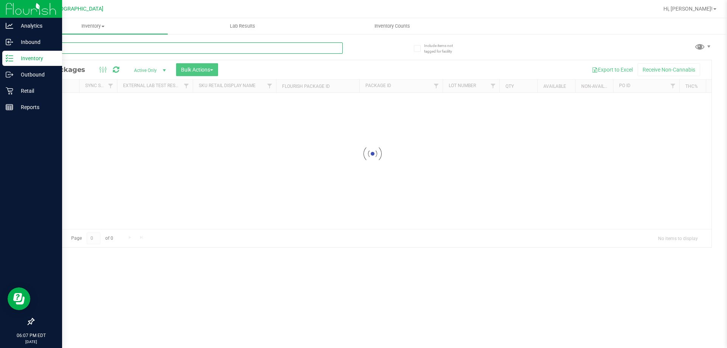
click at [80, 50] on input "text" at bounding box center [187, 47] width 309 height 11
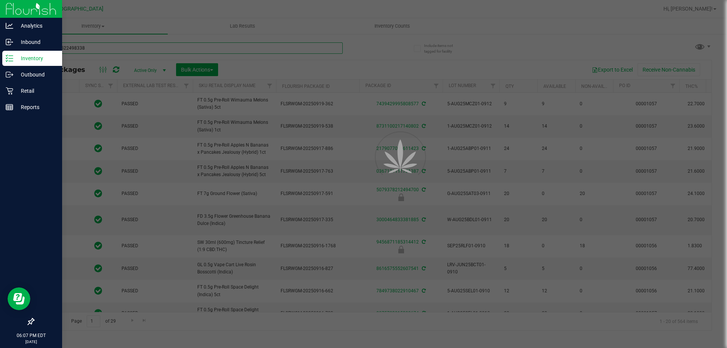
type input "4012645224983385"
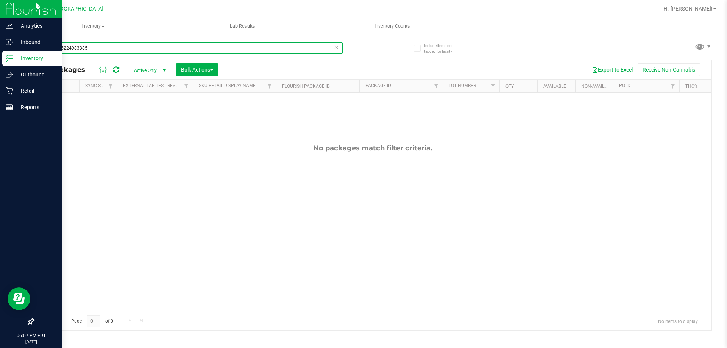
drag, startPoint x: 130, startPoint y: 47, endPoint x: 0, endPoint y: 5, distance: 136.2
click at [0, 5] on div "Analytics Inbound Inventory Outbound Retail Reports 06:07 PM EDT 09/27/2025 09/…" at bounding box center [363, 174] width 727 height 348
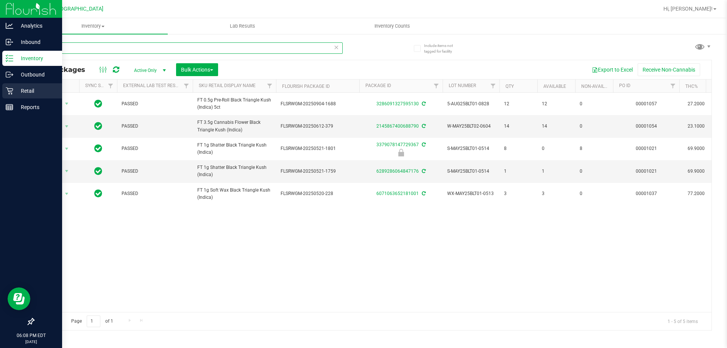
type input "blt"
click at [3, 89] on div "Retail" at bounding box center [32, 90] width 60 height 15
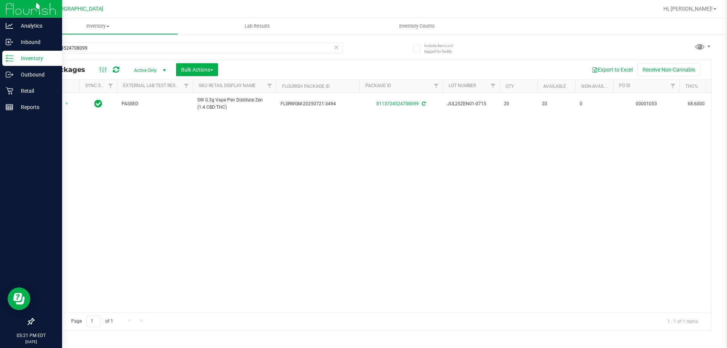
drag, startPoint x: 106, startPoint y: 50, endPoint x: 0, endPoint y: 5, distance: 115.6
click at [0, 5] on div "Analytics Inbound Inventory Outbound Retail Reports 05:21 PM EDT [DATE] 09/27 […" at bounding box center [363, 174] width 727 height 348
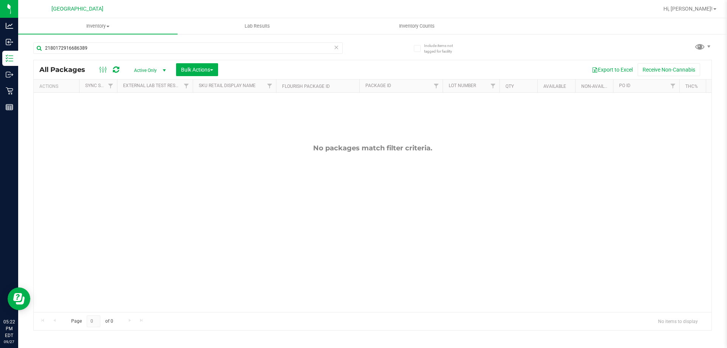
drag, startPoint x: 102, startPoint y: 48, endPoint x: 0, endPoint y: -44, distance: 136.8
click at [0, 0] on html "Analytics Inbound Inventory Outbound Retail Reports 05:22 PM EDT [DATE] 09/27 […" at bounding box center [363, 174] width 727 height 348
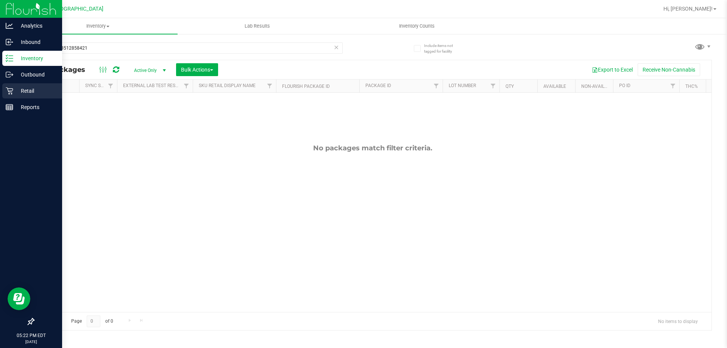
type input "0426713512858421"
click at [31, 91] on p "Retail" at bounding box center [35, 90] width 45 height 9
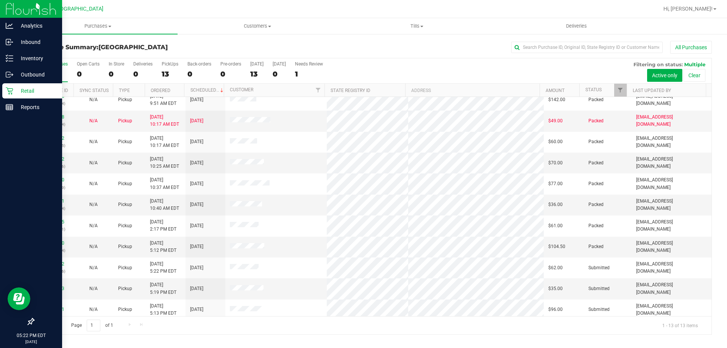
scroll to position [53, 0]
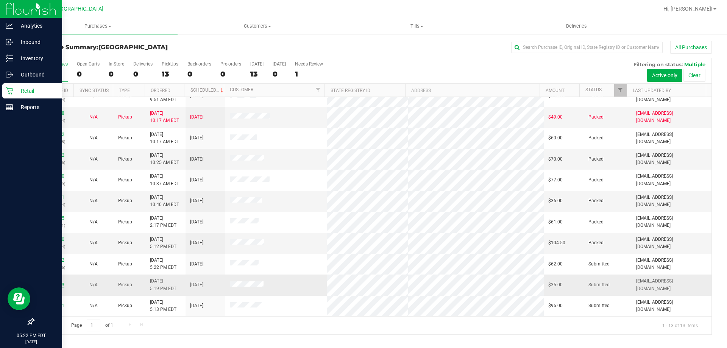
click at [55, 284] on link "12017343" at bounding box center [53, 284] width 21 height 5
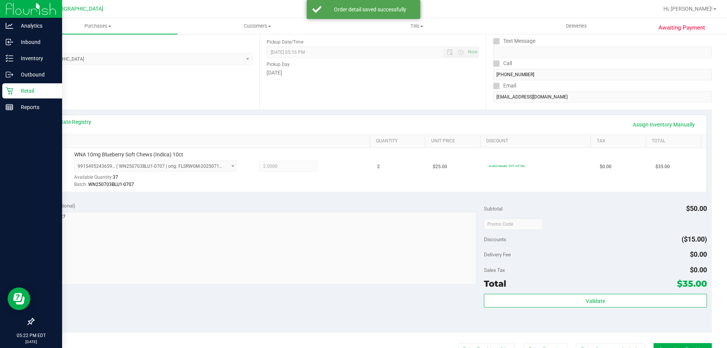
scroll to position [151, 0]
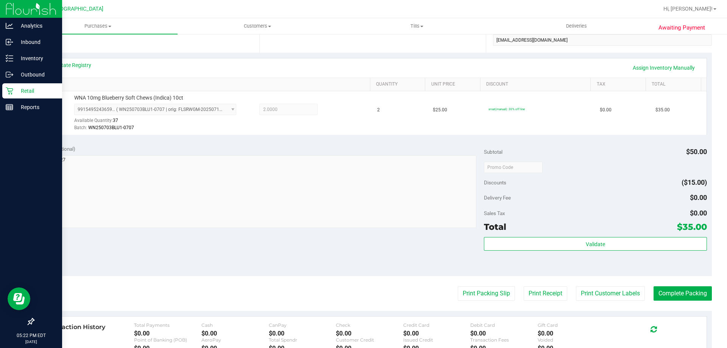
click at [570, 234] on div "Subtotal $50.00 Discounts ($15.00) Delivery Fee $0.00 Sales Tax $0.00 Total $35…" at bounding box center [595, 208] width 223 height 126
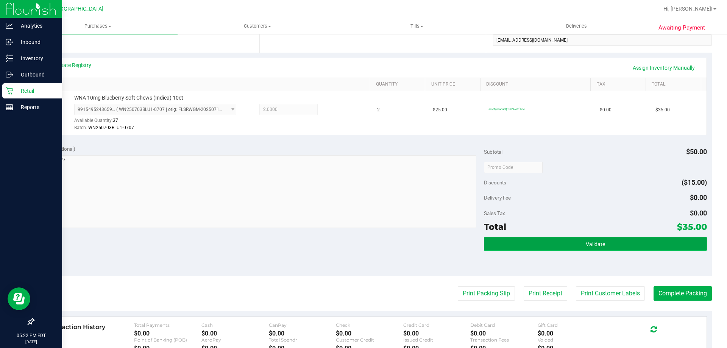
click at [569, 239] on button "Validate" at bounding box center [595, 244] width 223 height 14
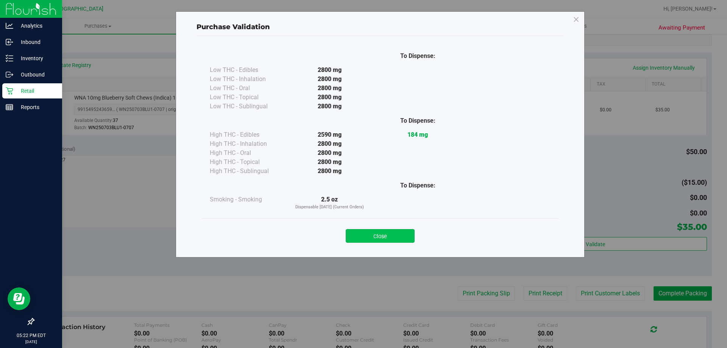
click at [389, 241] on button "Close" at bounding box center [380, 236] width 69 height 14
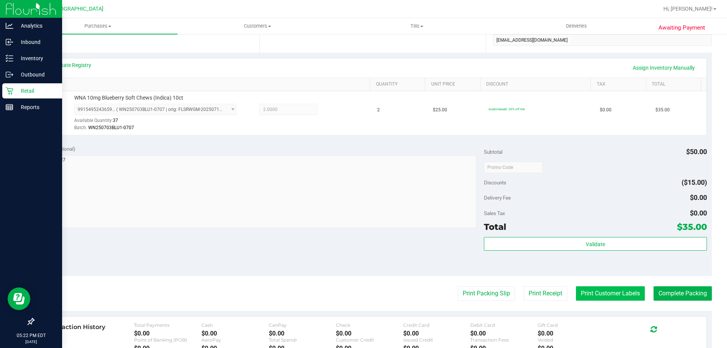
click at [590, 300] on button "Print Customer Labels" at bounding box center [610, 293] width 69 height 14
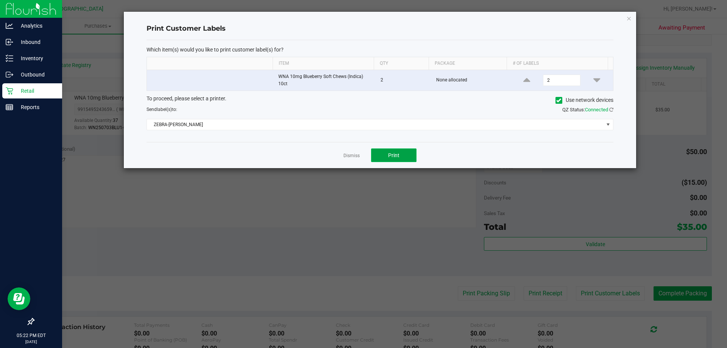
click at [397, 160] on button "Print" at bounding box center [393, 155] width 45 height 14
click at [628, 17] on icon "button" at bounding box center [628, 18] width 5 height 9
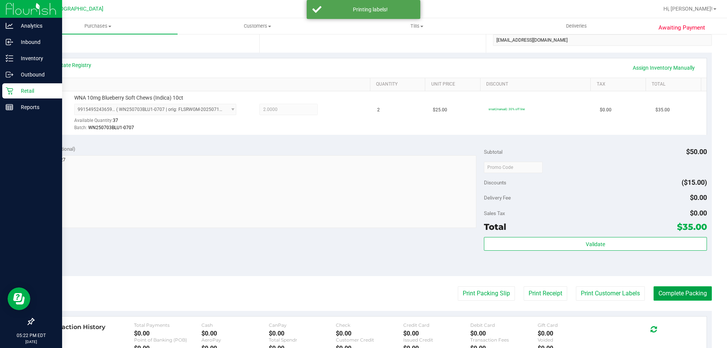
click at [668, 292] on button "Complete Packing" at bounding box center [683, 293] width 58 height 14
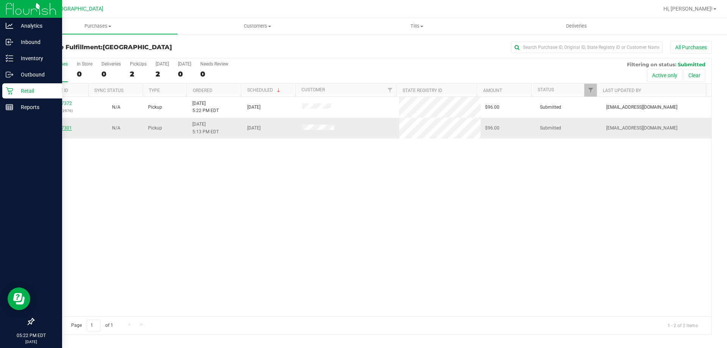
click at [66, 127] on link "12017301" at bounding box center [61, 127] width 21 height 5
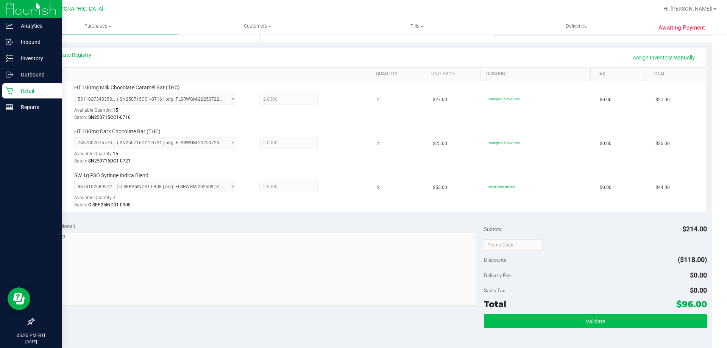
scroll to position [189, 0]
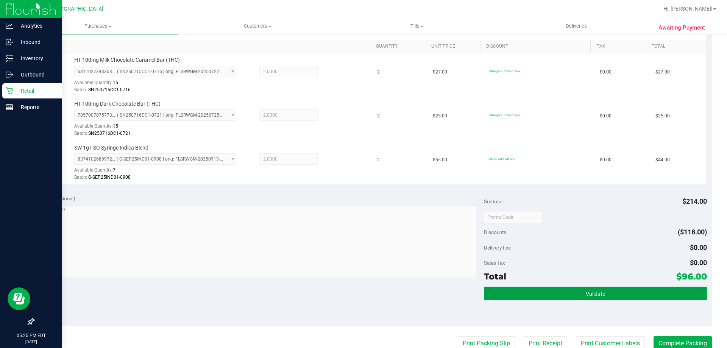
click at [597, 294] on span "Validate" at bounding box center [595, 294] width 19 height 6
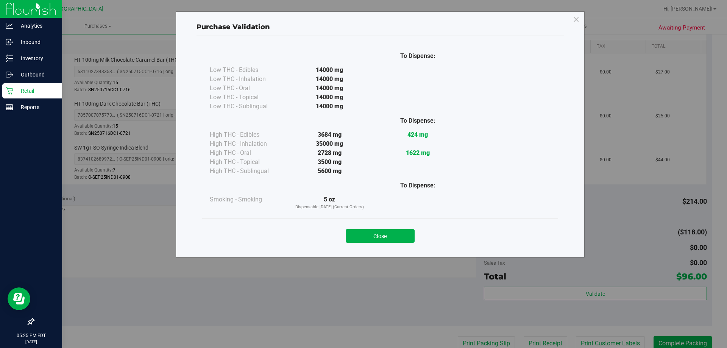
click at [391, 243] on div "Close" at bounding box center [380, 233] width 356 height 31
click at [397, 237] on button "Close" at bounding box center [380, 236] width 69 height 14
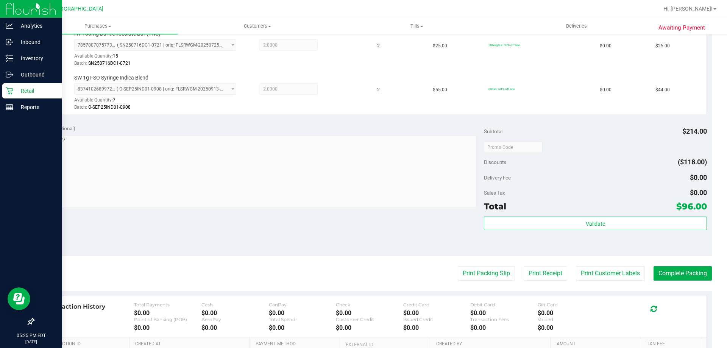
scroll to position [303, 0]
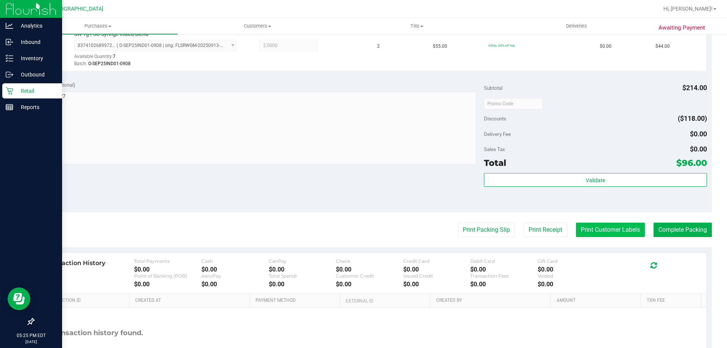
click at [599, 231] on button "Print Customer Labels" at bounding box center [610, 230] width 69 height 14
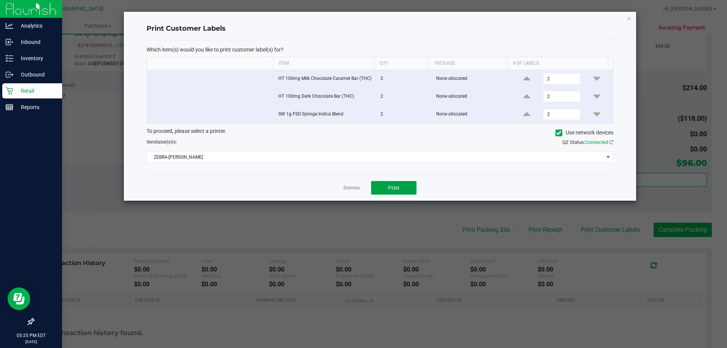
click at [392, 187] on span "Print" at bounding box center [393, 188] width 11 height 6
click at [626, 20] on div "Print Customer Labels Which item(s) would you like to print customer label(s) f…" at bounding box center [380, 106] width 512 height 189
click at [629, 20] on icon "button" at bounding box center [628, 18] width 5 height 9
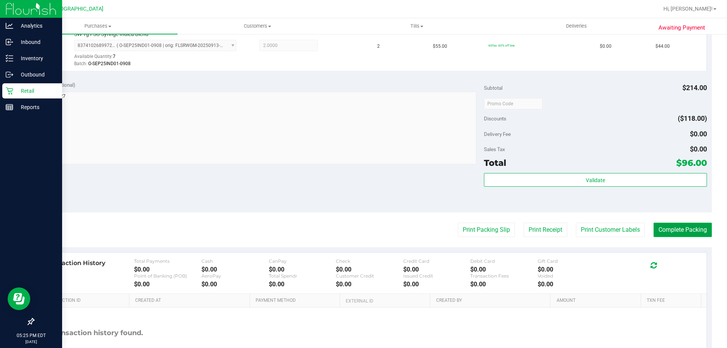
click at [692, 232] on button "Complete Packing" at bounding box center [683, 230] width 58 height 14
